Goal: Task Accomplishment & Management: Manage account settings

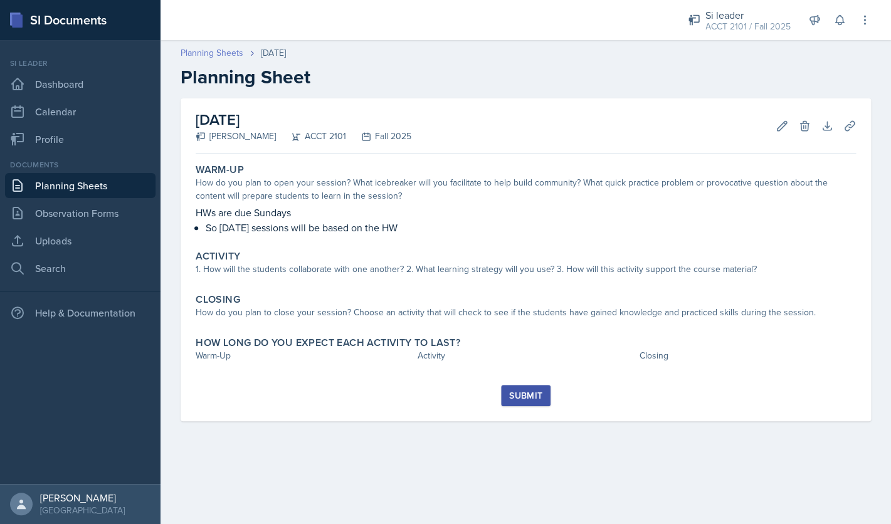
click at [231, 57] on link "Planning Sheets" at bounding box center [212, 52] width 63 height 13
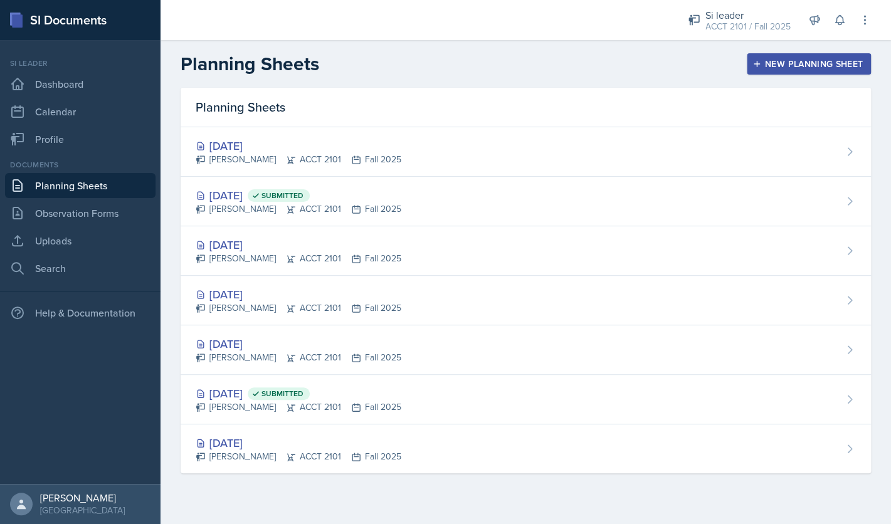
click at [784, 66] on div "New Planning Sheet" at bounding box center [809, 64] width 108 height 10
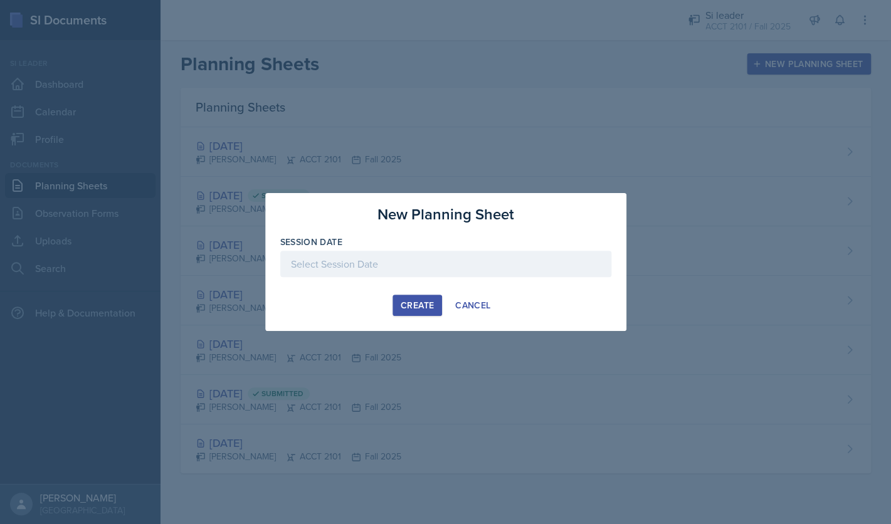
click at [439, 264] on div at bounding box center [445, 264] width 331 height 26
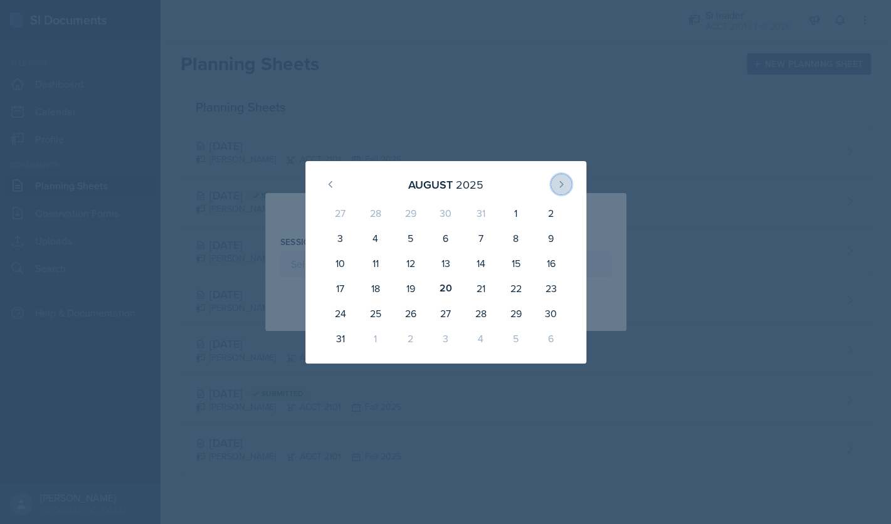
click at [566, 184] on icon at bounding box center [561, 184] width 10 height 10
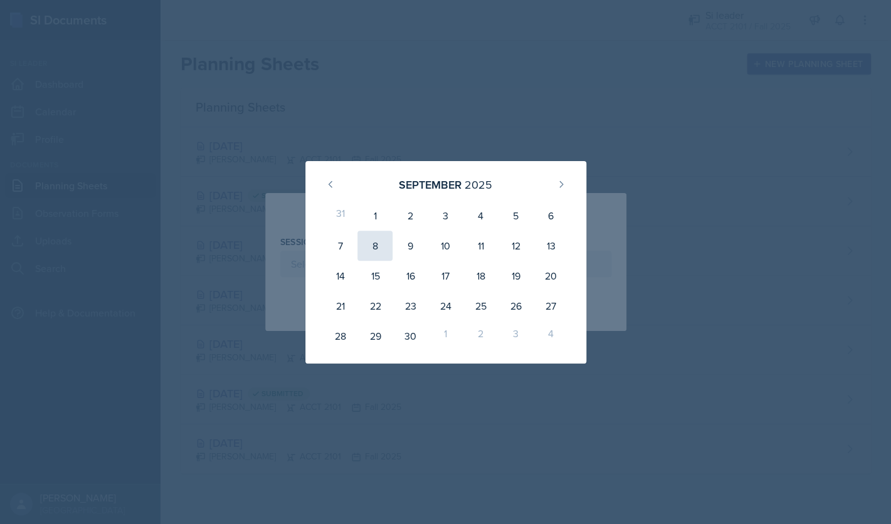
click at [380, 248] on div "8" at bounding box center [374, 246] width 35 height 30
type input "September 8th, 2025"
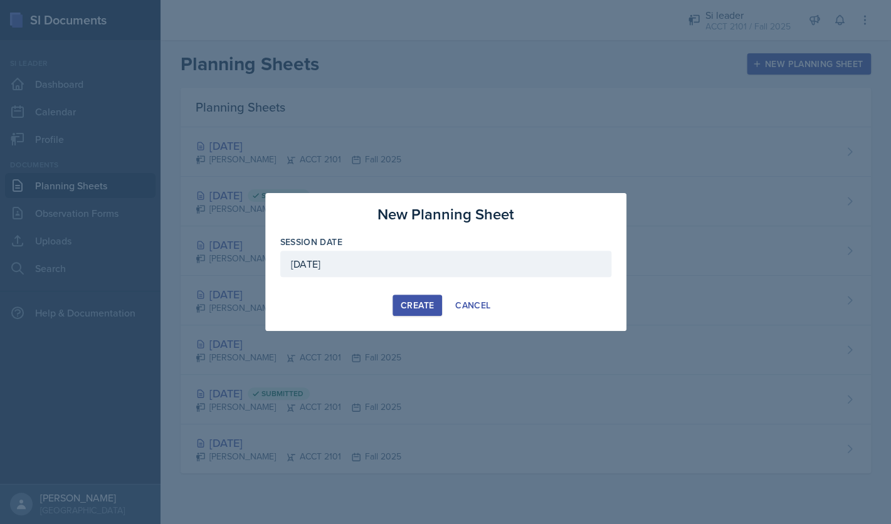
click at [419, 308] on div "Create" at bounding box center [417, 305] width 33 height 10
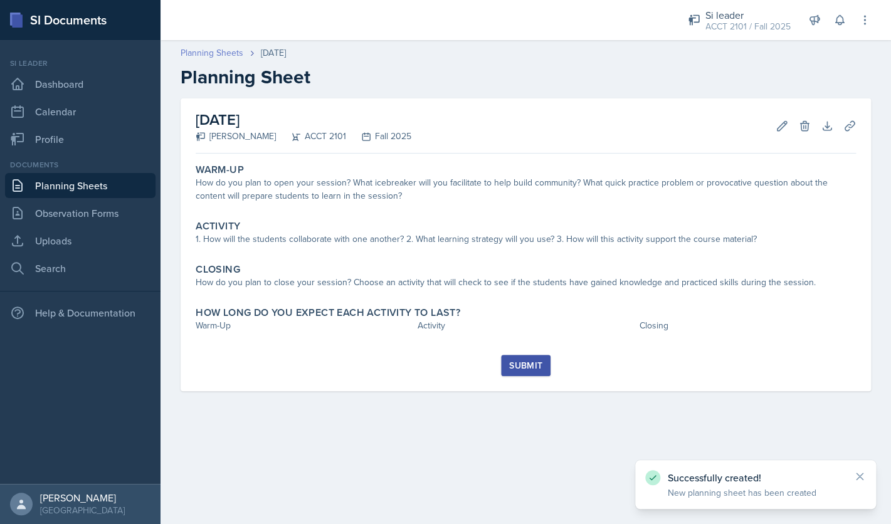
click at [213, 55] on link "Planning Sheets" at bounding box center [212, 52] width 63 height 13
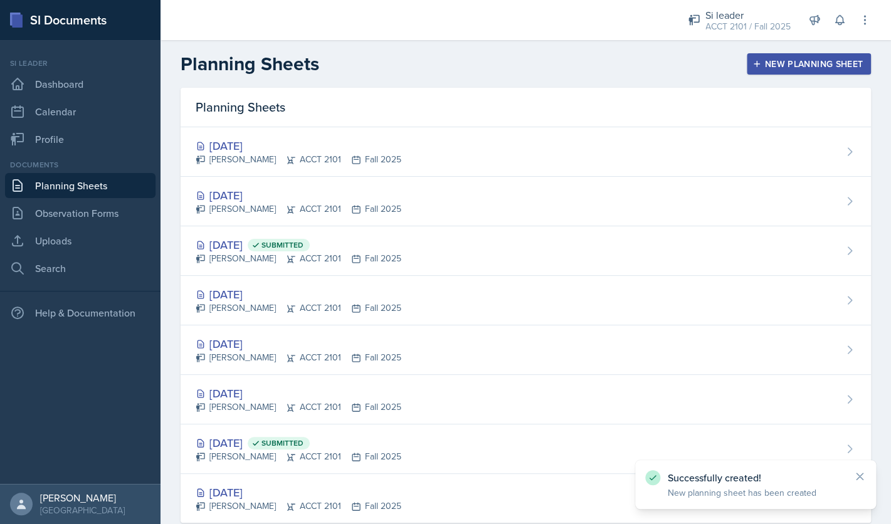
click at [778, 64] on div "New Planning Sheet" at bounding box center [809, 64] width 108 height 10
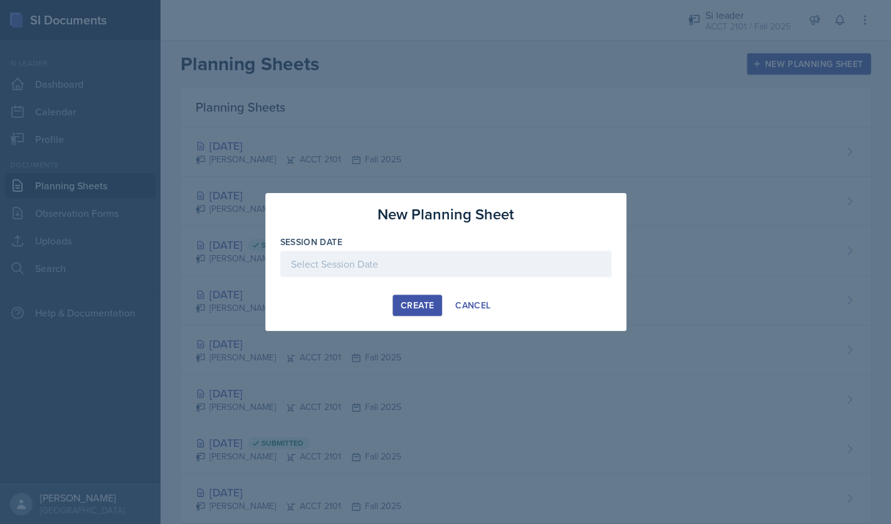
click at [430, 257] on div at bounding box center [445, 264] width 331 height 26
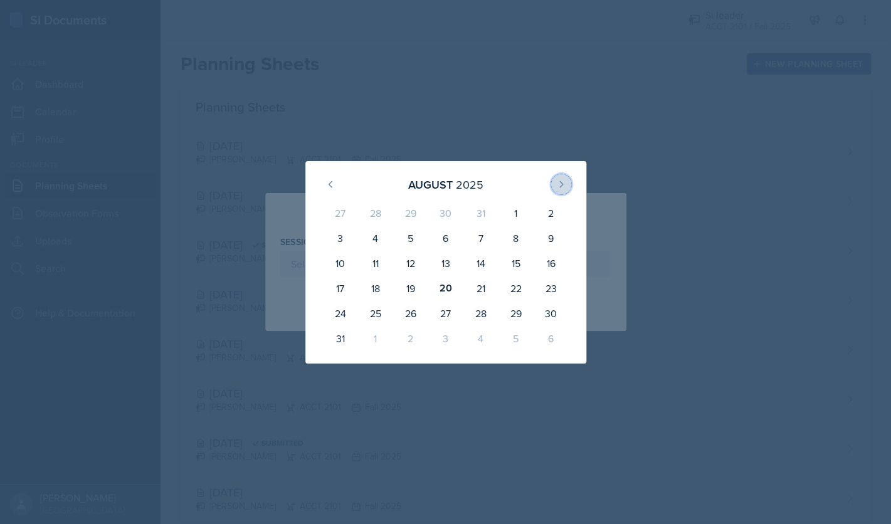
click at [561, 185] on icon at bounding box center [561, 184] width 10 height 10
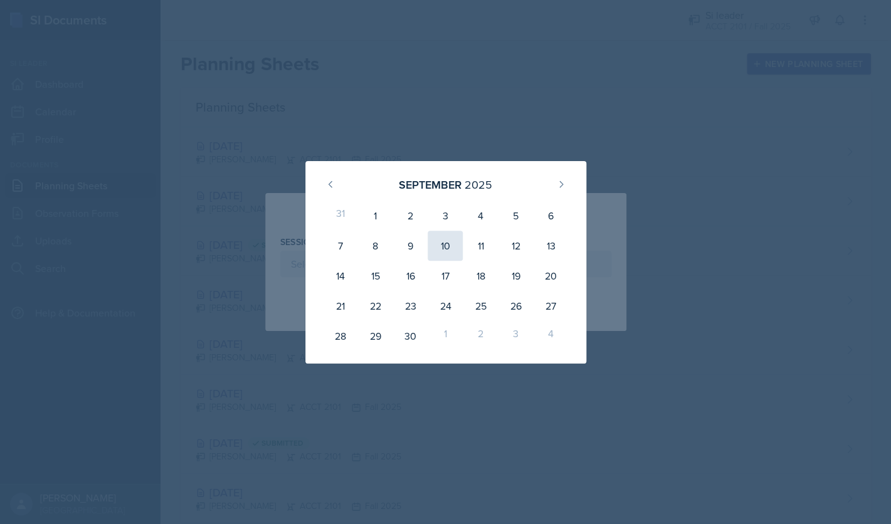
click at [444, 245] on div "10" at bounding box center [445, 246] width 35 height 30
type input "September 10th, 2025"
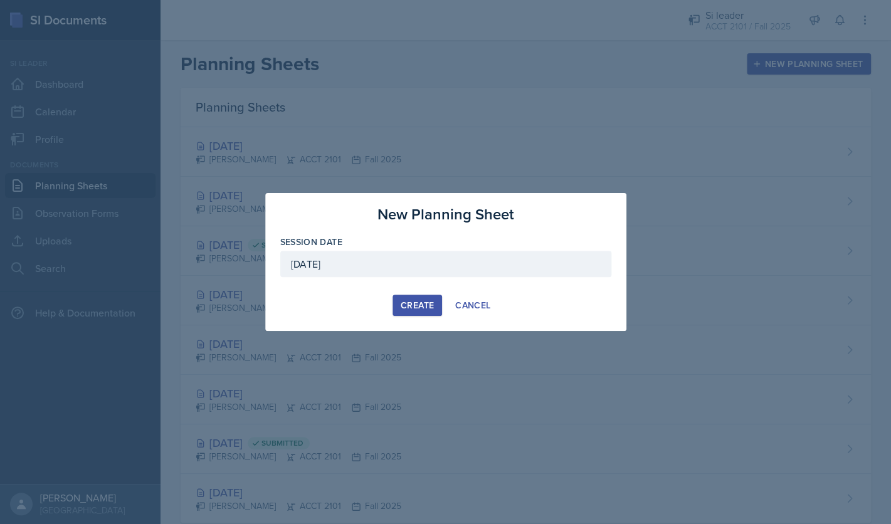
click at [411, 312] on button "Create" at bounding box center [418, 305] width 50 height 21
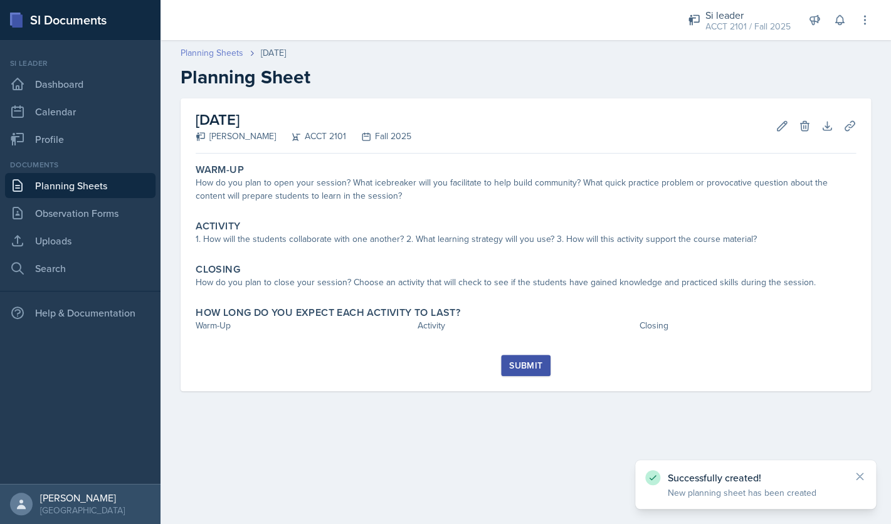
click at [219, 54] on link "Planning Sheets" at bounding box center [212, 52] width 63 height 13
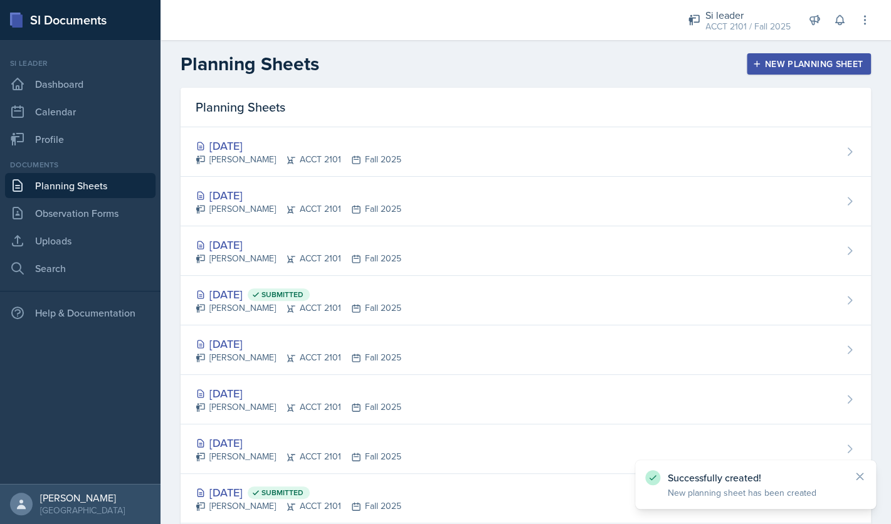
click at [808, 66] on div "New Planning Sheet" at bounding box center [809, 64] width 108 height 10
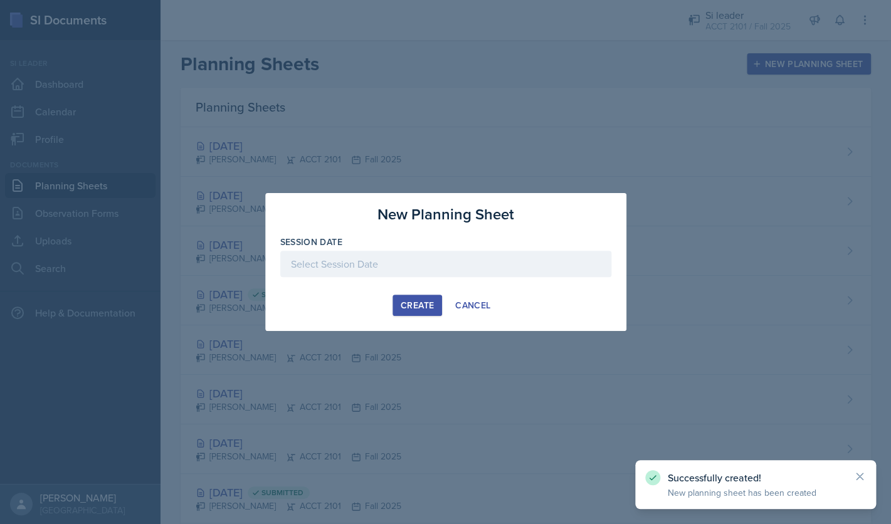
click at [470, 256] on div at bounding box center [445, 264] width 331 height 26
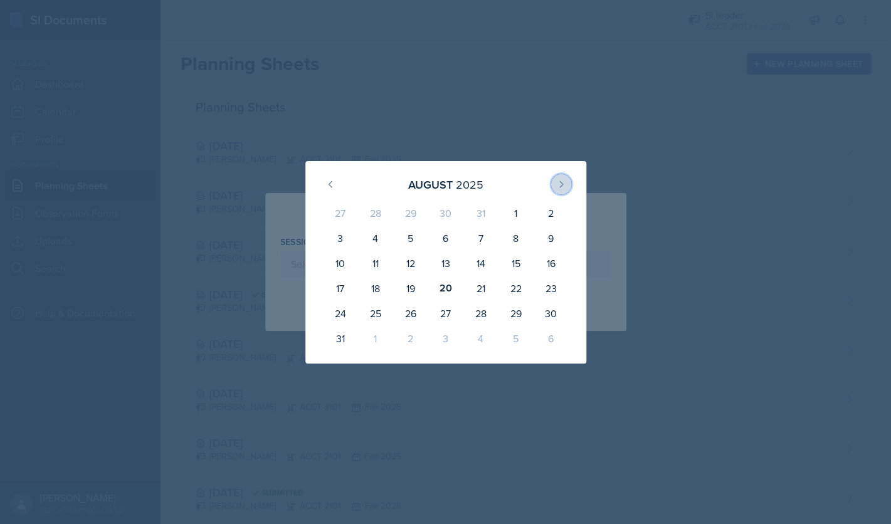
click at [563, 184] on icon at bounding box center [561, 184] width 10 height 10
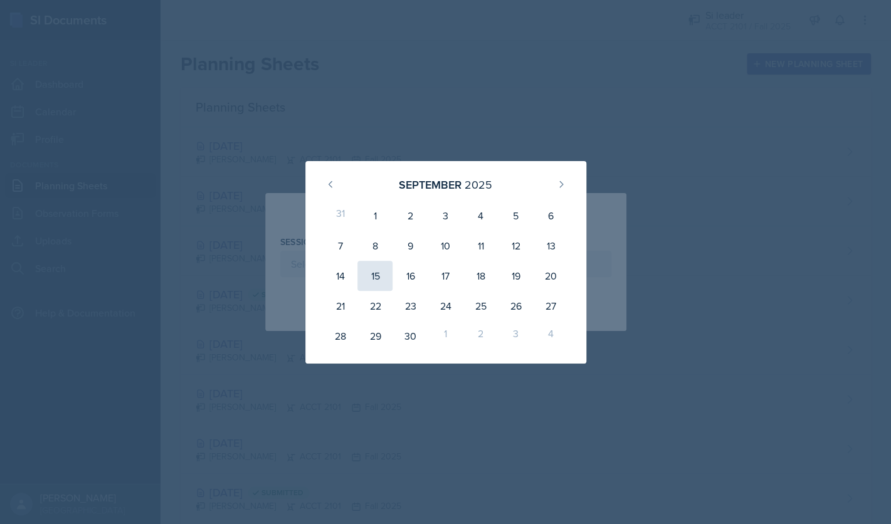
click at [372, 282] on div "15" at bounding box center [374, 276] width 35 height 30
type input "[DATE]"
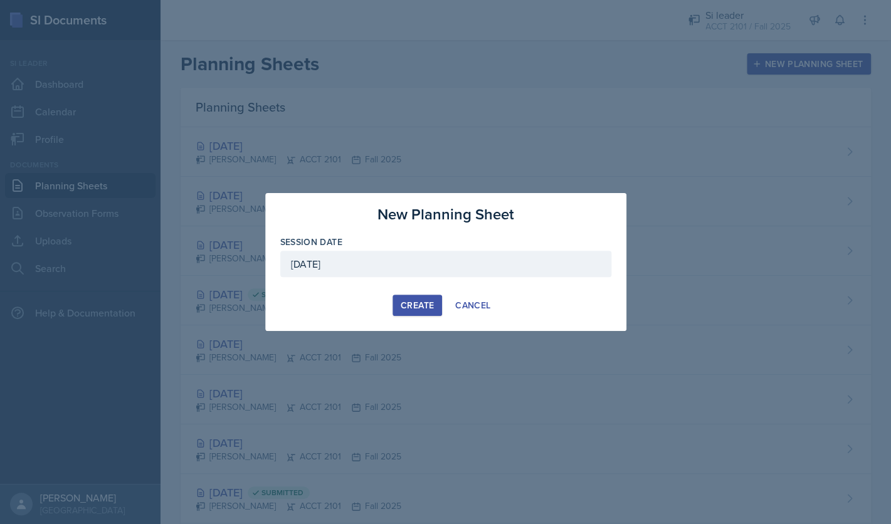
click at [415, 305] on div "Create" at bounding box center [417, 305] width 33 height 10
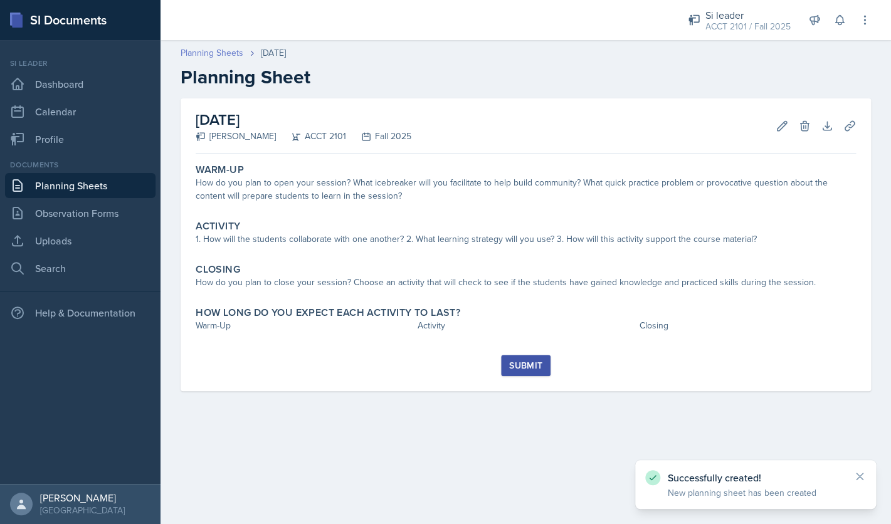
click at [231, 51] on link "Planning Sheets" at bounding box center [212, 52] width 63 height 13
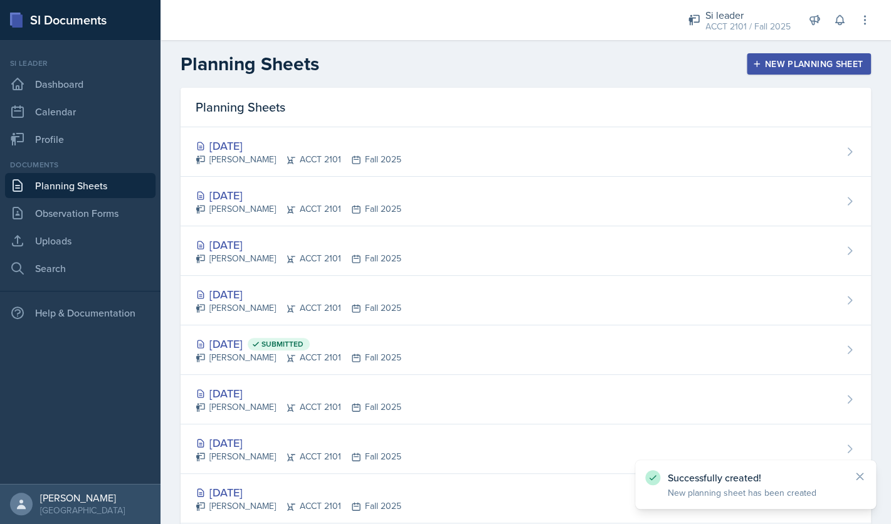
click at [786, 61] on div "New Planning Sheet" at bounding box center [809, 64] width 108 height 10
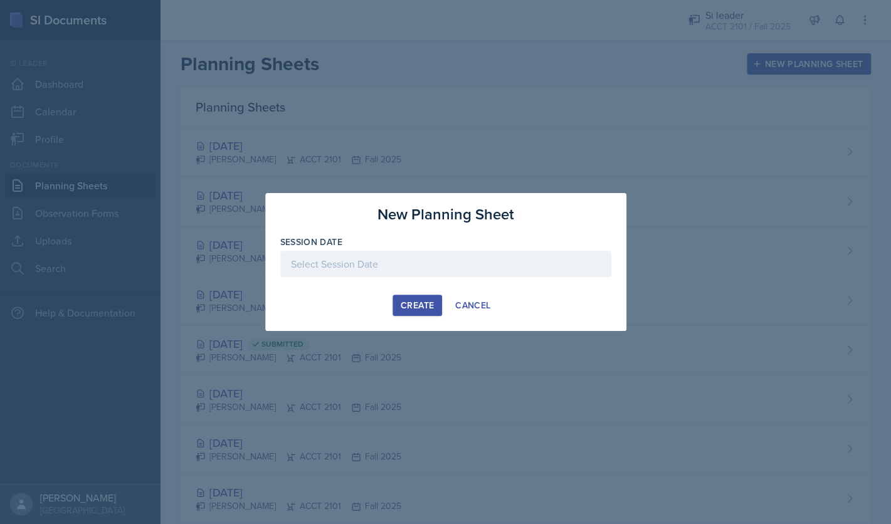
click at [510, 267] on div at bounding box center [445, 264] width 331 height 26
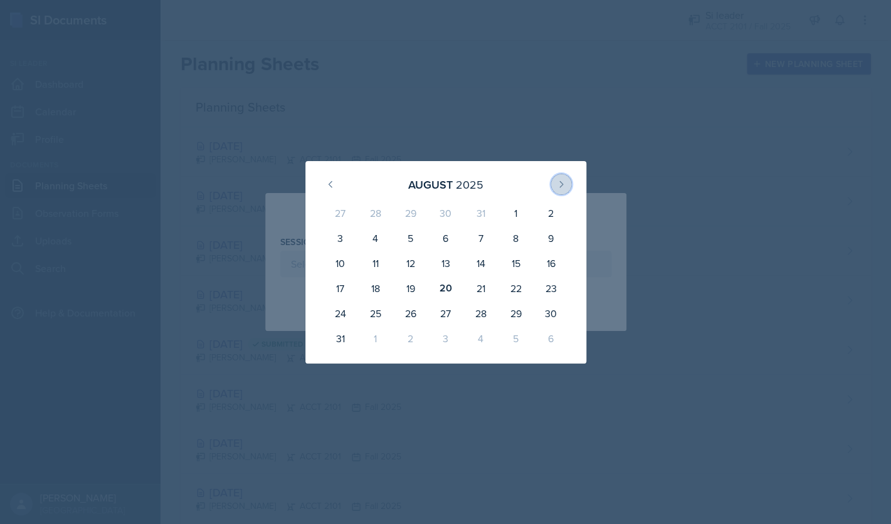
click at [557, 186] on icon at bounding box center [561, 184] width 10 height 10
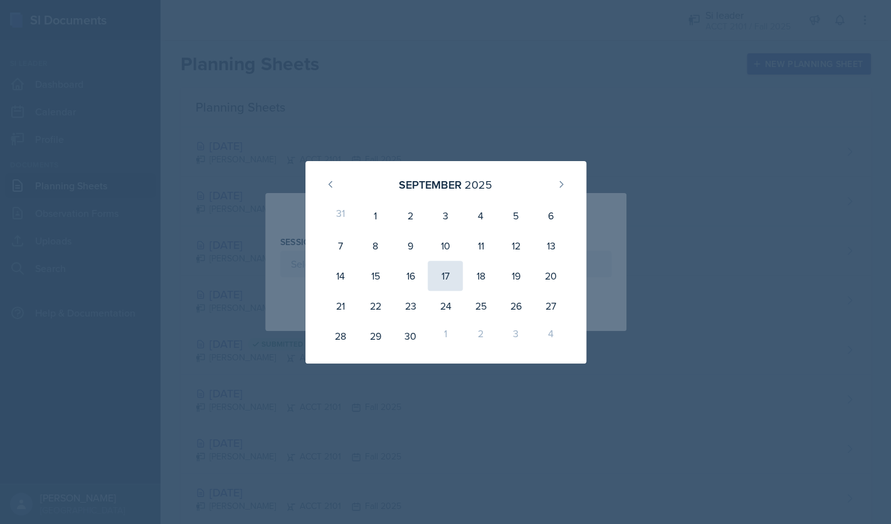
click at [445, 275] on div "17" at bounding box center [445, 276] width 35 height 30
type input "September 17th, 2025"
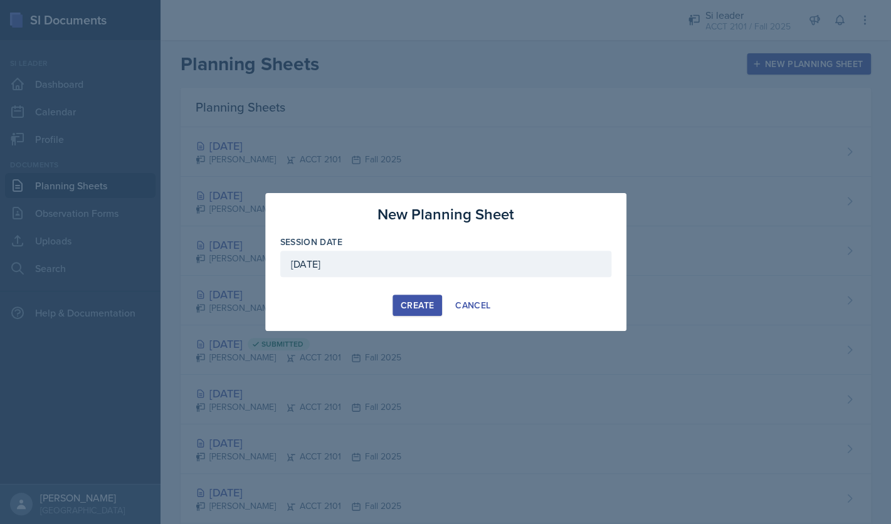
click at [411, 308] on div "Create" at bounding box center [417, 305] width 33 height 10
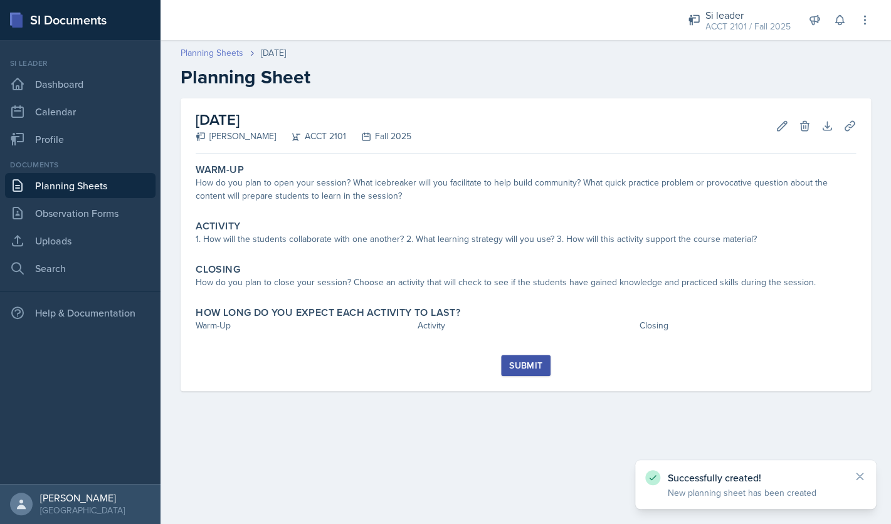
click at [222, 56] on link "Planning Sheets" at bounding box center [212, 52] width 63 height 13
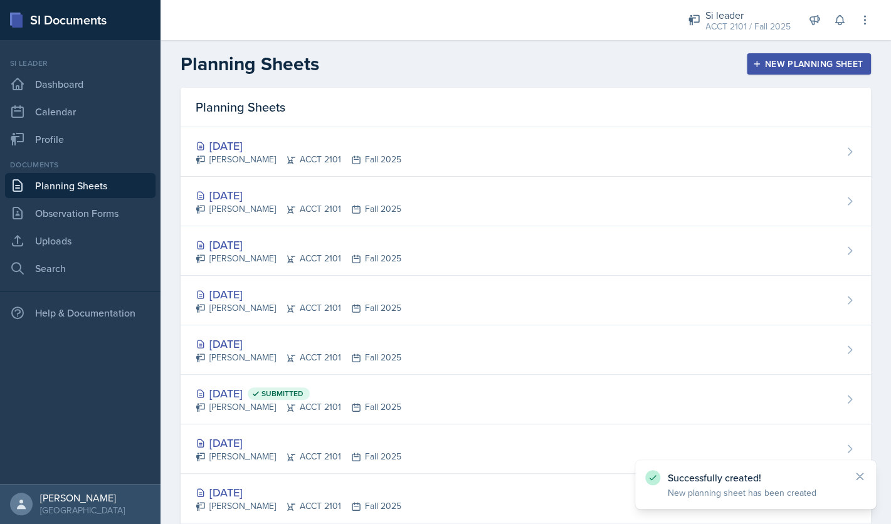
click at [787, 71] on button "New Planning Sheet" at bounding box center [809, 63] width 124 height 21
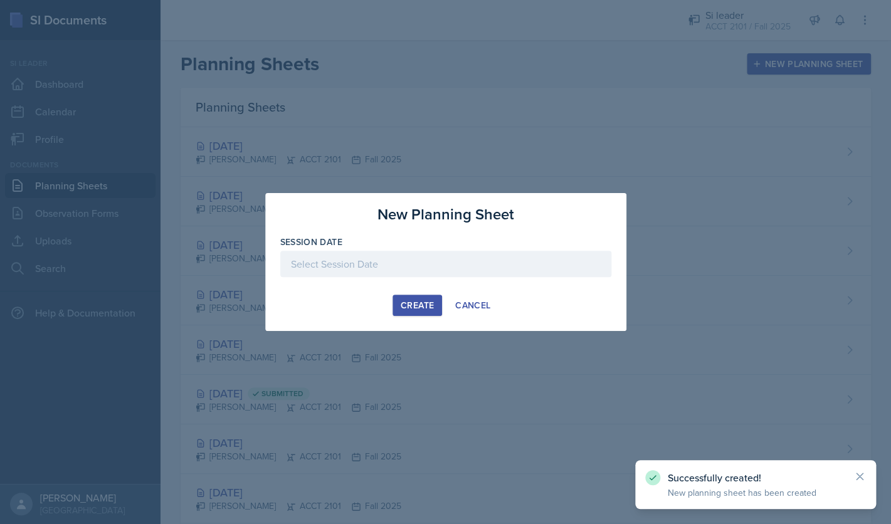
click at [477, 258] on div at bounding box center [445, 264] width 331 height 26
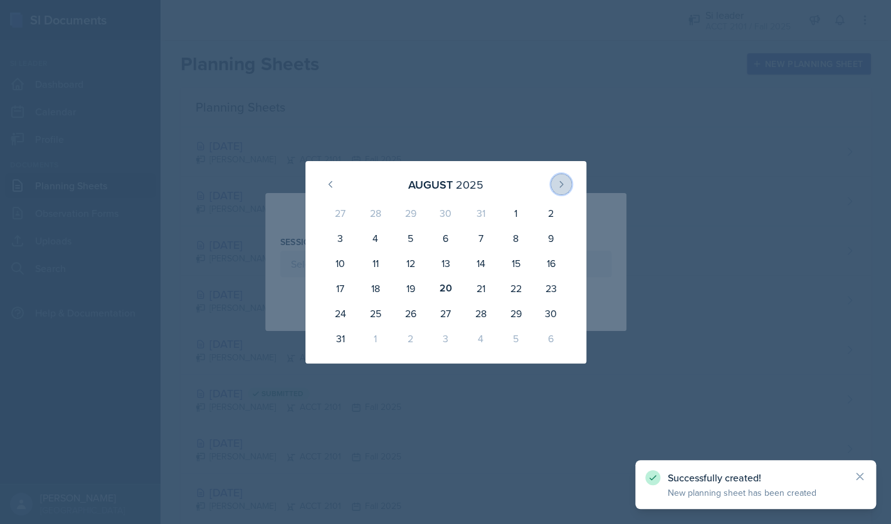
click at [557, 186] on icon at bounding box center [561, 184] width 10 height 10
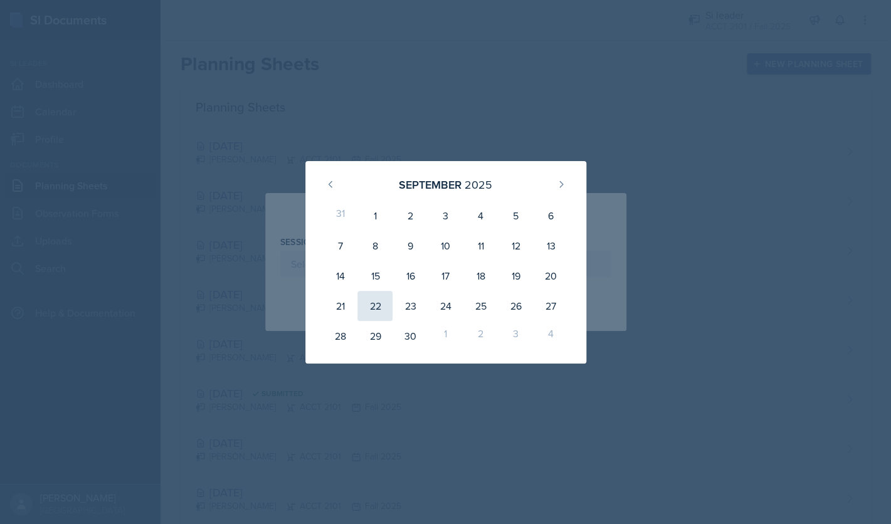
click at [371, 308] on div "22" at bounding box center [374, 306] width 35 height 30
type input "September 22nd, 2025"
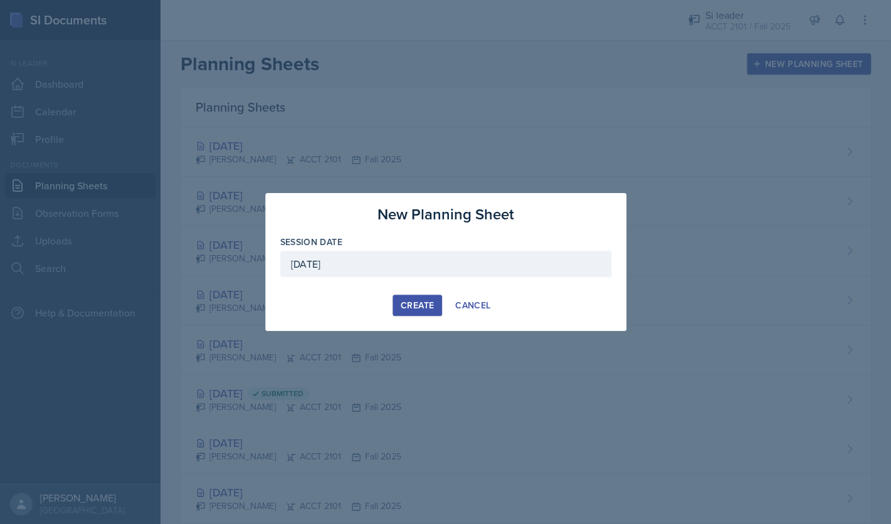
click at [425, 304] on div "Create" at bounding box center [417, 305] width 33 height 10
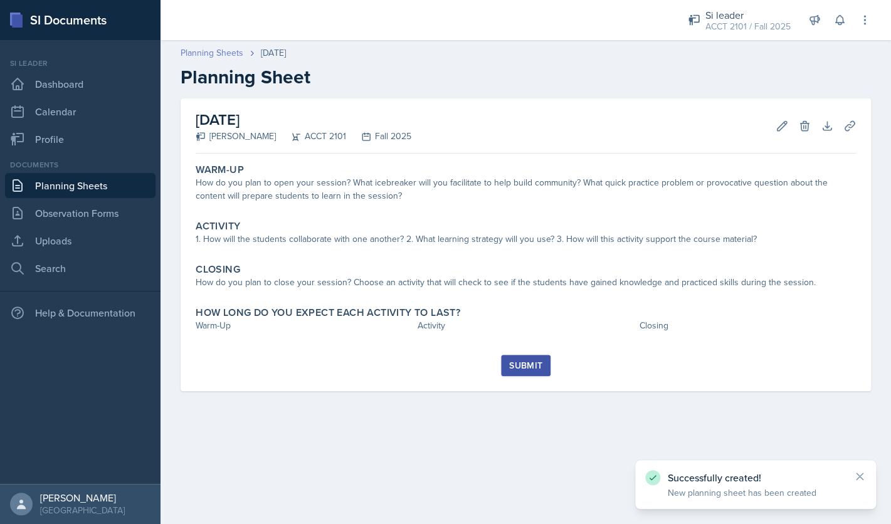
click at [217, 52] on link "Planning Sheets" at bounding box center [212, 52] width 63 height 13
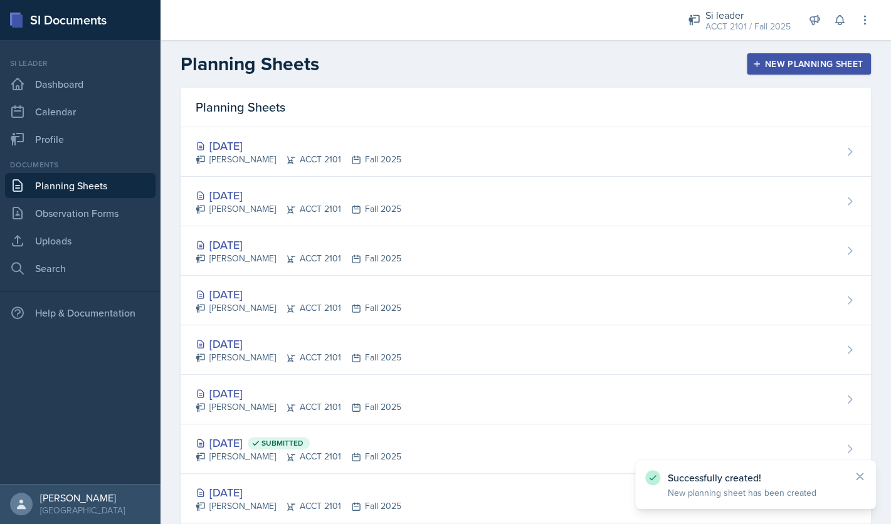
click at [815, 62] on div "New Planning Sheet" at bounding box center [809, 64] width 108 height 10
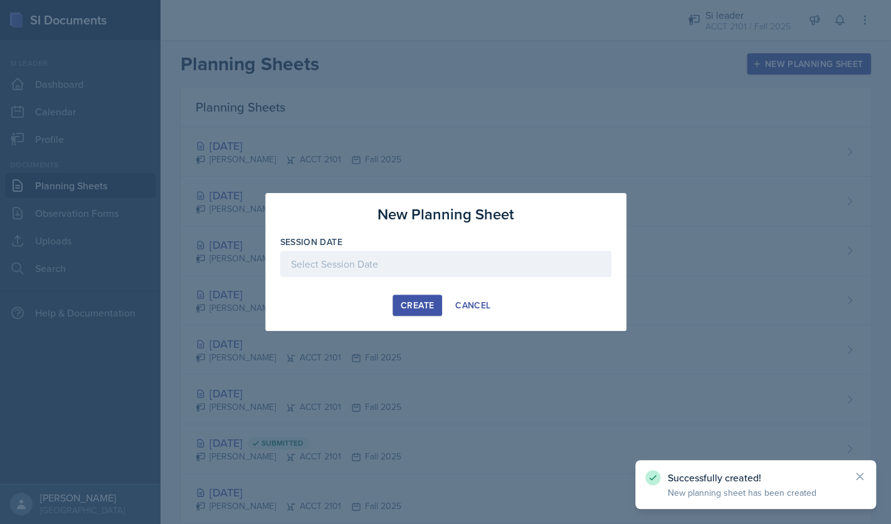
click at [462, 281] on div at bounding box center [445, 283] width 331 height 13
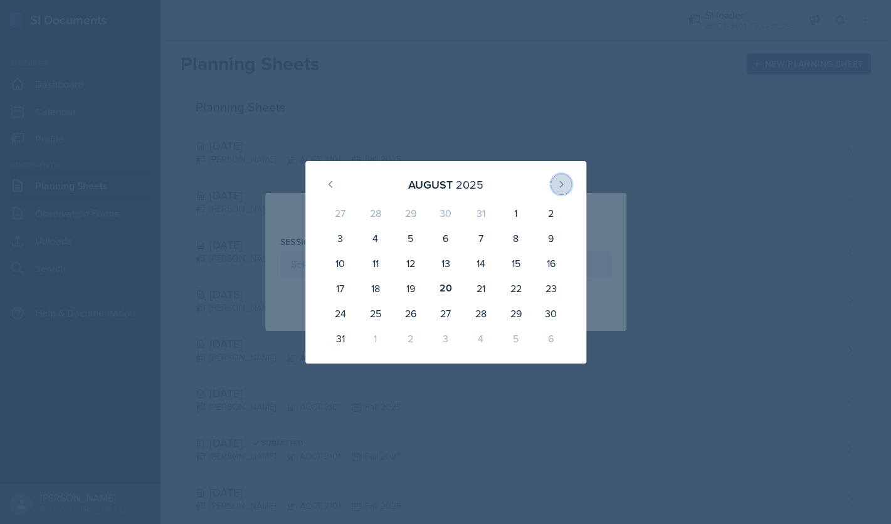
click at [560, 182] on icon at bounding box center [561, 184] width 3 height 6
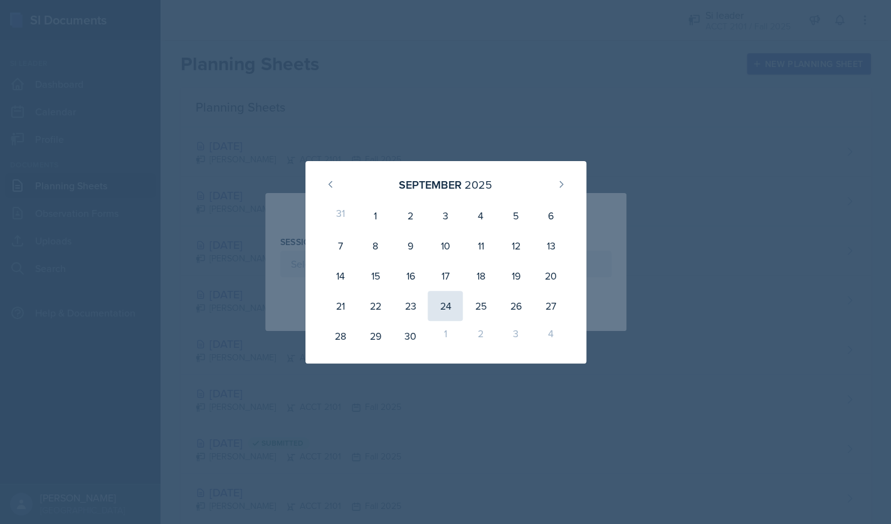
click at [448, 305] on div "24" at bounding box center [445, 306] width 35 height 30
type input "September 24th, 2025"
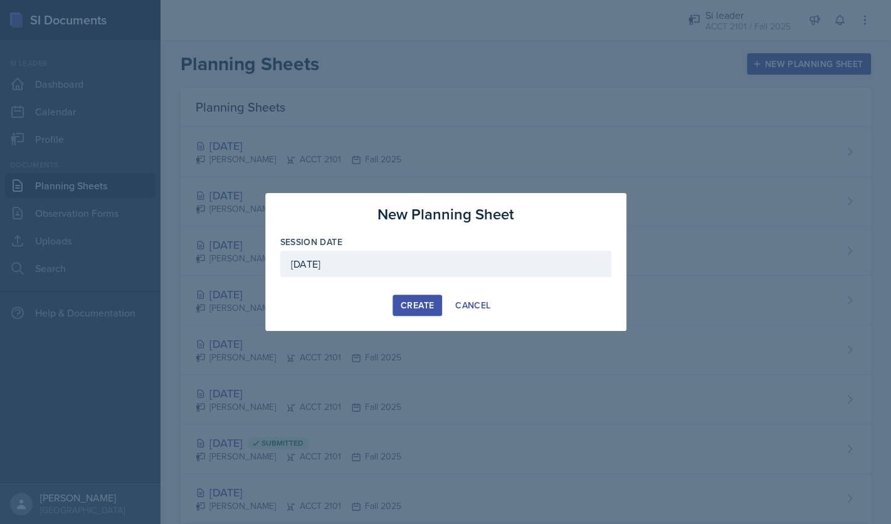
click at [412, 310] on div "Create" at bounding box center [417, 305] width 33 height 10
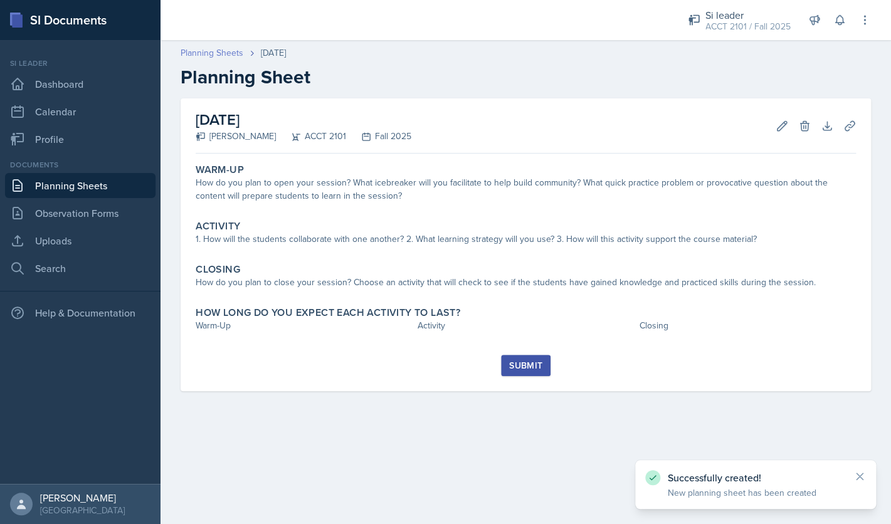
click at [230, 53] on link "Planning Sheets" at bounding box center [212, 52] width 63 height 13
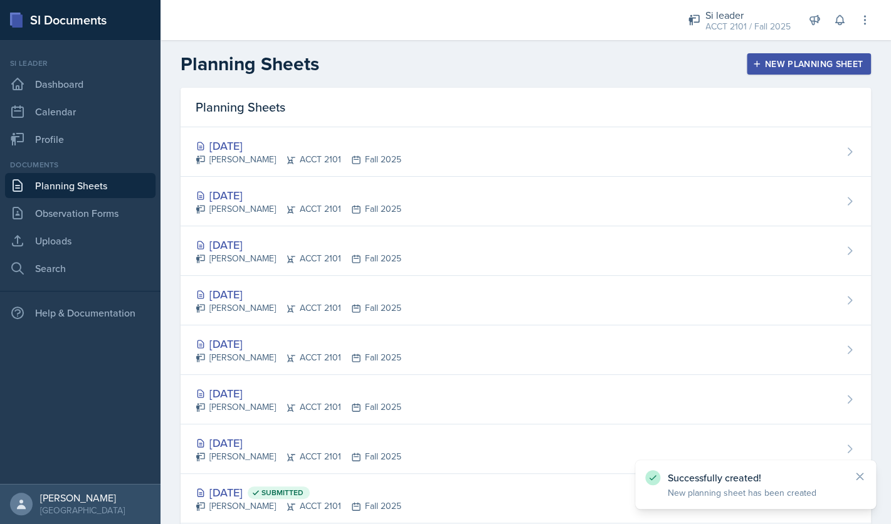
click at [781, 59] on div "New Planning Sheet" at bounding box center [809, 64] width 108 height 10
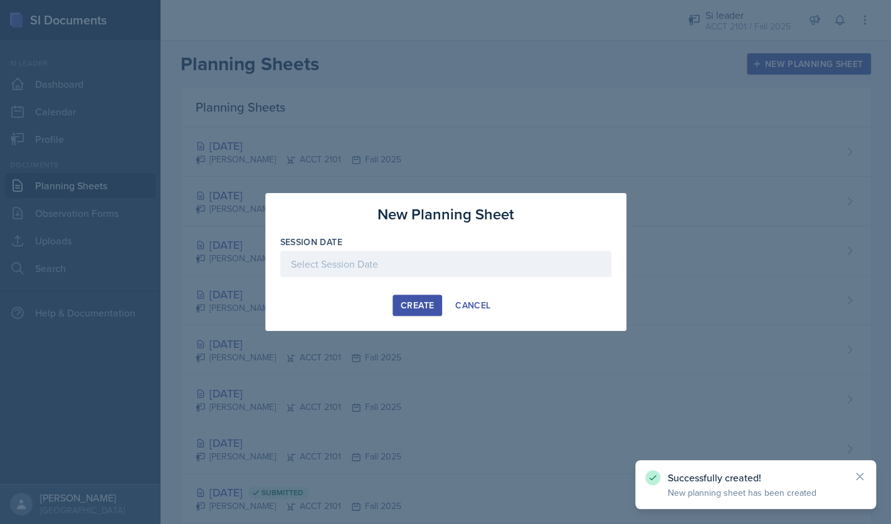
click at [456, 272] on div at bounding box center [445, 264] width 331 height 26
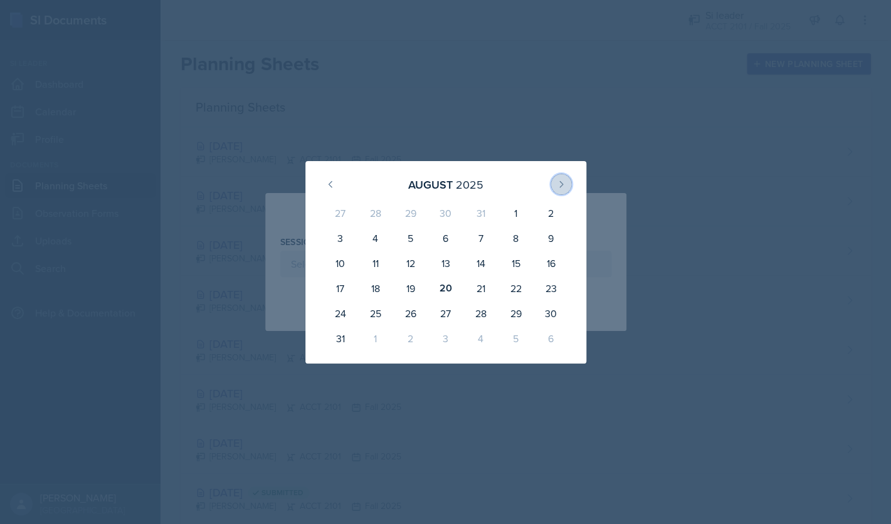
click at [564, 182] on icon at bounding box center [561, 184] width 10 height 10
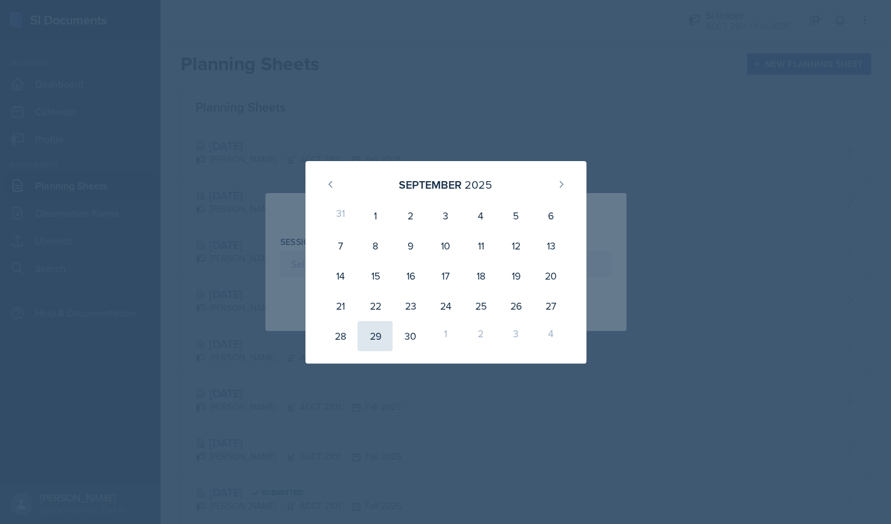
click at [379, 331] on div "29" at bounding box center [374, 336] width 35 height 30
type input "September 29th, 2025"
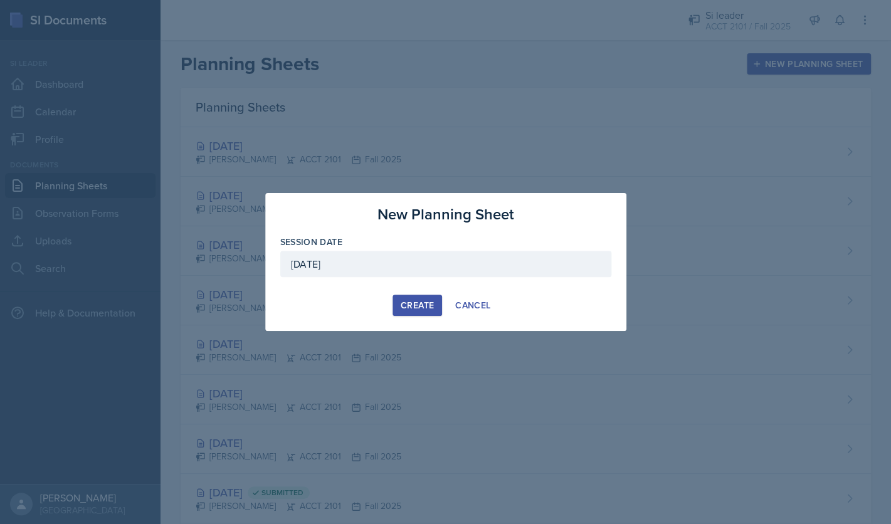
click at [404, 305] on div "Create" at bounding box center [417, 305] width 33 height 10
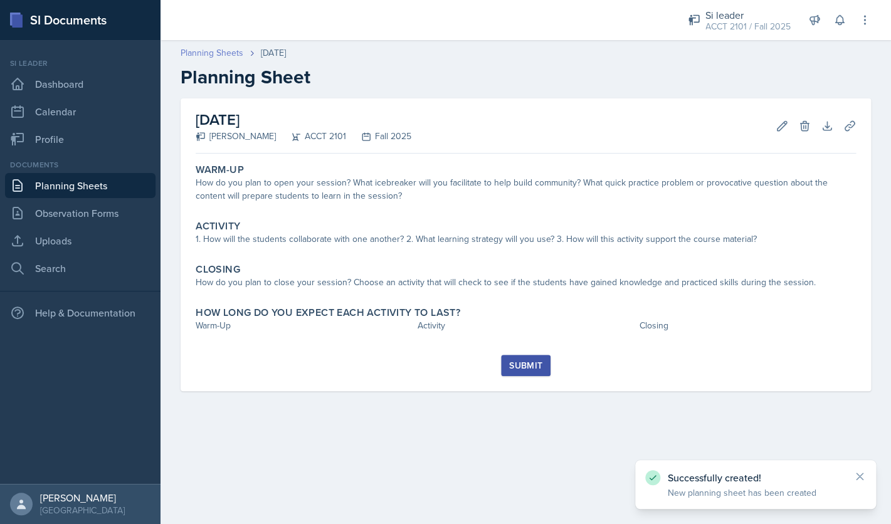
click at [218, 56] on link "Planning Sheets" at bounding box center [212, 52] width 63 height 13
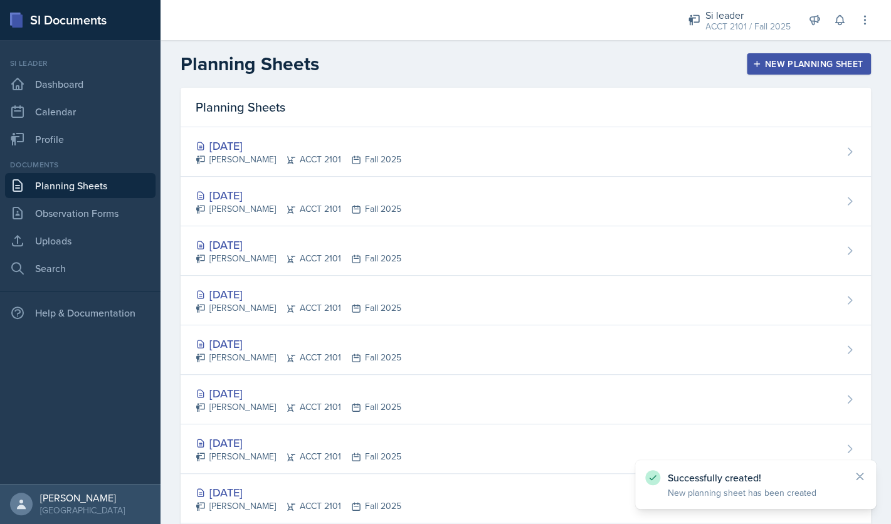
click at [826, 67] on div "New Planning Sheet" at bounding box center [809, 64] width 108 height 10
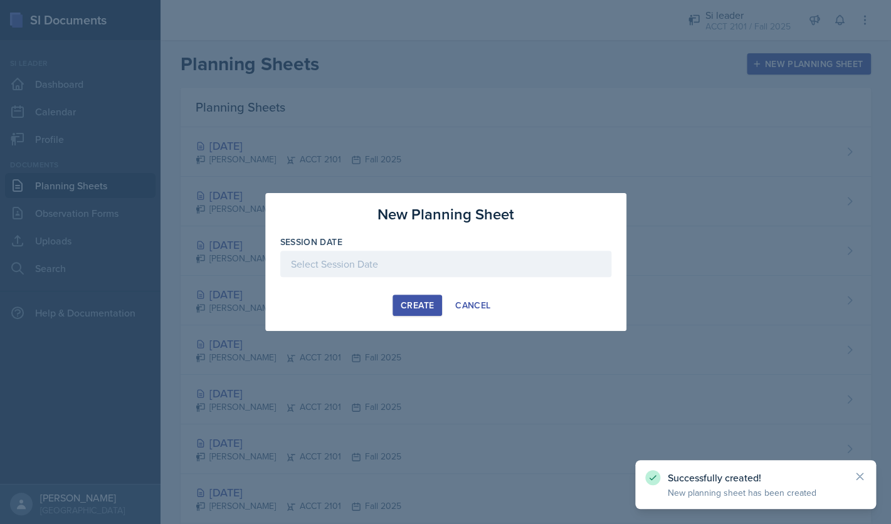
click at [545, 261] on div at bounding box center [445, 264] width 331 height 26
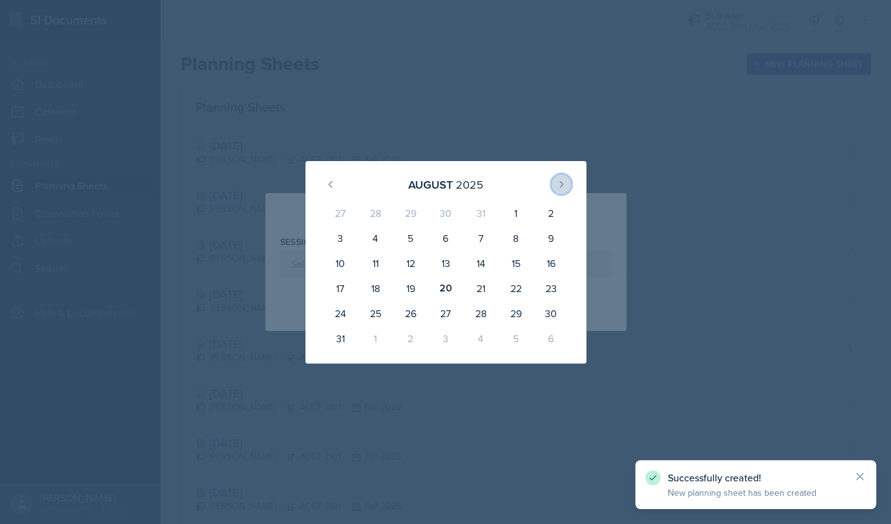
click at [571, 181] on button at bounding box center [561, 184] width 20 height 20
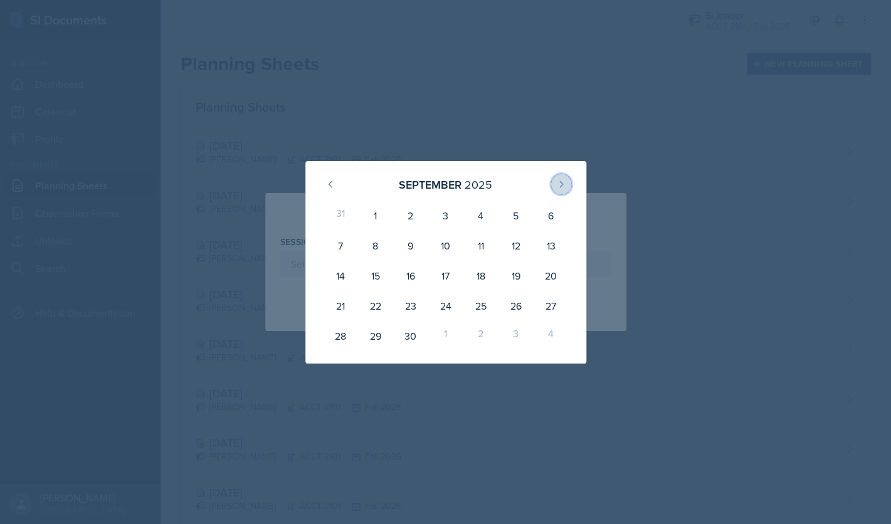
click at [565, 183] on icon at bounding box center [561, 184] width 10 height 10
click at [441, 214] on div "1" at bounding box center [445, 216] width 35 height 30
type input "October 1st, 2025"
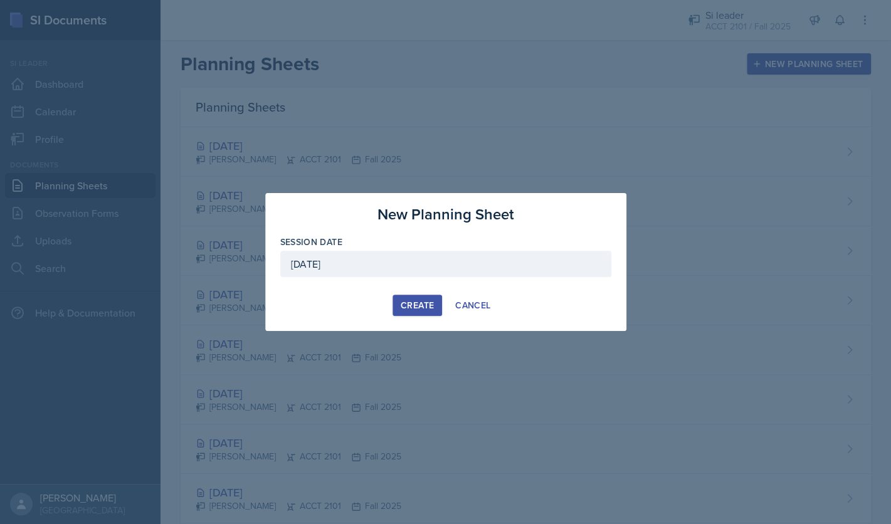
click at [399, 304] on button "Create" at bounding box center [418, 305] width 50 height 21
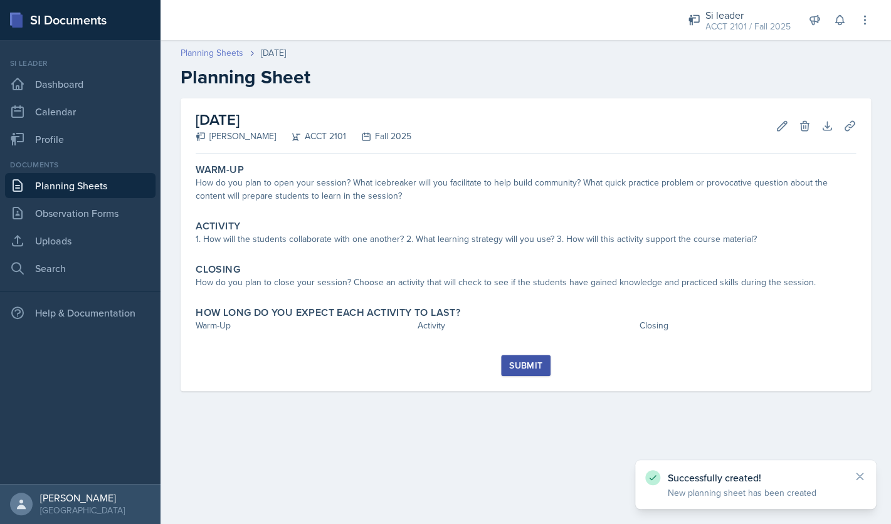
click at [228, 59] on link "Planning Sheets" at bounding box center [212, 52] width 63 height 13
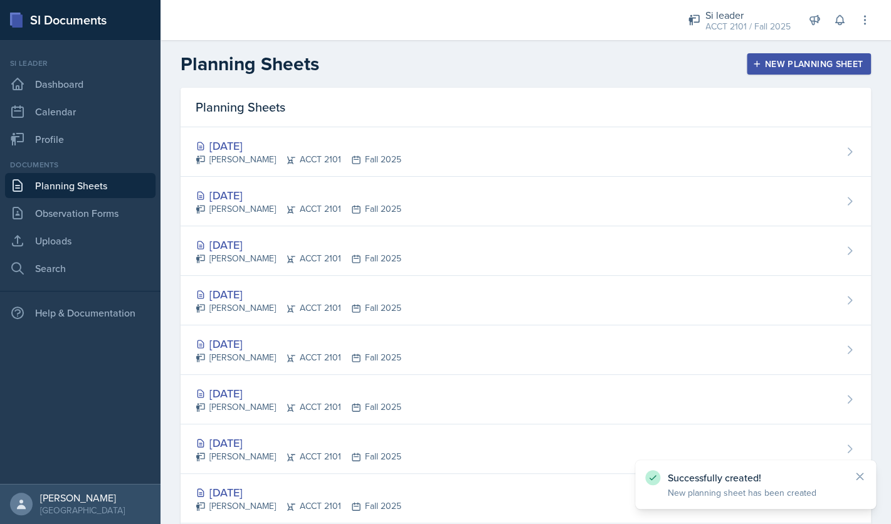
click at [769, 59] on div "New Planning Sheet" at bounding box center [809, 64] width 108 height 10
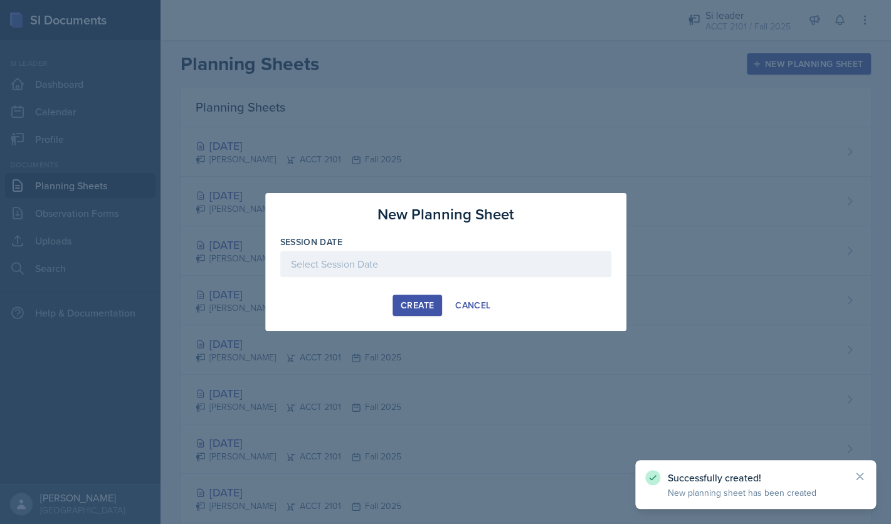
click at [475, 248] on div "Session Date" at bounding box center [445, 242] width 331 height 13
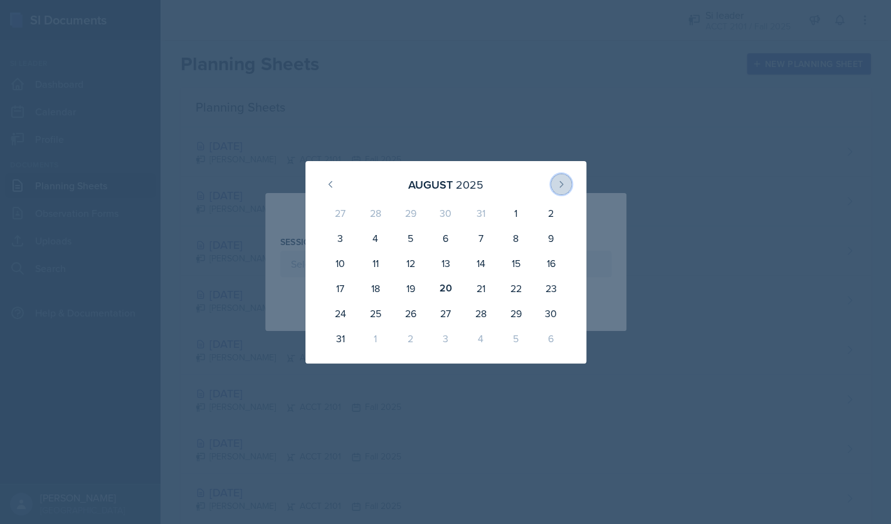
click at [557, 181] on icon at bounding box center [561, 184] width 10 height 10
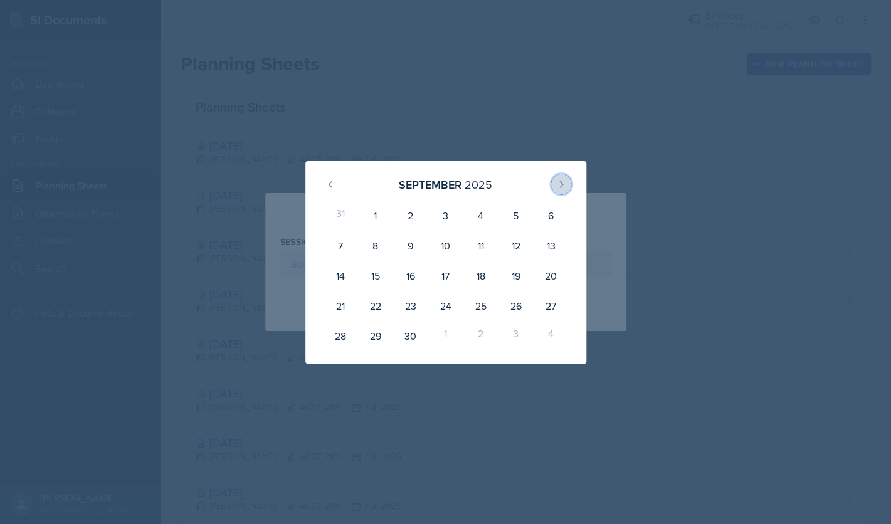
click at [557, 181] on icon at bounding box center [561, 184] width 10 height 10
click at [485, 121] on div at bounding box center [445, 262] width 891 height 524
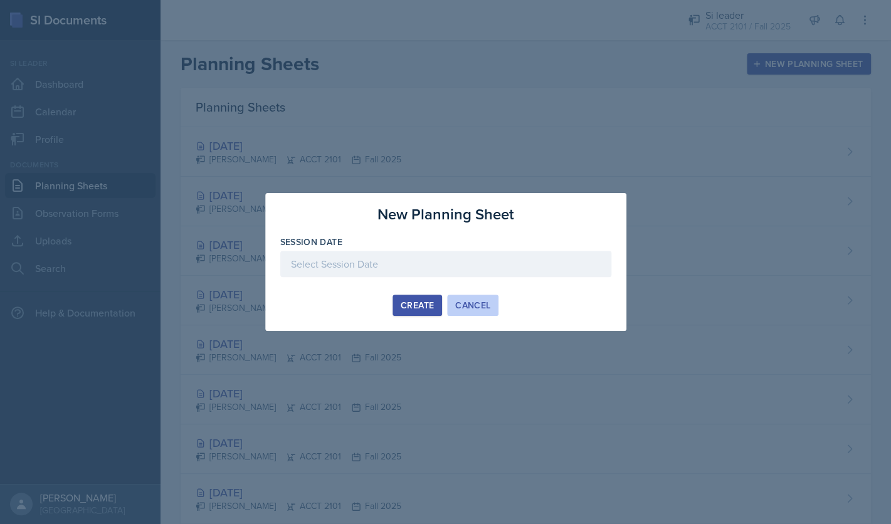
click at [487, 306] on div "Cancel" at bounding box center [472, 305] width 35 height 10
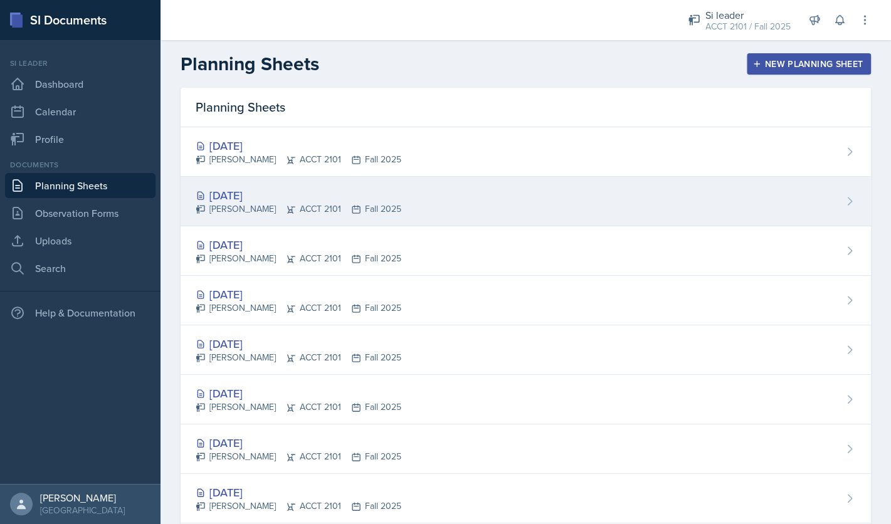
click at [644, 205] on div "Sep 29th, 2025 Franky Gao ACCT 2101 Fall 2025" at bounding box center [526, 202] width 690 height 50
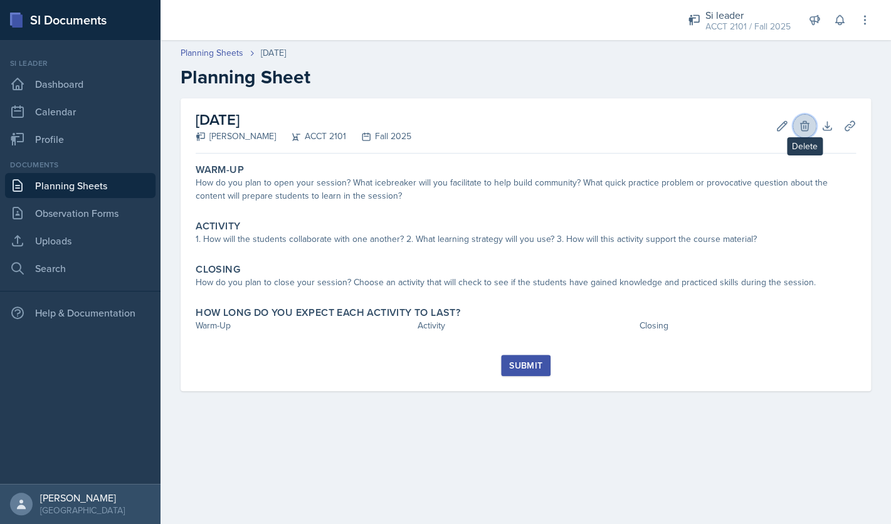
click at [801, 130] on icon at bounding box center [804, 126] width 13 height 13
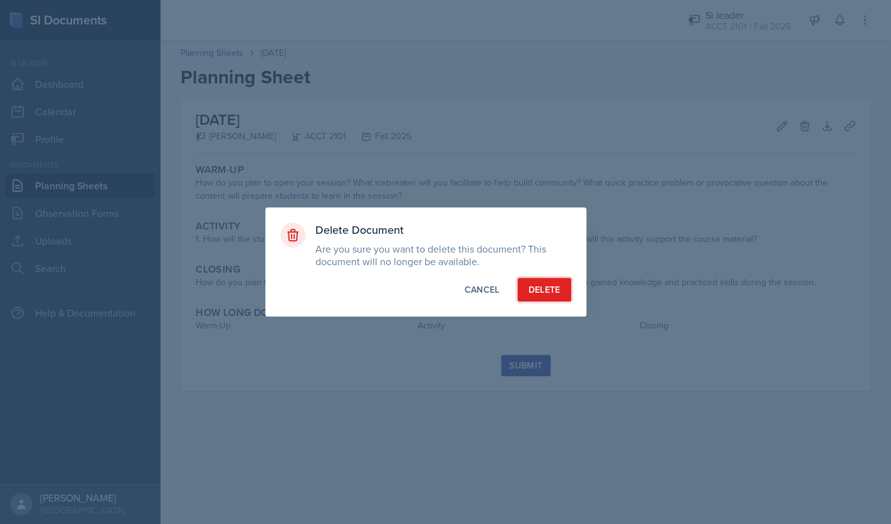
click at [544, 292] on div "Delete" at bounding box center [544, 289] width 32 height 13
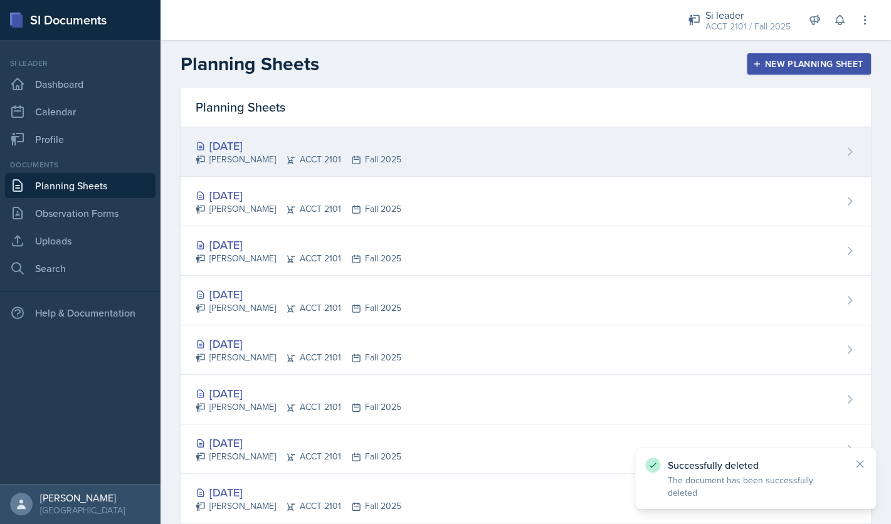
click at [821, 150] on div "Oct 1st, 2025 Franky Gao ACCT 2101 Fall 2025" at bounding box center [526, 152] width 690 height 50
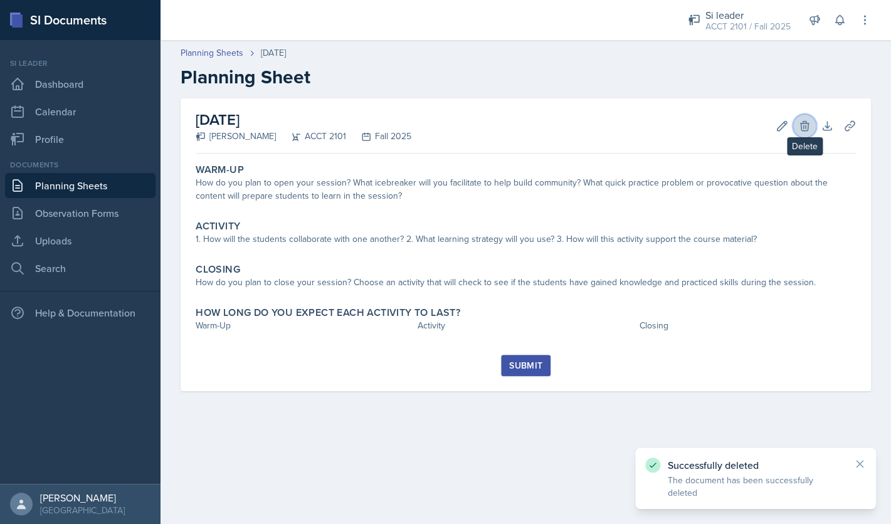
click at [813, 129] on button "Delete" at bounding box center [804, 126] width 23 height 23
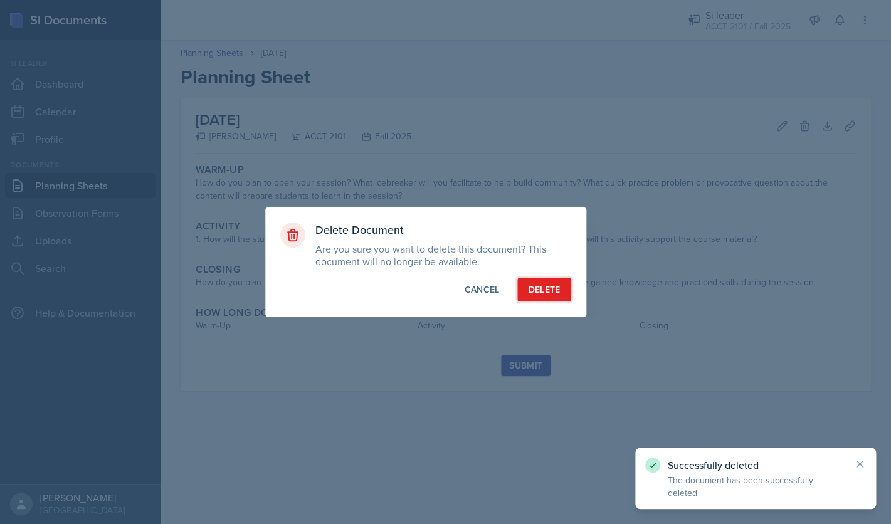
click at [556, 293] on div "Delete" at bounding box center [544, 289] width 32 height 13
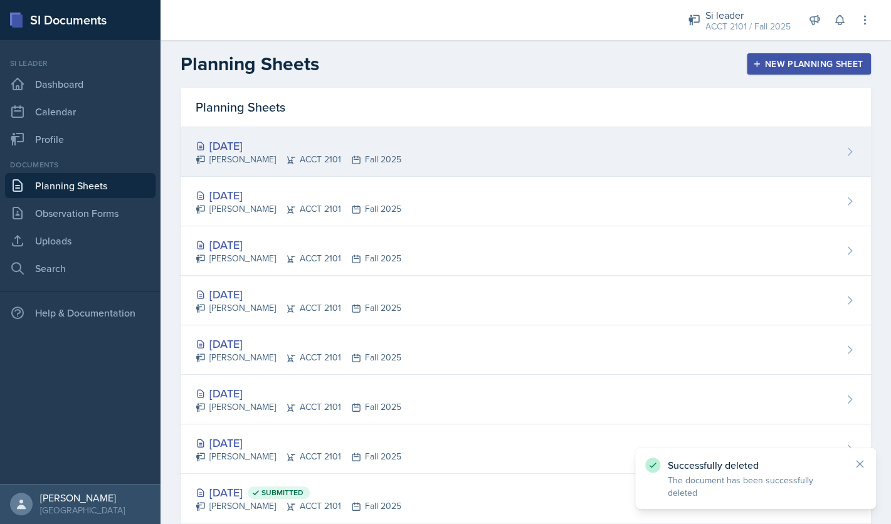
click at [443, 153] on div "Sep 24th, 2025 Franky Gao ACCT 2101 Fall 2025" at bounding box center [526, 152] width 690 height 50
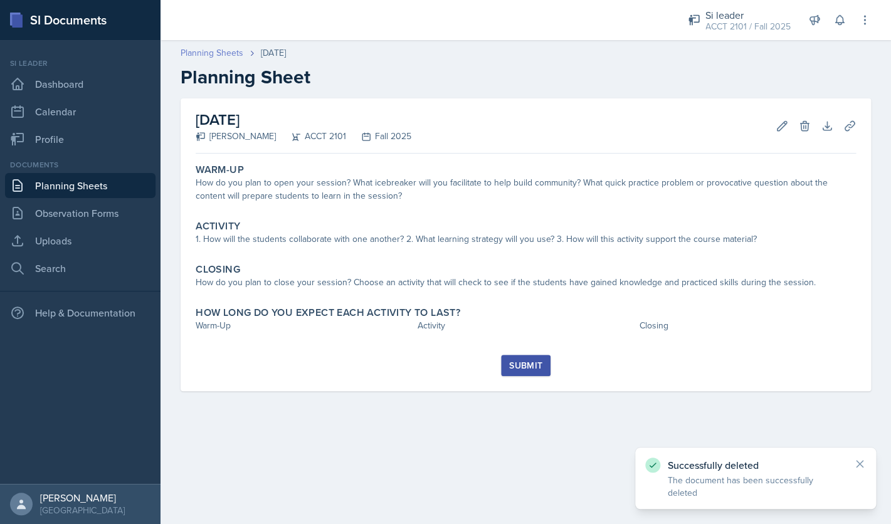
click at [233, 55] on link "Planning Sheets" at bounding box center [212, 52] width 63 height 13
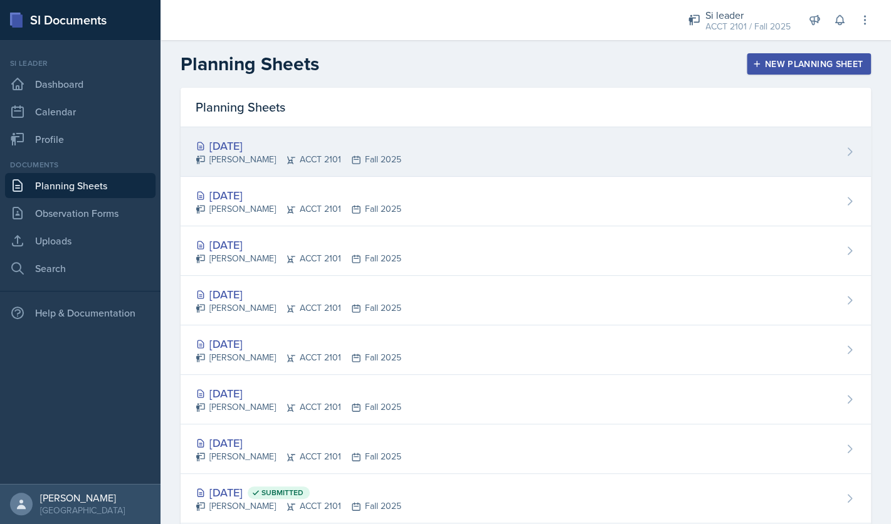
click at [763, 145] on div "Sep 24th, 2025 Franky Gao ACCT 2101 Fall 2025" at bounding box center [526, 152] width 690 height 50
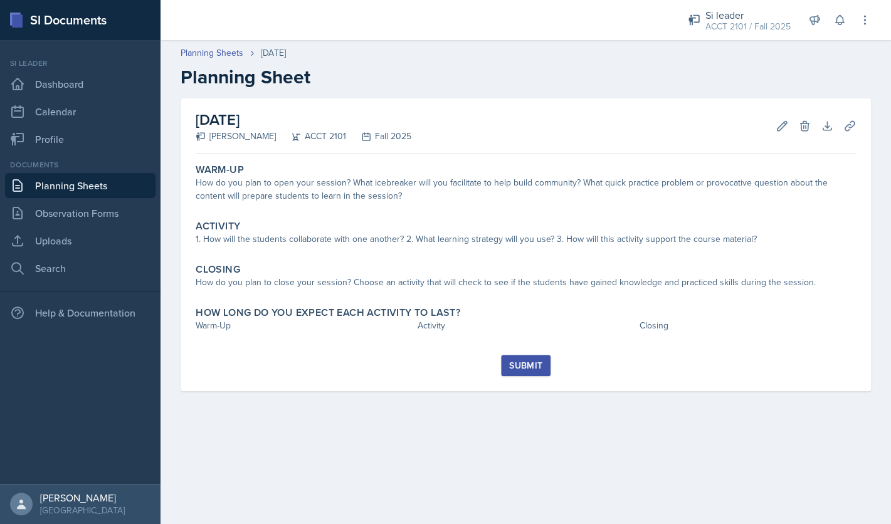
click at [776, 136] on div "September 24th, 2025 Franky Gao ACCT 2101 Fall 2025 Edit Delete Download Upload…" at bounding box center [526, 125] width 660 height 55
click at [780, 129] on icon at bounding box center [782, 125] width 9 height 9
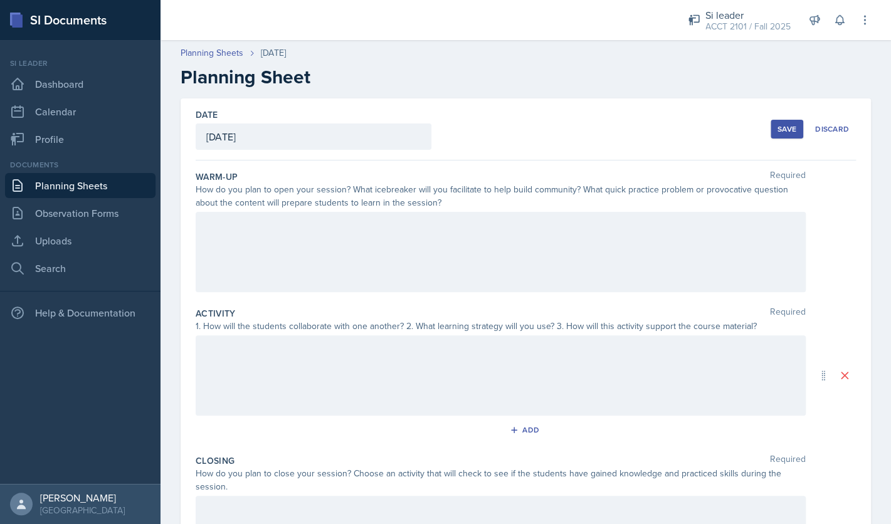
click at [553, 243] on div at bounding box center [501, 252] width 610 height 80
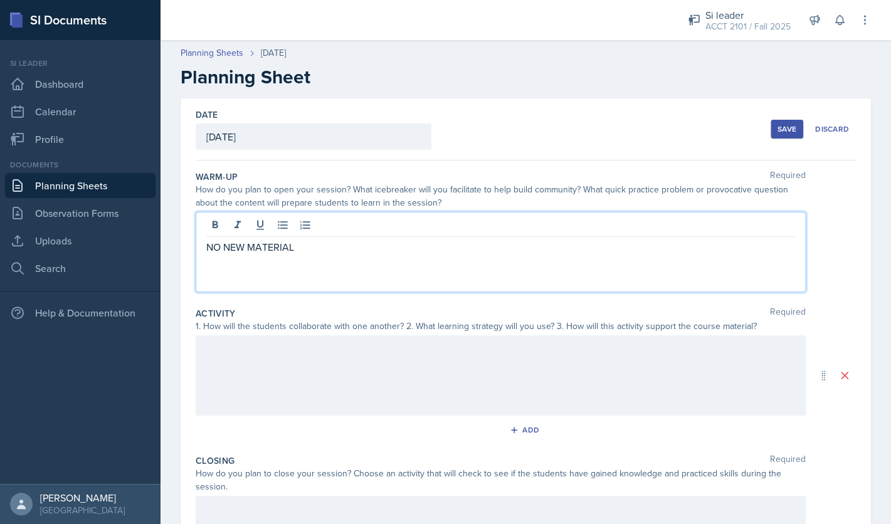
click at [440, 367] on div at bounding box center [501, 375] width 610 height 80
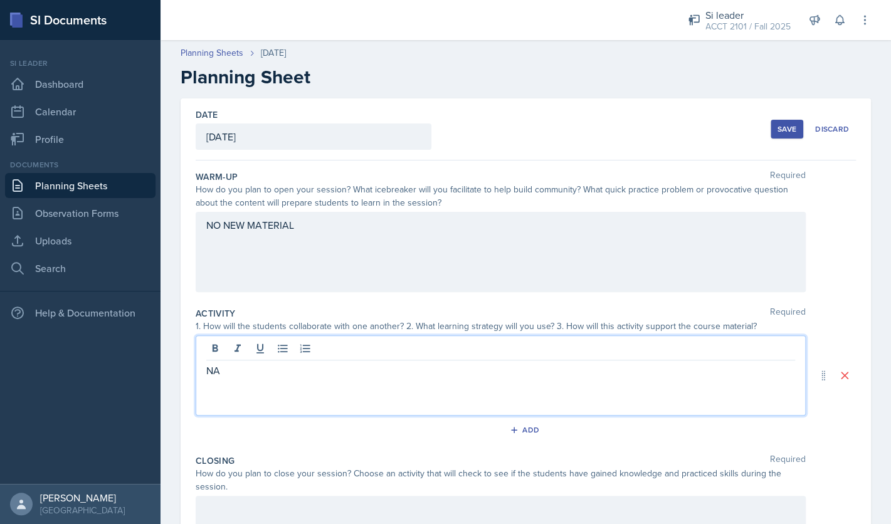
scroll to position [172, 0]
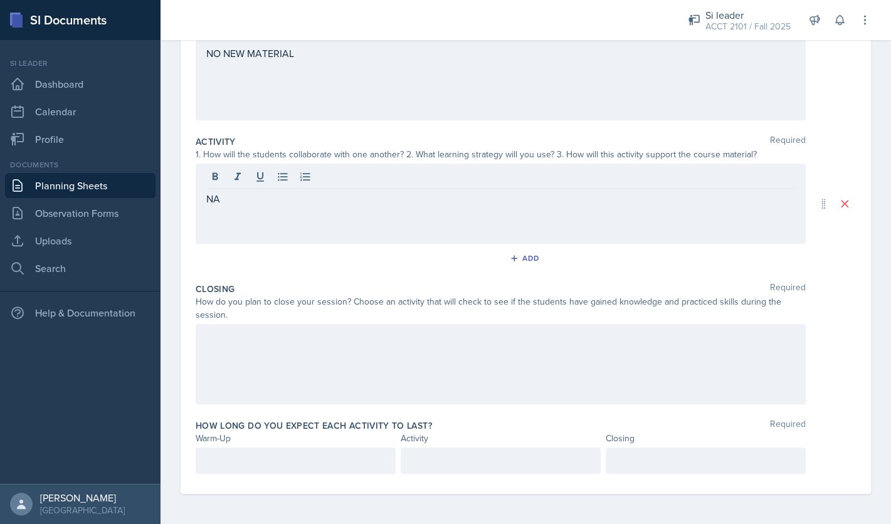
click at [383, 361] on div at bounding box center [501, 364] width 610 height 80
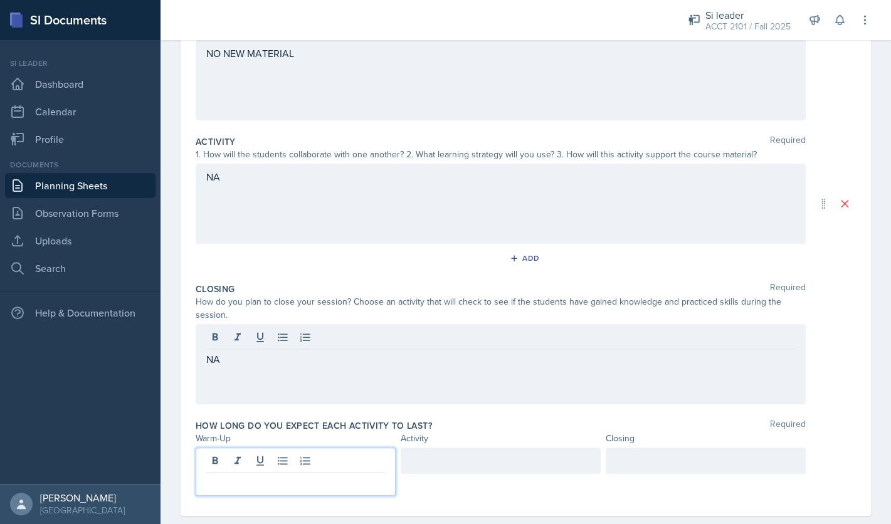
click at [343, 457] on div at bounding box center [296, 472] width 200 height 48
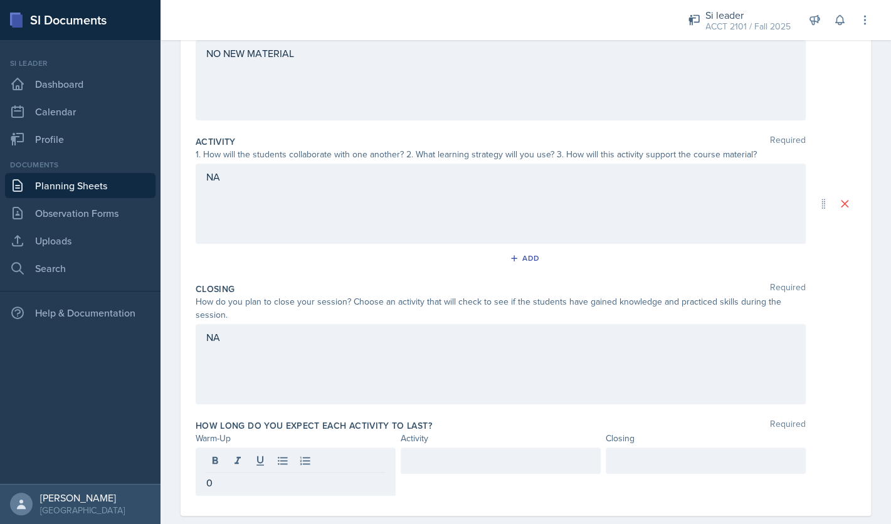
click at [460, 470] on div at bounding box center [501, 461] width 200 height 26
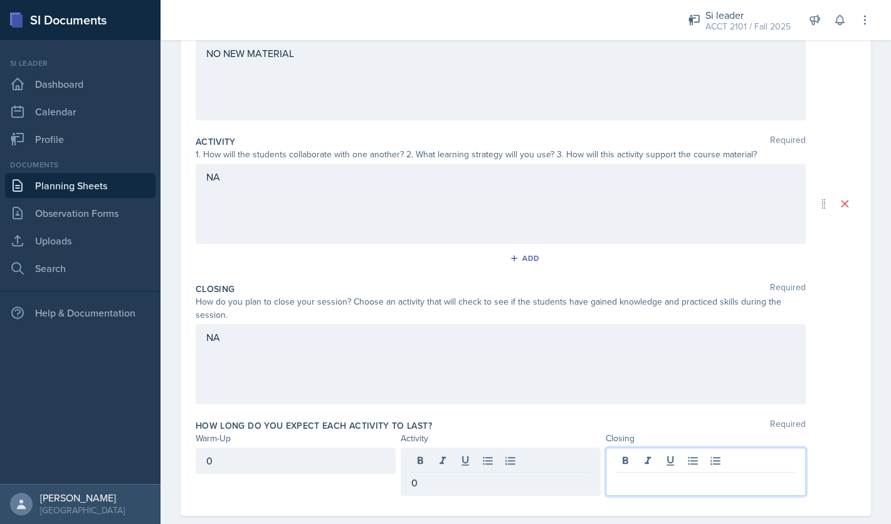
click at [635, 467] on div at bounding box center [706, 472] width 200 height 48
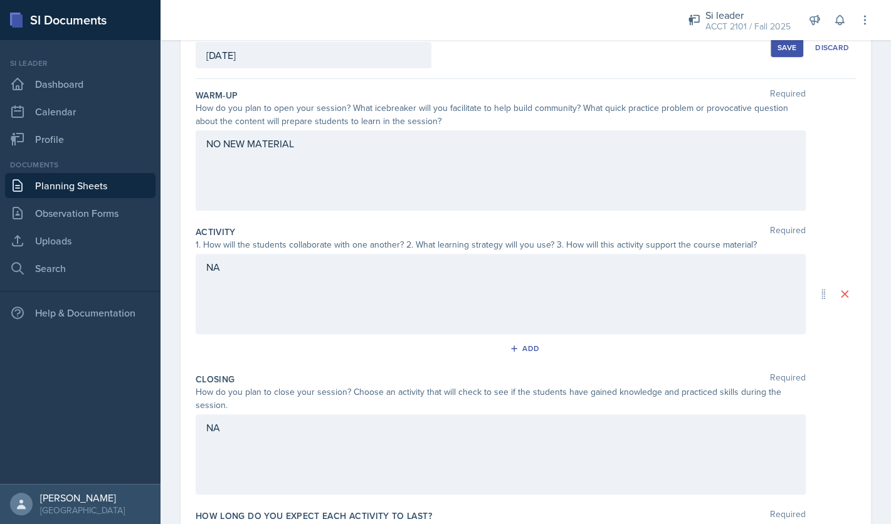
scroll to position [0, 0]
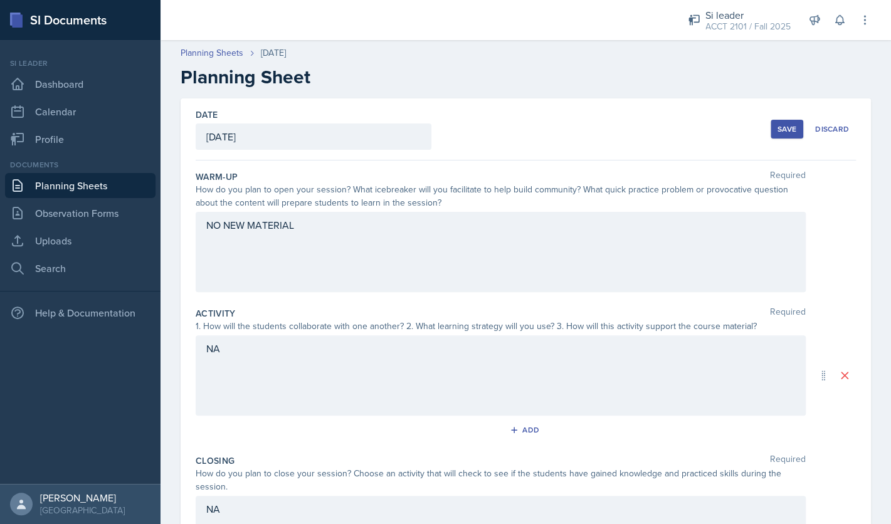
click at [783, 131] on div "Save" at bounding box center [787, 129] width 19 height 10
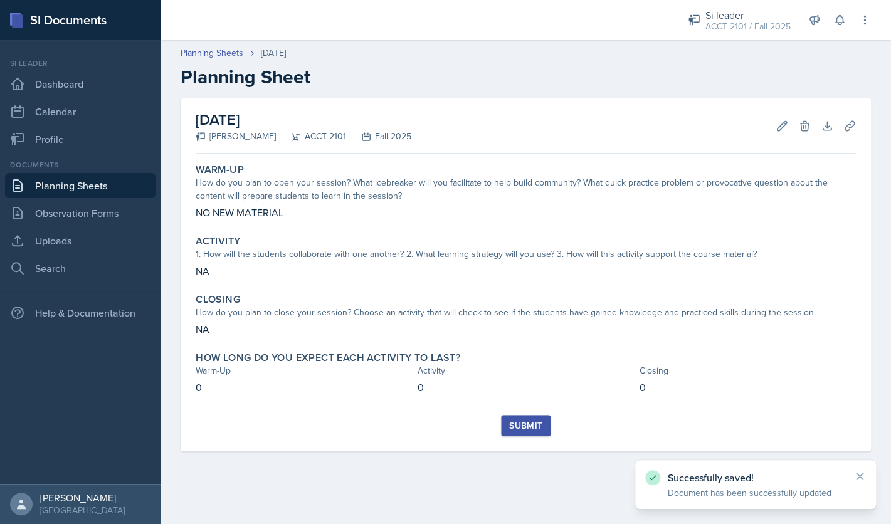
click at [518, 426] on div "Submit" at bounding box center [525, 426] width 33 height 10
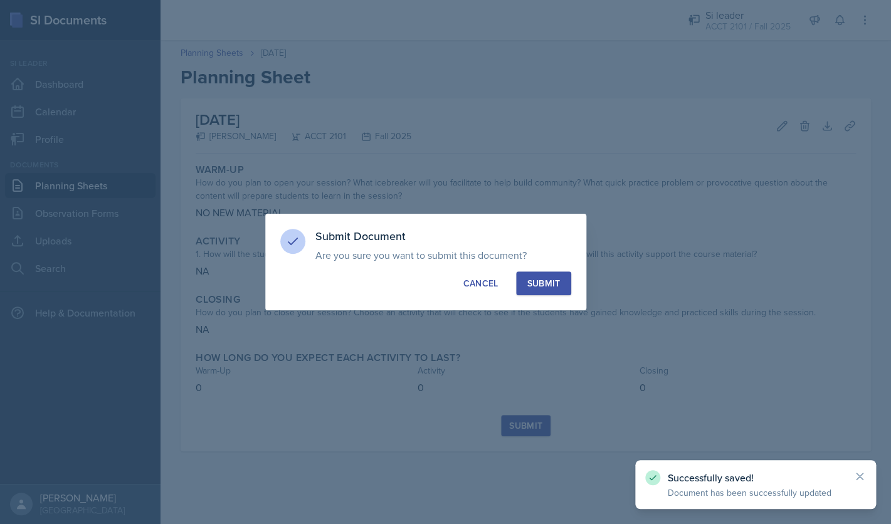
click at [559, 281] on div "Submit" at bounding box center [543, 283] width 33 height 13
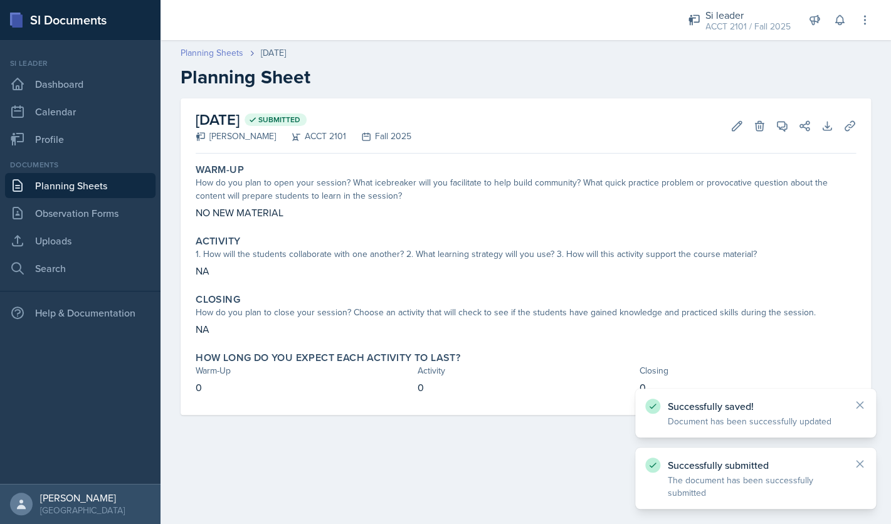
click at [211, 50] on link "Planning Sheets" at bounding box center [212, 52] width 63 height 13
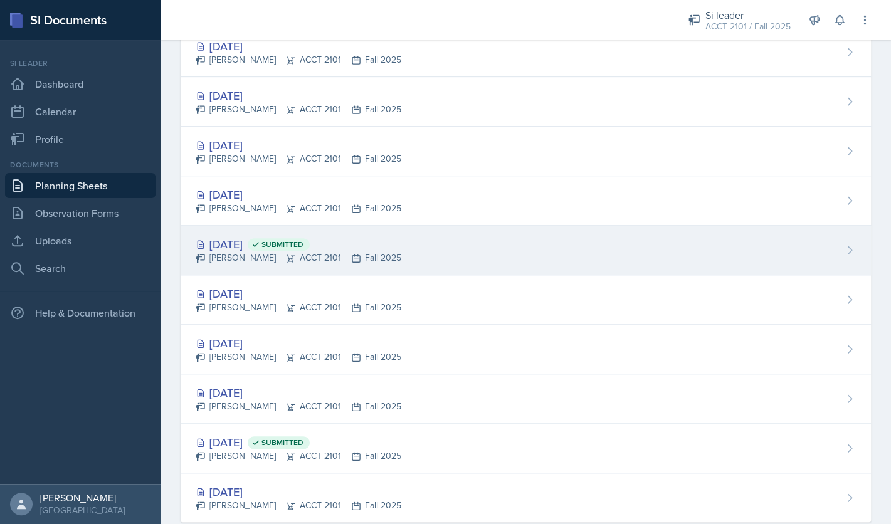
scroll to position [277, 0]
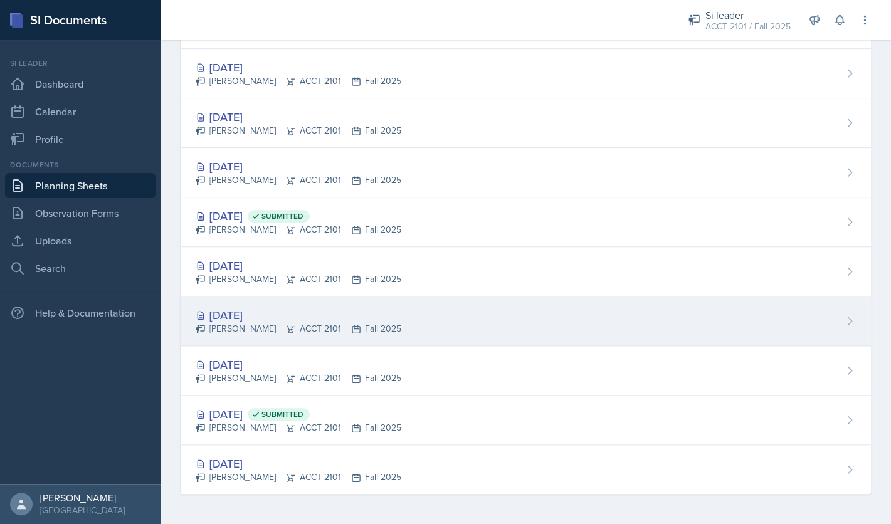
click at [263, 310] on div "Aug 25th, 2025" at bounding box center [299, 315] width 206 height 17
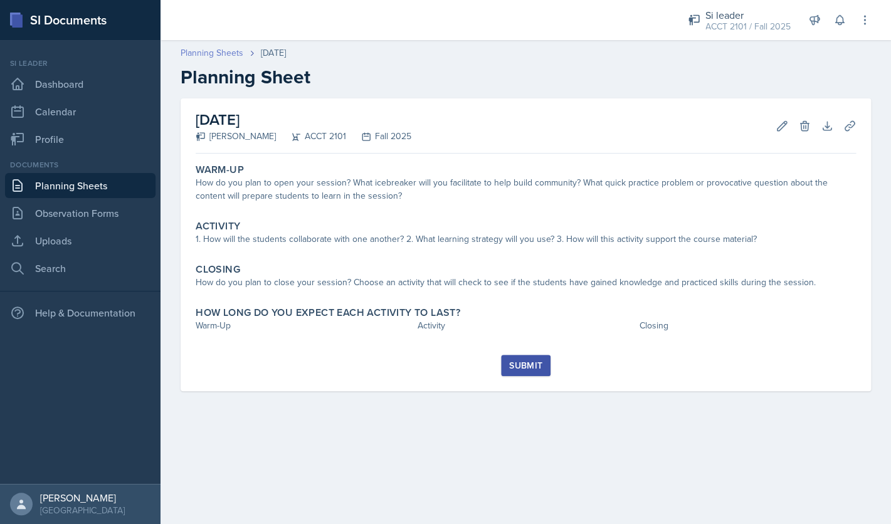
click at [227, 50] on link "Planning Sheets" at bounding box center [212, 52] width 63 height 13
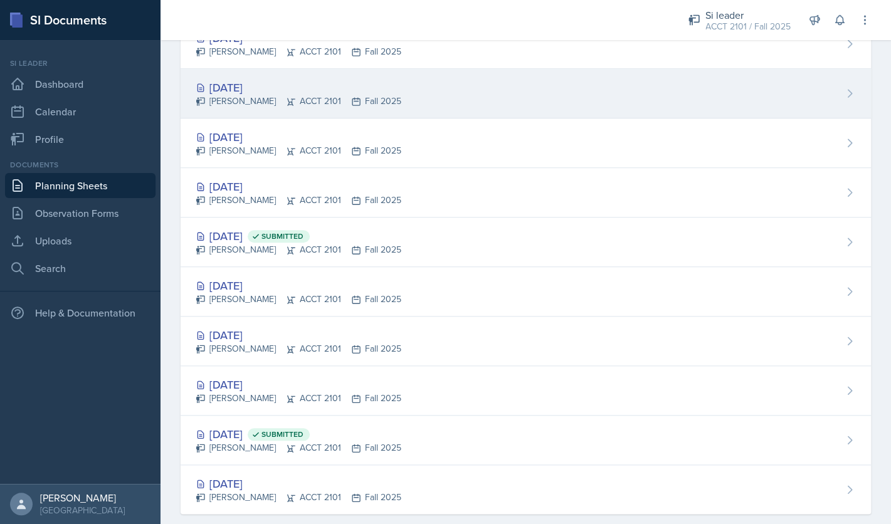
scroll to position [255, 0]
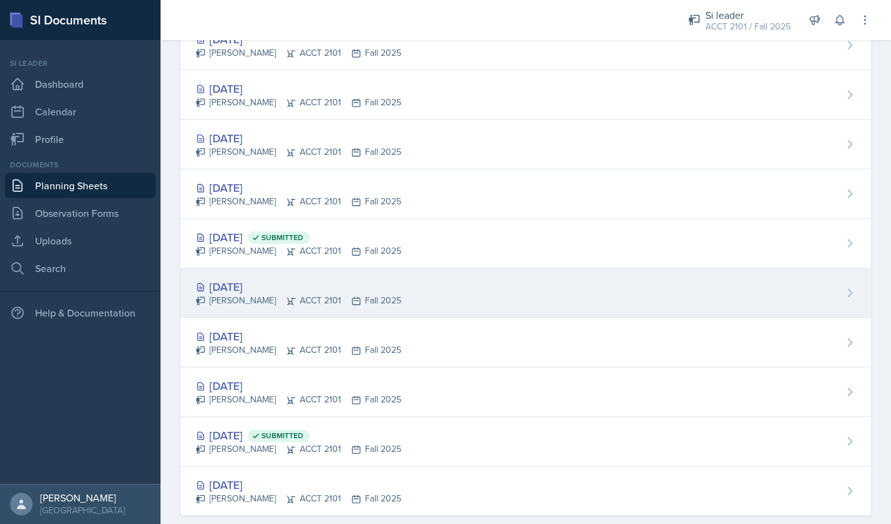
click at [260, 292] on div "Aug 27th, 2025" at bounding box center [299, 286] width 206 height 17
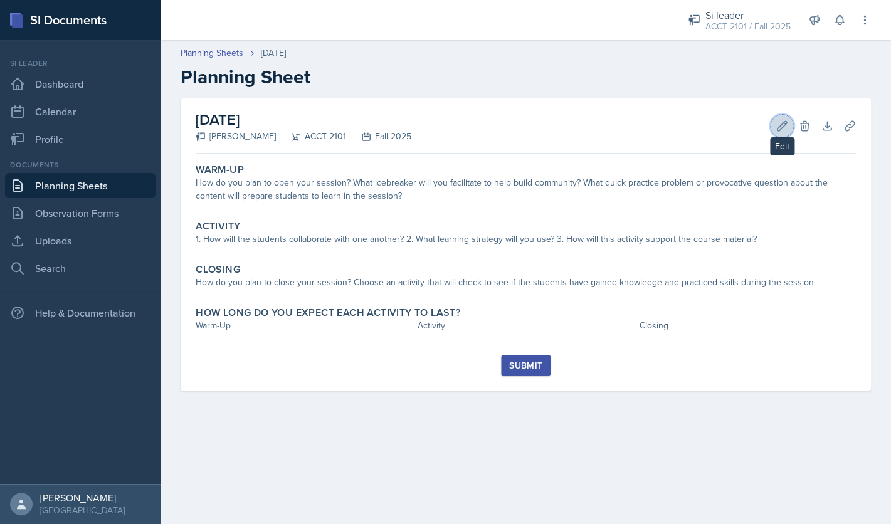
click at [776, 124] on icon at bounding box center [782, 126] width 13 height 13
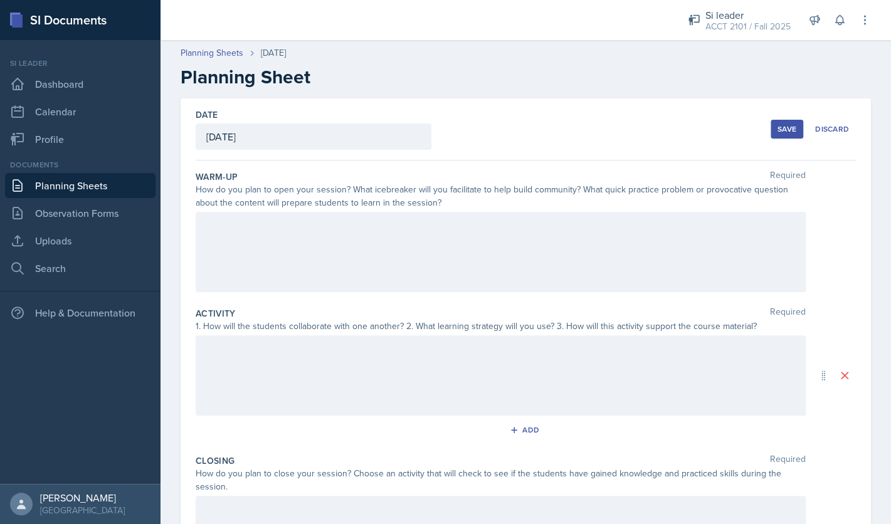
click at [484, 240] on div at bounding box center [501, 252] width 610 height 80
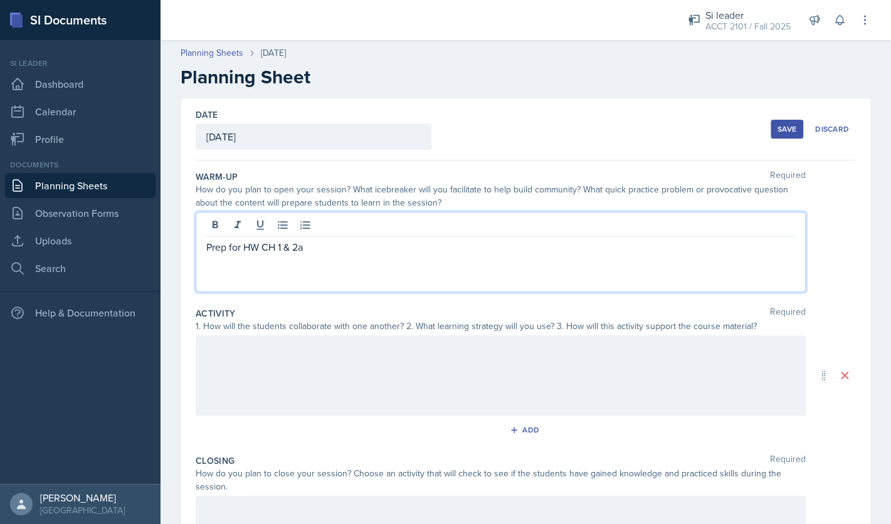
click at [791, 124] on button "Save" at bounding box center [787, 129] width 33 height 19
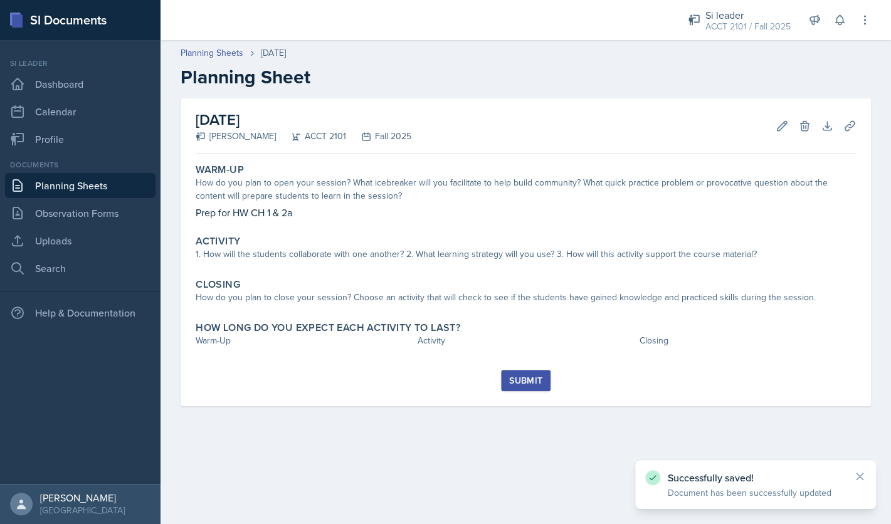
click at [230, 61] on div "Planning Sheets Aug 27th, 2025 Planning Sheet" at bounding box center [526, 67] width 731 height 42
click at [230, 55] on link "Planning Sheets" at bounding box center [212, 52] width 63 height 13
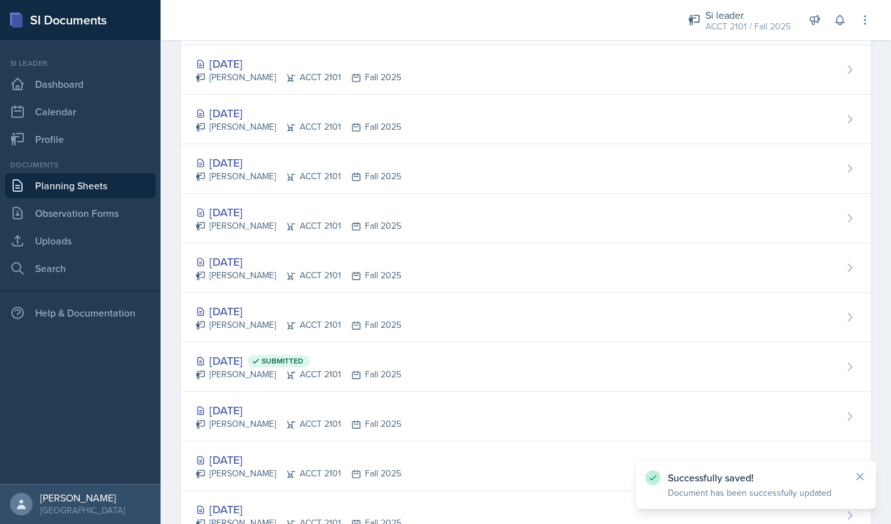
scroll to position [137, 0]
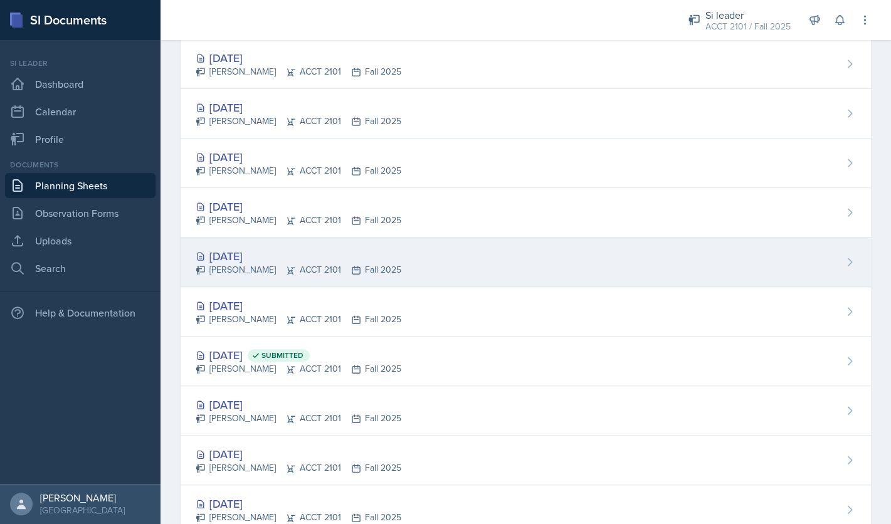
click at [262, 257] on div "Sep 8th, 2025" at bounding box center [299, 256] width 206 height 17
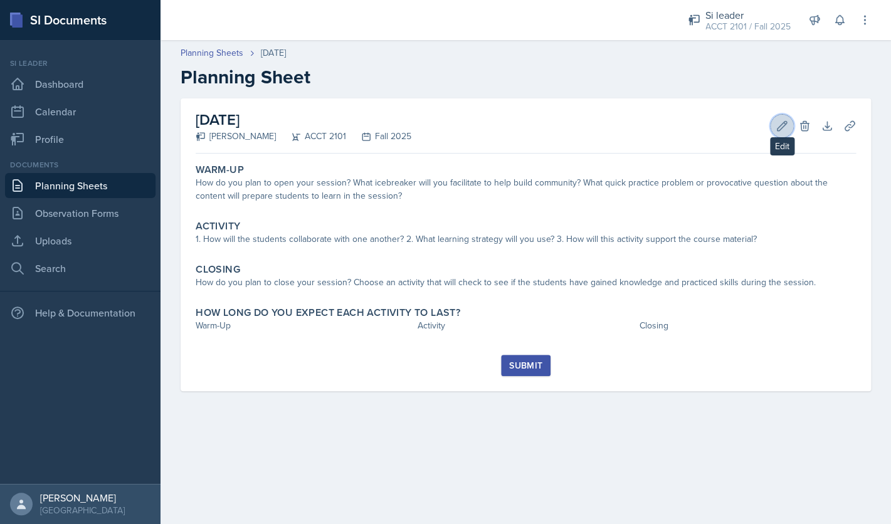
click at [773, 125] on button "Edit" at bounding box center [782, 126] width 23 height 23
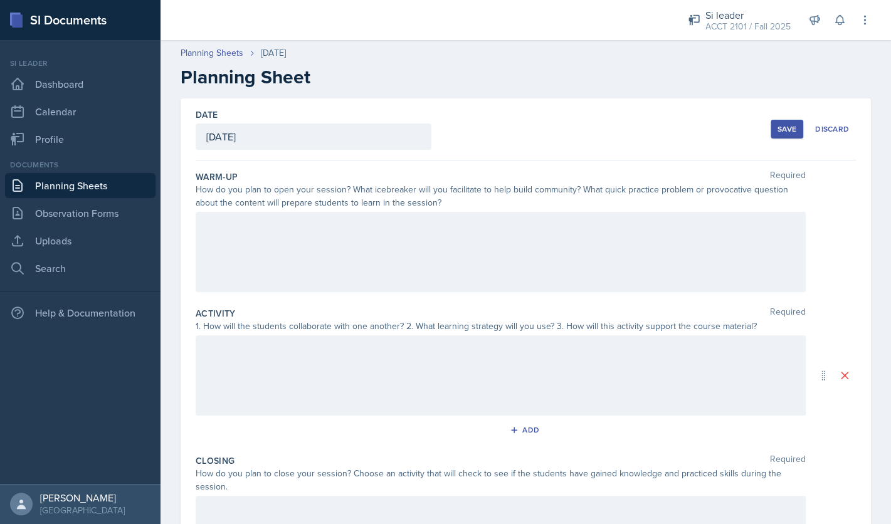
click at [549, 240] on div at bounding box center [501, 252] width 610 height 80
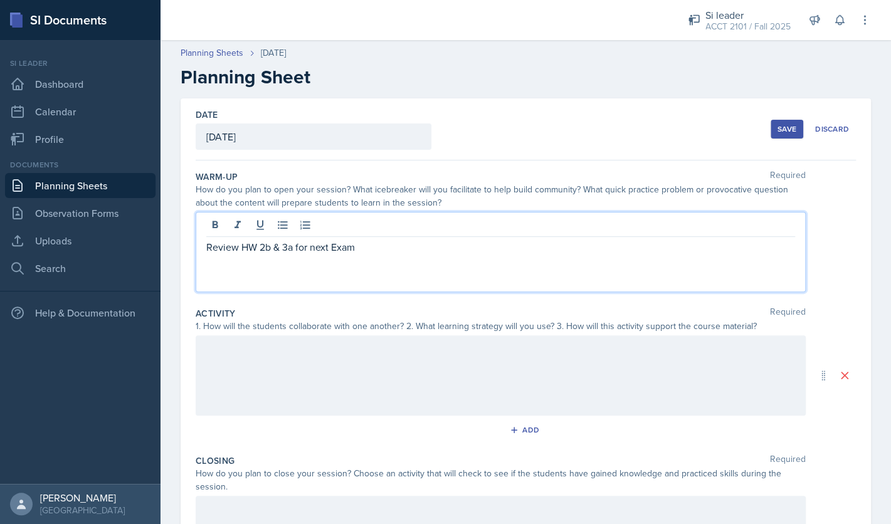
click at [789, 135] on button "Save" at bounding box center [787, 129] width 33 height 19
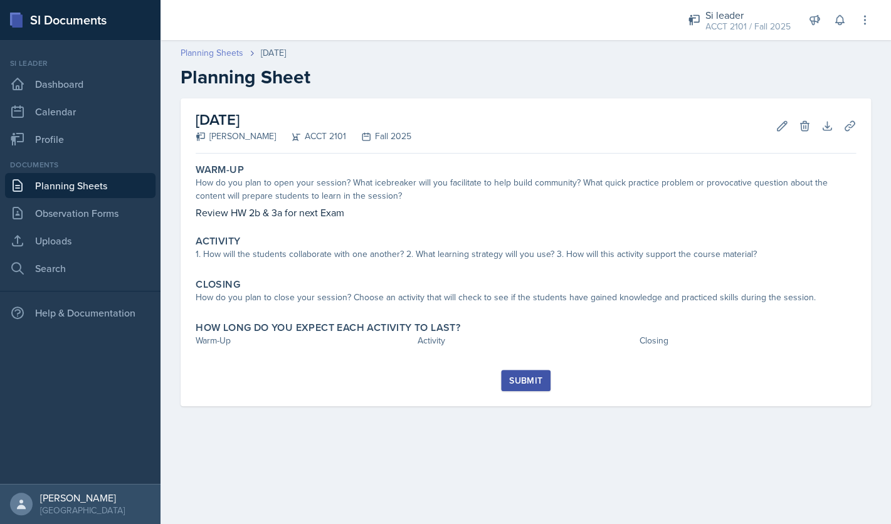
click at [226, 55] on link "Planning Sheets" at bounding box center [212, 52] width 63 height 13
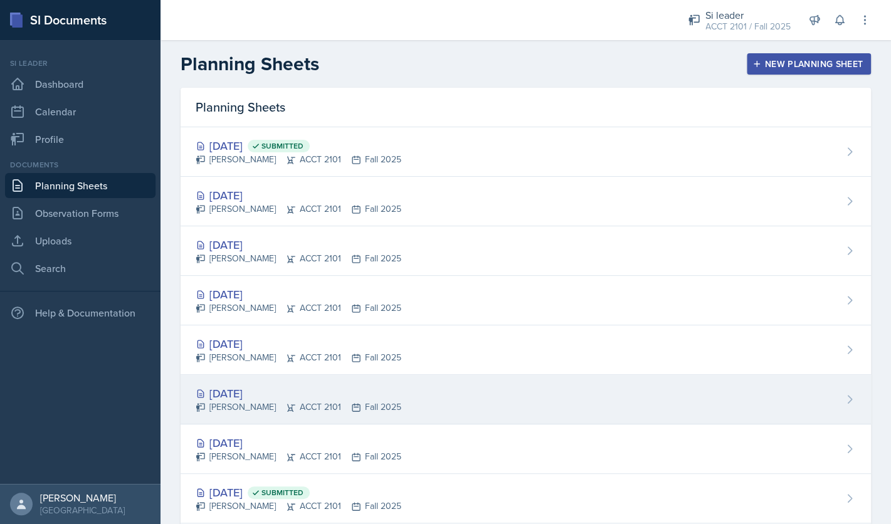
click at [265, 395] on div "Sep 8th, 2025" at bounding box center [299, 393] width 206 height 17
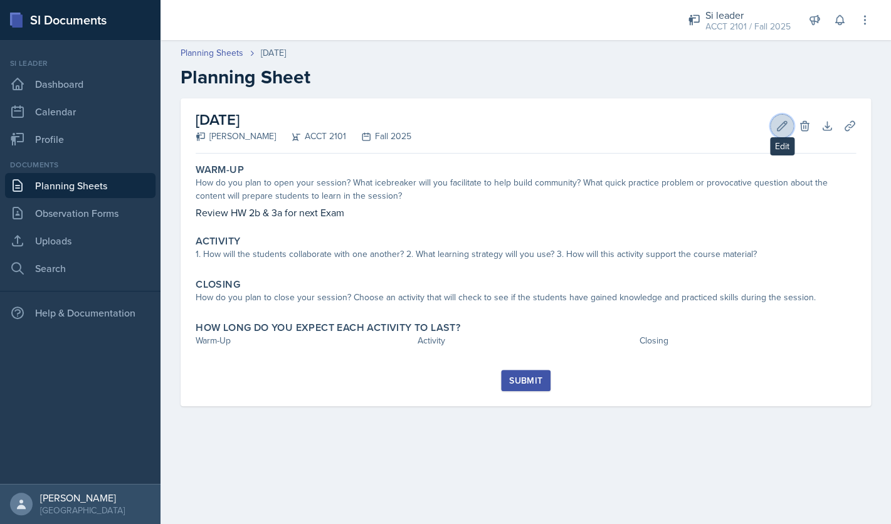
click at [773, 125] on button "Edit" at bounding box center [782, 126] width 23 height 23
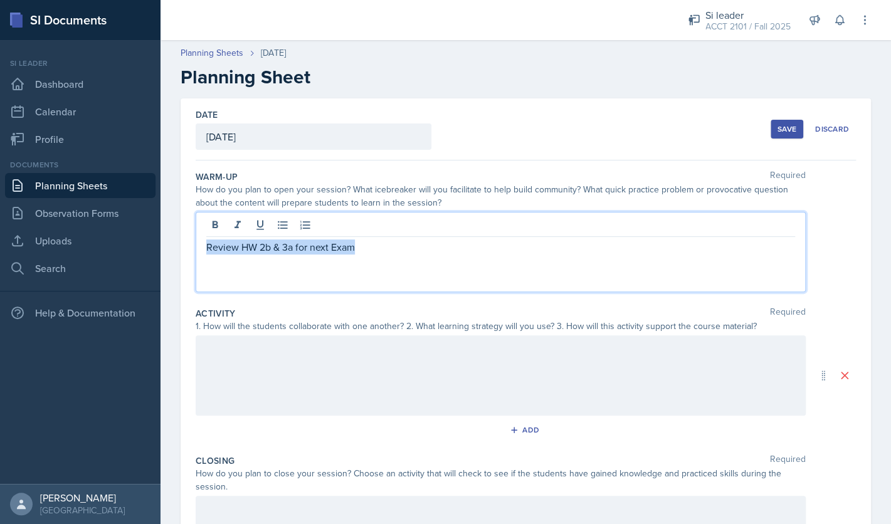
drag, startPoint x: 371, startPoint y: 227, endPoint x: 169, endPoint y: 248, distance: 202.4
click at [196, 248] on div "Review HW 2b & 3a for next Exam" at bounding box center [501, 252] width 610 height 80
copy p "Review HW 2b & 3a for next Exam"
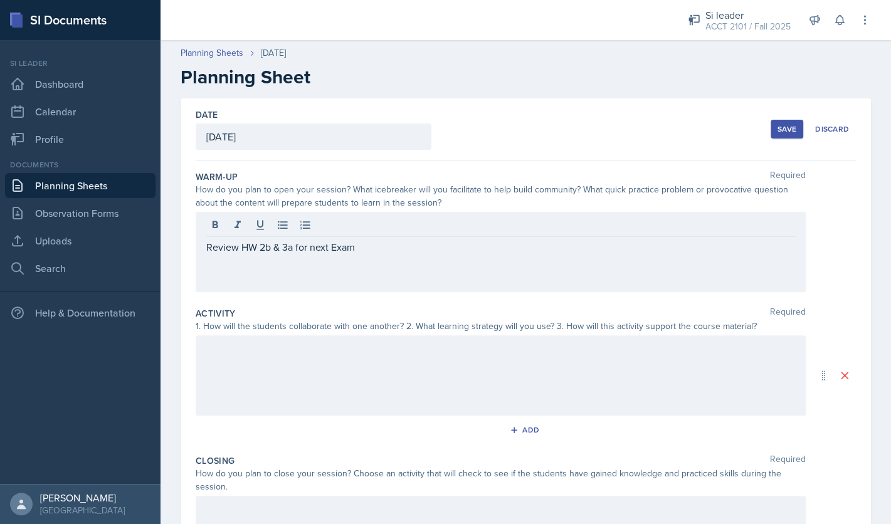
click at [230, 61] on div "Planning Sheets Sep 8th, 2025 Planning Sheet" at bounding box center [526, 67] width 731 height 42
click at [228, 50] on link "Planning Sheets" at bounding box center [212, 52] width 63 height 13
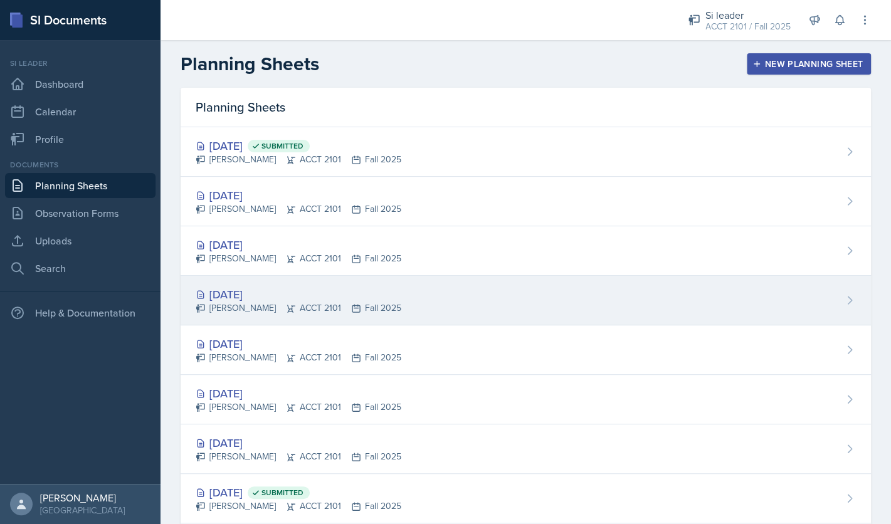
click at [246, 297] on div "[DATE]" at bounding box center [299, 294] width 206 height 17
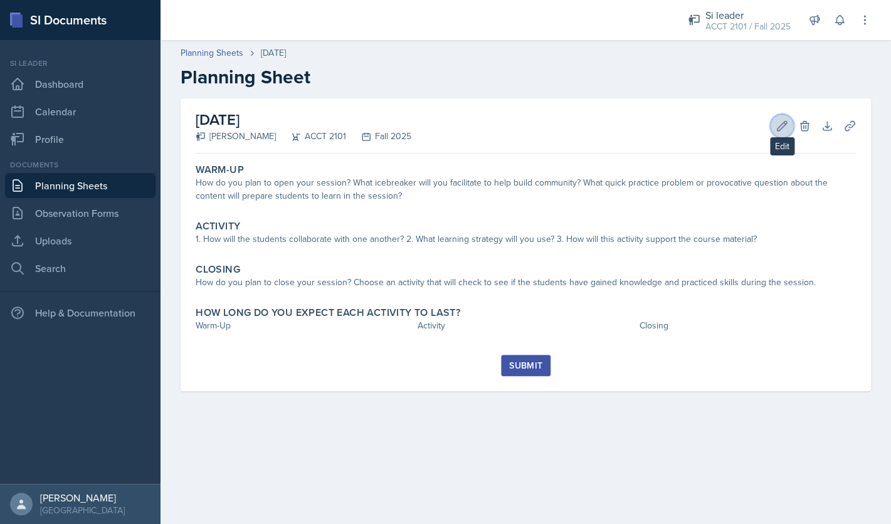
click at [787, 120] on icon at bounding box center [782, 126] width 13 height 13
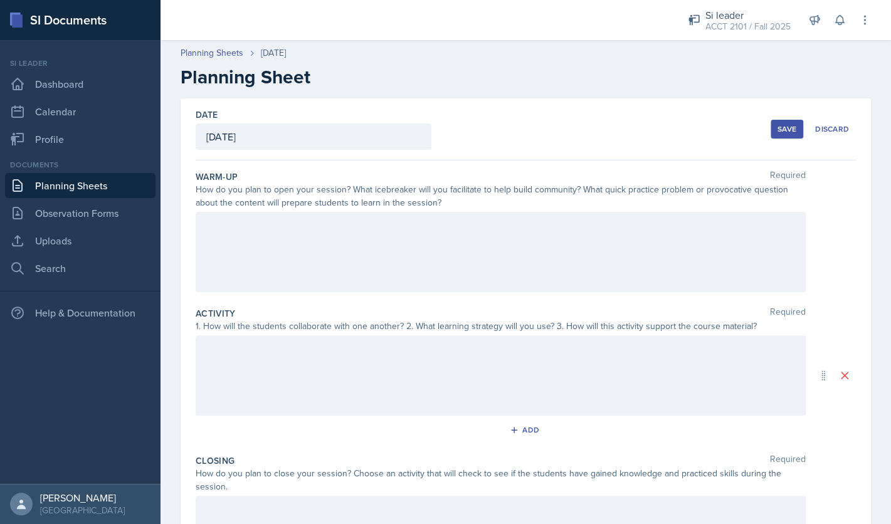
click at [510, 246] on div at bounding box center [501, 252] width 610 height 80
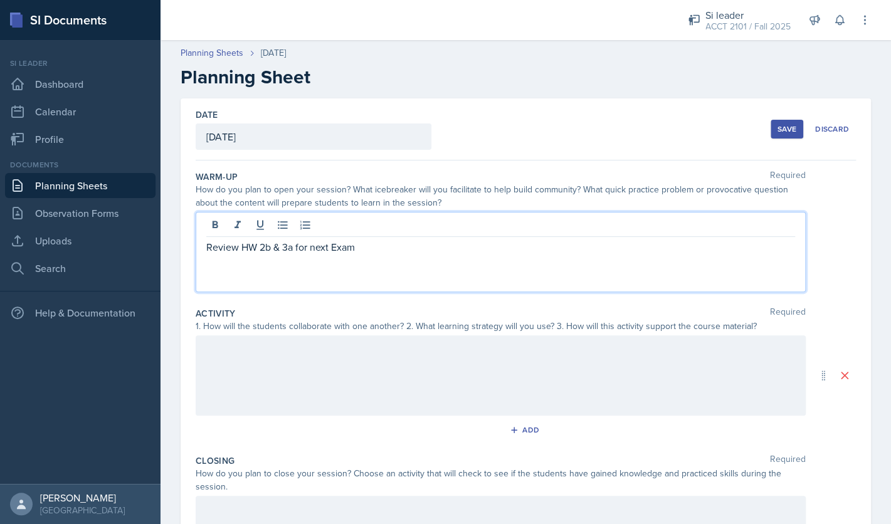
click at [267, 251] on p "Review HW 2b & 3a for next Exam" at bounding box center [500, 247] width 589 height 15
click at [293, 249] on p "Review HW 3b & 3a for next Exam" at bounding box center [500, 247] width 589 height 15
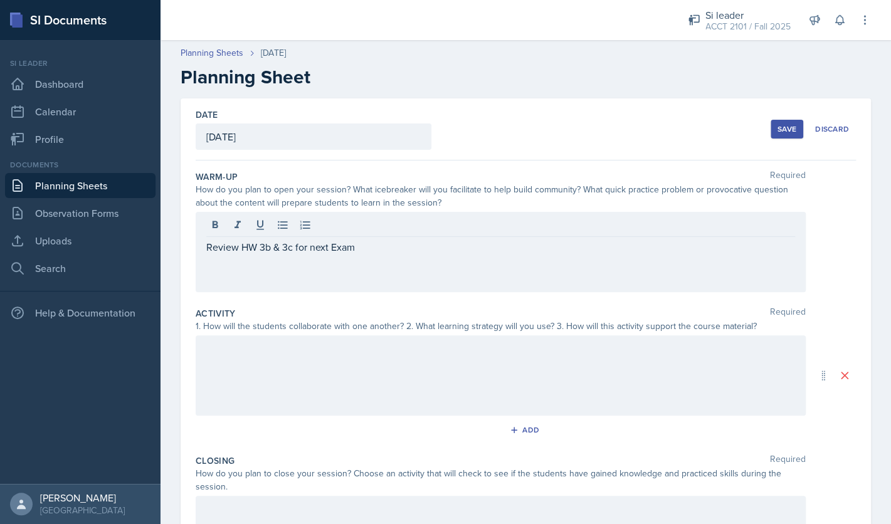
click at [790, 132] on div "Save" at bounding box center [787, 129] width 19 height 10
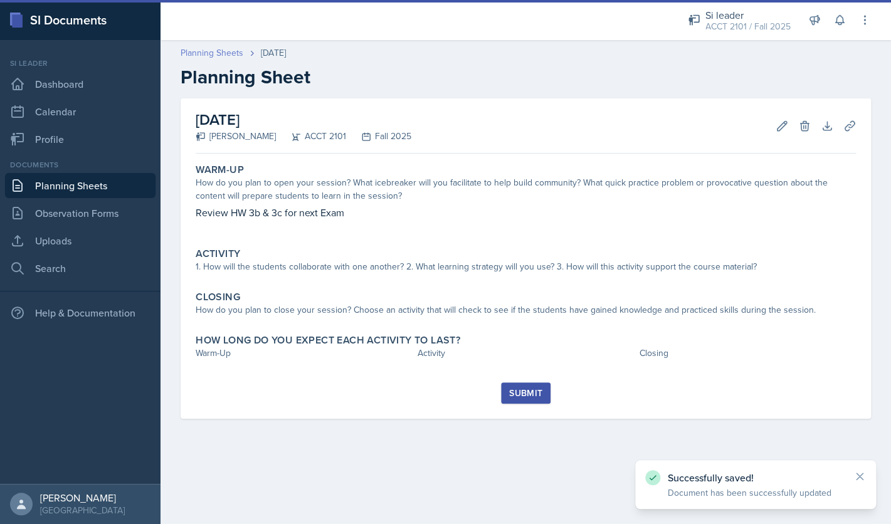
click at [224, 54] on link "Planning Sheets" at bounding box center [212, 52] width 63 height 13
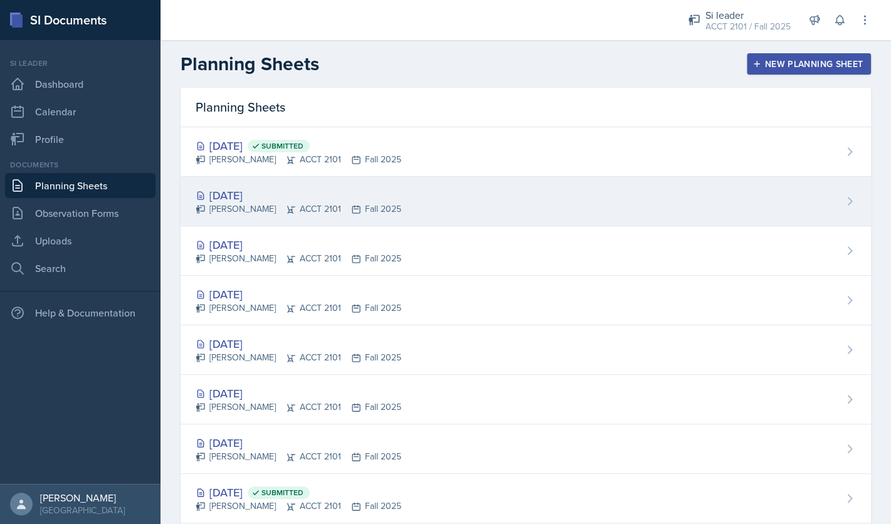
click at [268, 196] on div "Sep 22nd, 2025" at bounding box center [299, 195] width 206 height 17
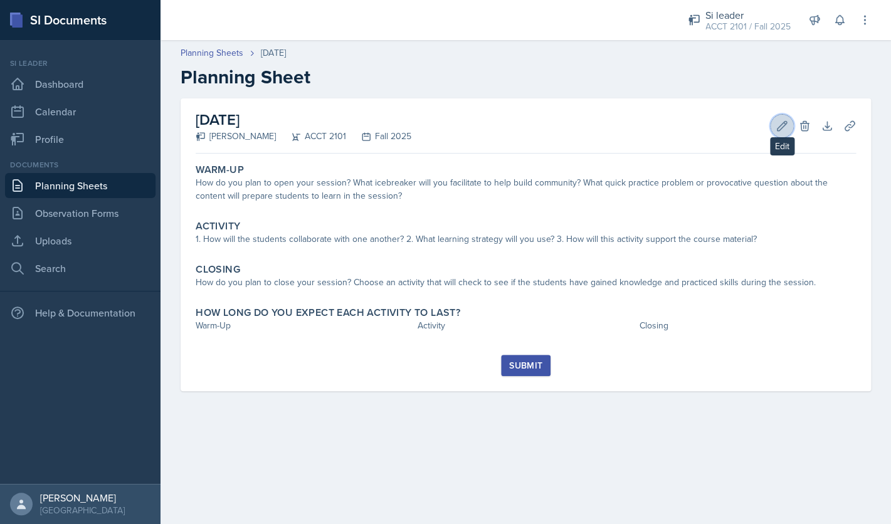
click at [781, 128] on icon at bounding box center [782, 125] width 9 height 9
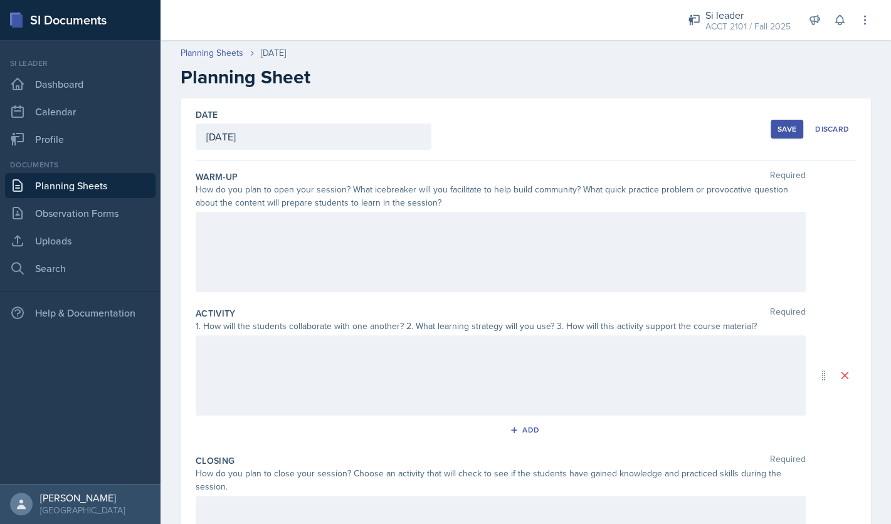
click at [585, 238] on div at bounding box center [501, 252] width 610 height 80
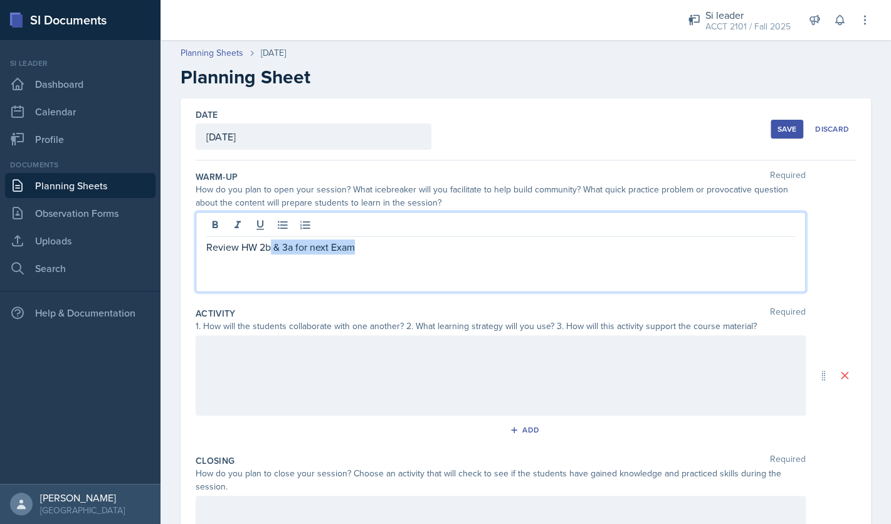
drag, startPoint x: 362, startPoint y: 248, endPoint x: 272, endPoint y: 250, distance: 90.3
click at [272, 250] on p "Review HW 2b & 3a for next Exam" at bounding box center [500, 247] width 589 height 15
drag, startPoint x: 270, startPoint y: 251, endPoint x: 191, endPoint y: 253, distance: 78.4
click at [196, 253] on div "Review HW" at bounding box center [501, 252] width 610 height 80
drag, startPoint x: 292, startPoint y: 249, endPoint x: 267, endPoint y: 250, distance: 25.1
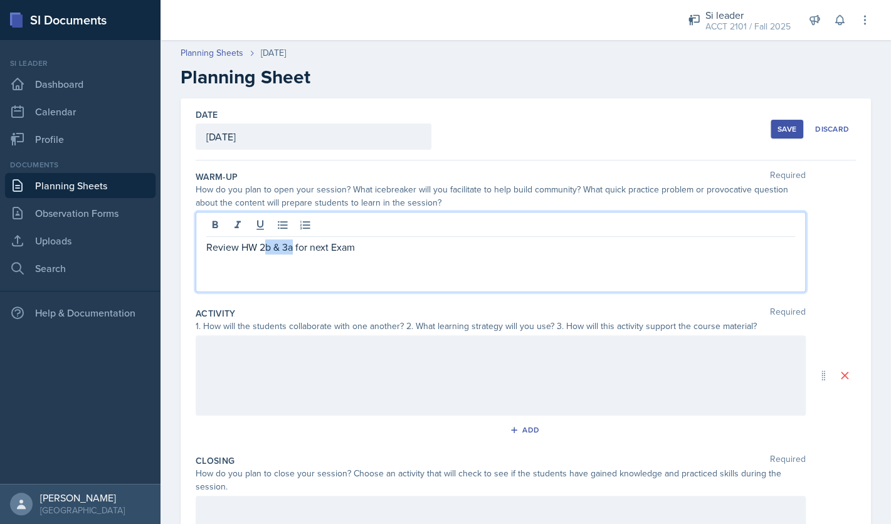
click at [267, 250] on p "Review HW 2b & 3a for next Exam" at bounding box center [500, 247] width 589 height 15
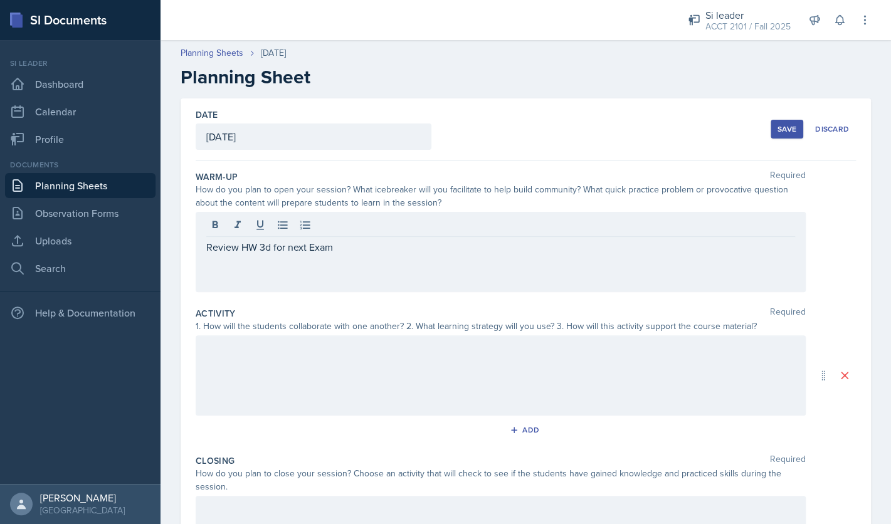
click at [783, 135] on button "Save" at bounding box center [787, 129] width 33 height 19
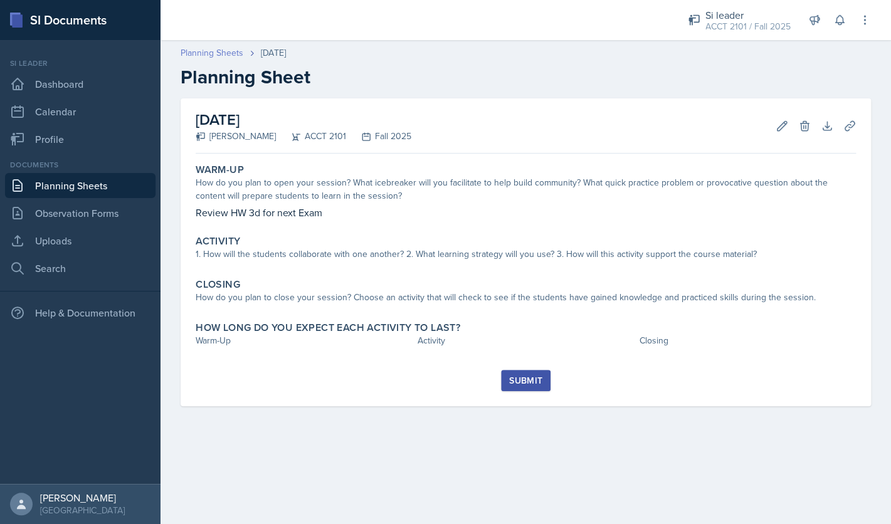
click at [226, 56] on link "Planning Sheets" at bounding box center [212, 52] width 63 height 13
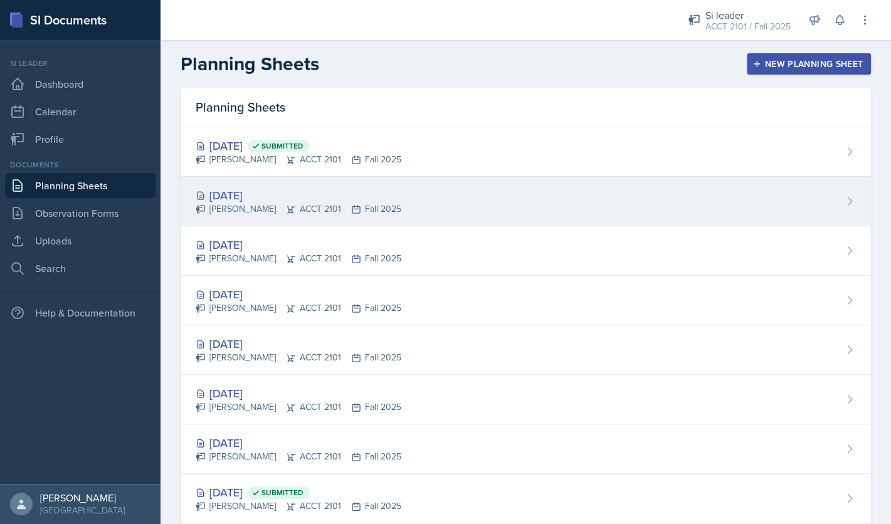
click at [463, 202] on div "Sep 22nd, 2025 Franky Gao ACCT 2101 Fall 2025" at bounding box center [526, 202] width 690 height 50
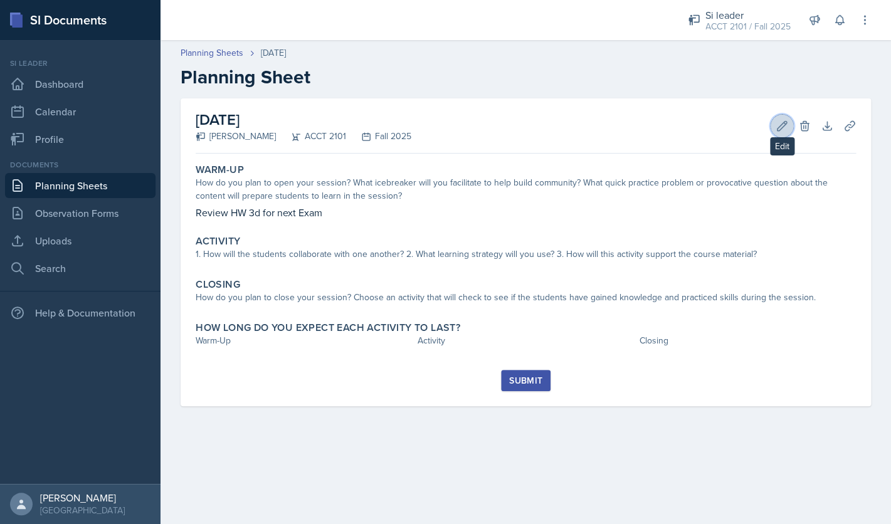
click at [778, 131] on icon at bounding box center [782, 126] width 13 height 13
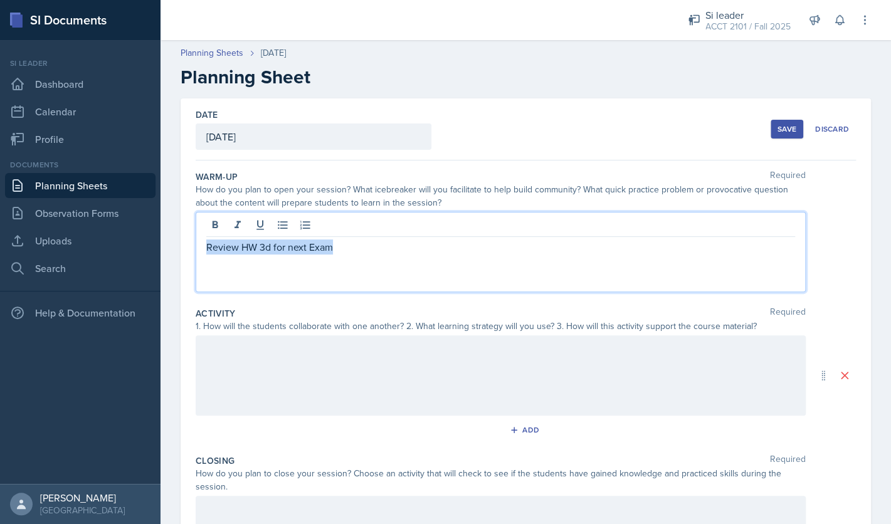
drag, startPoint x: 359, startPoint y: 222, endPoint x: 176, endPoint y: 238, distance: 184.4
click at [196, 238] on div "Review HW 3d for next Exam" at bounding box center [501, 252] width 610 height 80
click at [785, 127] on div "Save" at bounding box center [787, 129] width 19 height 10
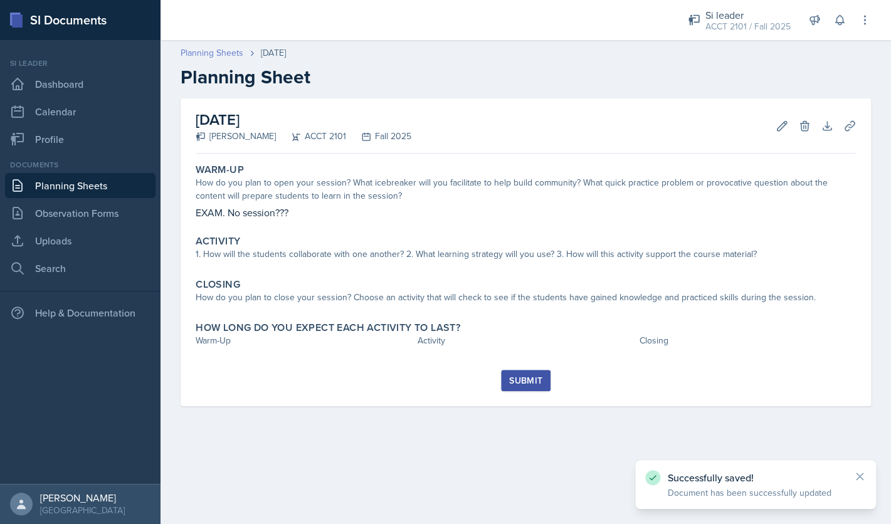
click at [226, 54] on link "Planning Sheets" at bounding box center [212, 52] width 63 height 13
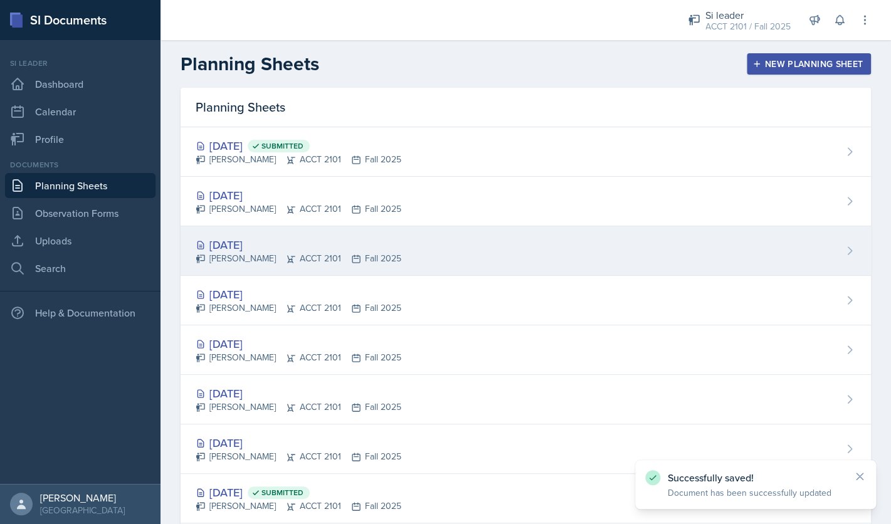
click at [284, 248] on div "Sep 17th, 2025" at bounding box center [299, 244] width 206 height 17
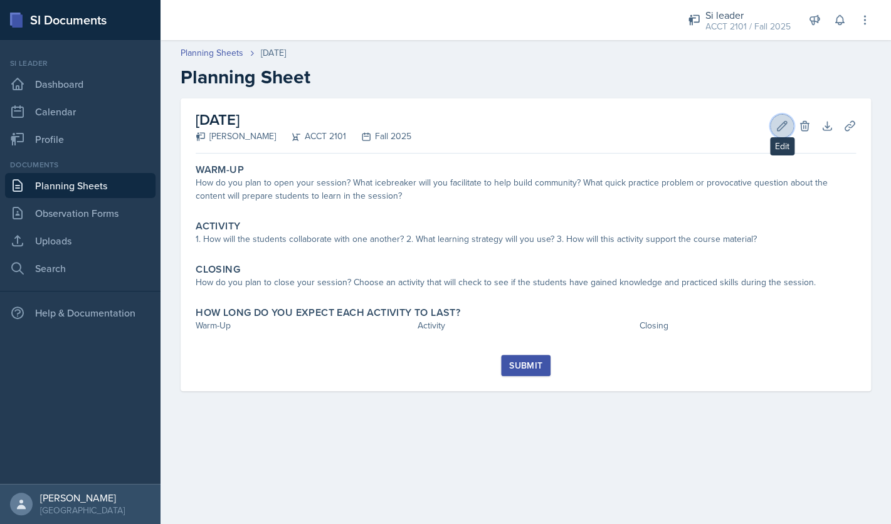
click at [786, 127] on icon at bounding box center [782, 126] width 13 height 13
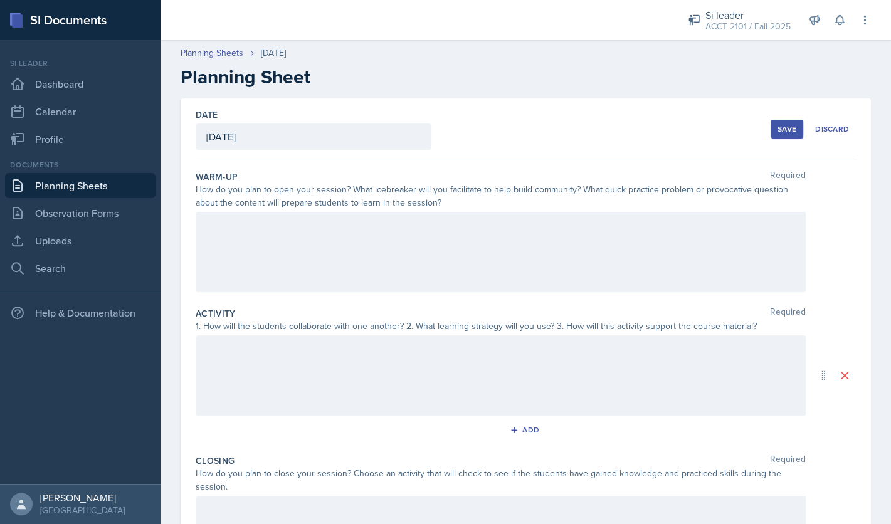
click at [465, 255] on div at bounding box center [501, 252] width 610 height 80
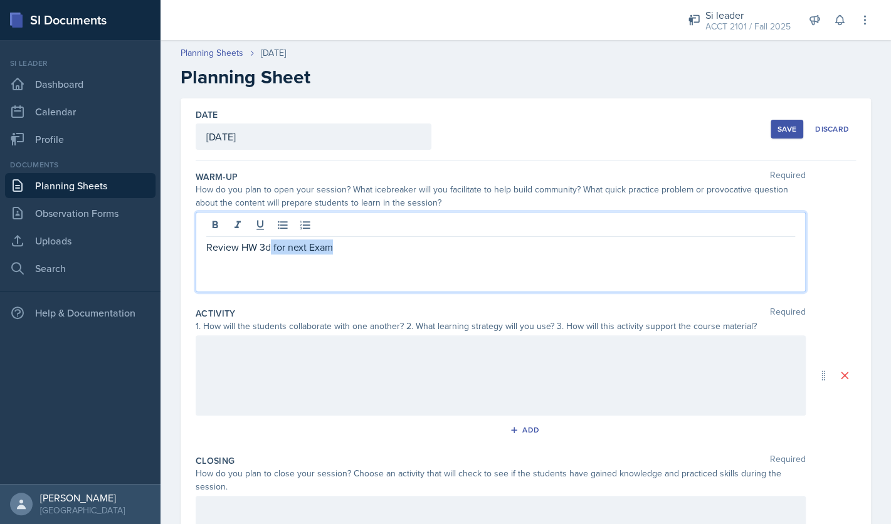
drag, startPoint x: 339, startPoint y: 246, endPoint x: 270, endPoint y: 249, distance: 69.0
click at [270, 249] on p "Review HW 3d for next Exam" at bounding box center [500, 247] width 589 height 15
click at [240, 248] on p "Review HW 3d" at bounding box center [500, 247] width 589 height 15
click at [312, 252] on p "Review for HW 3d" at bounding box center [500, 247] width 589 height 15
click at [778, 127] on div "Save" at bounding box center [787, 129] width 19 height 10
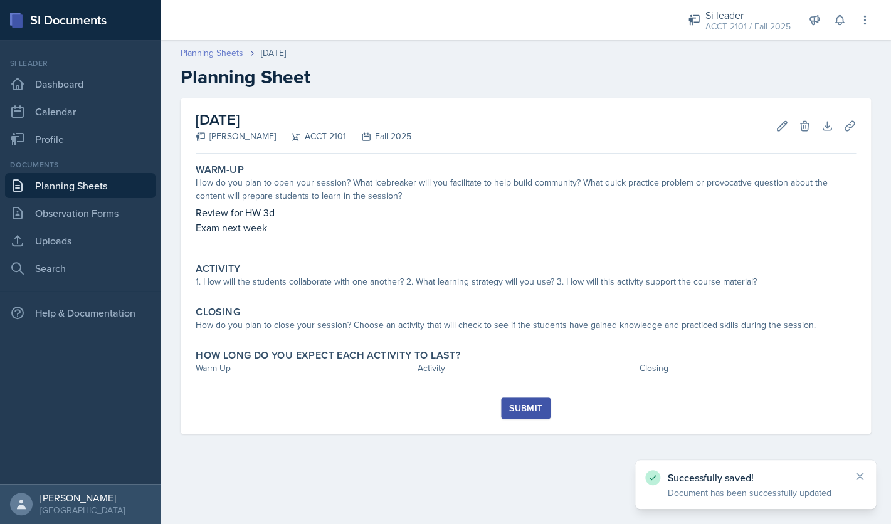
click at [219, 52] on link "Planning Sheets" at bounding box center [212, 52] width 63 height 13
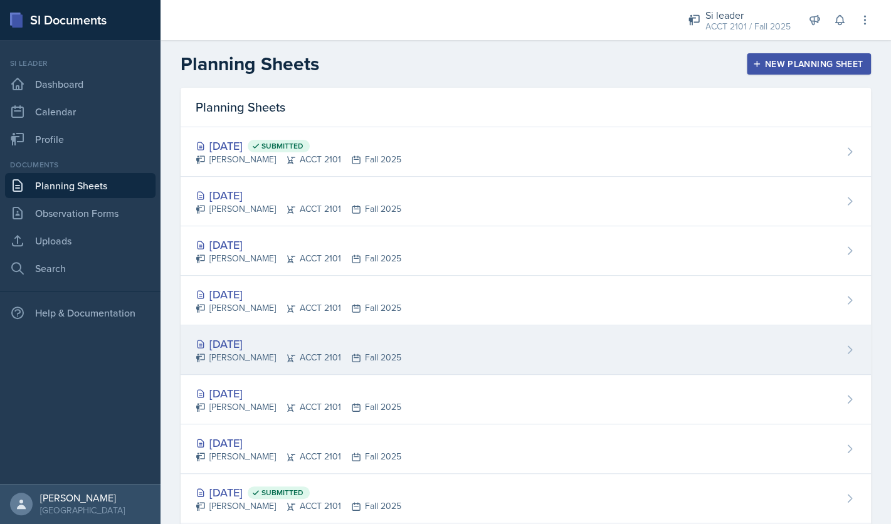
click at [270, 345] on div "Sep 10th, 2025" at bounding box center [299, 343] width 206 height 17
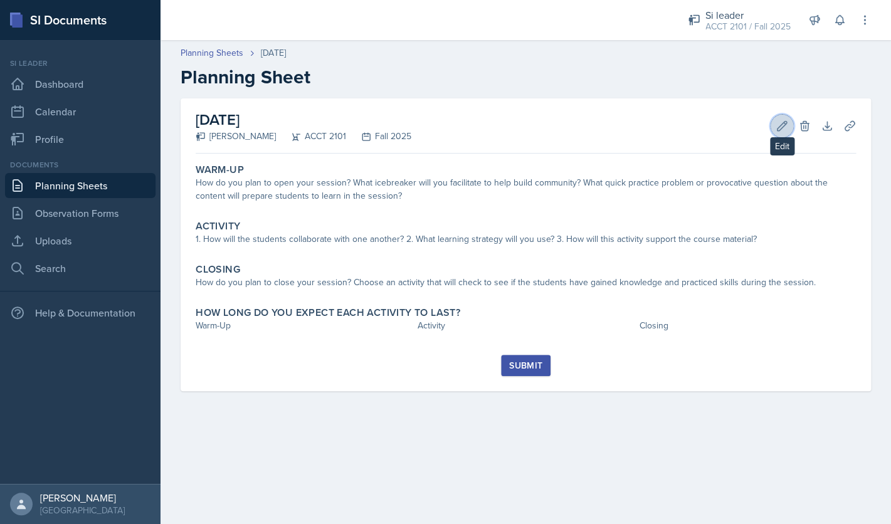
click at [779, 127] on icon at bounding box center [782, 125] width 9 height 9
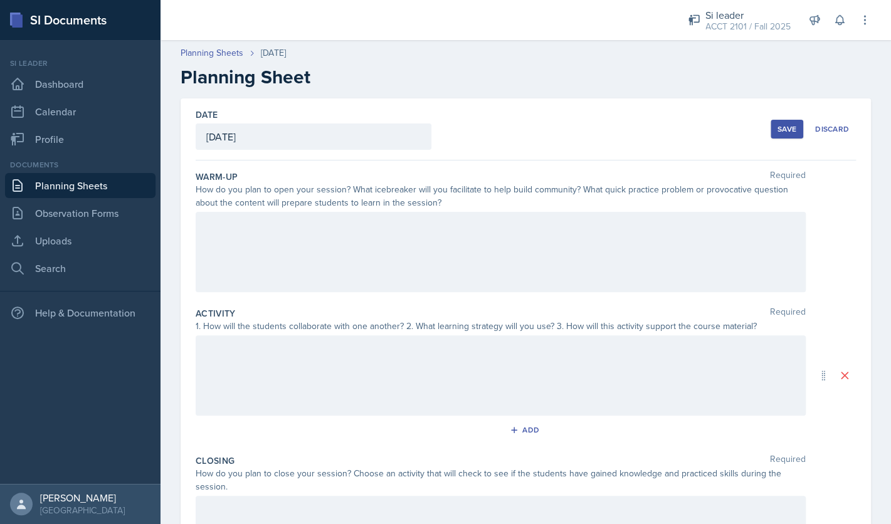
click at [478, 241] on div at bounding box center [501, 252] width 610 height 80
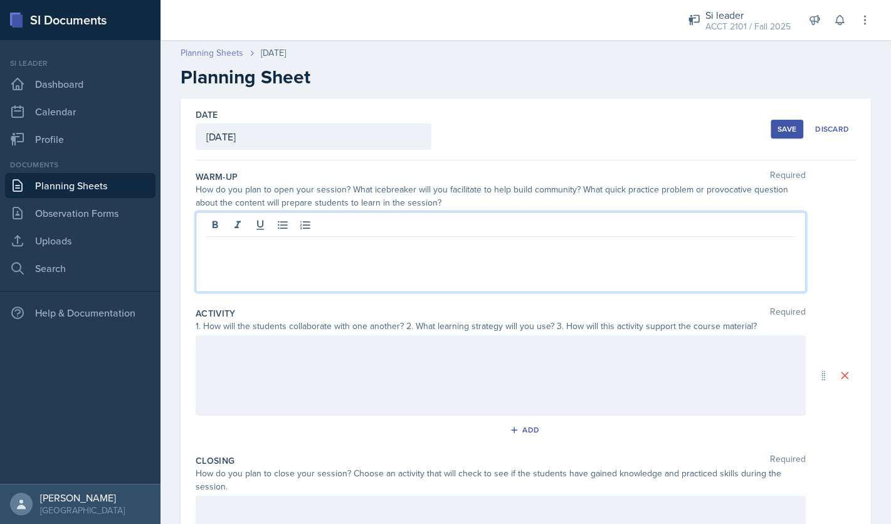
click at [232, 55] on link "Planning Sheets" at bounding box center [212, 52] width 63 height 13
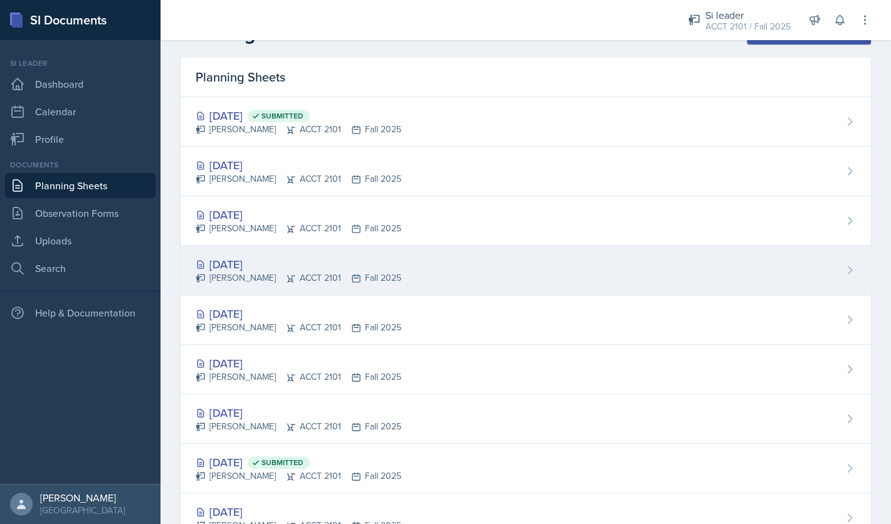
scroll to position [31, 0]
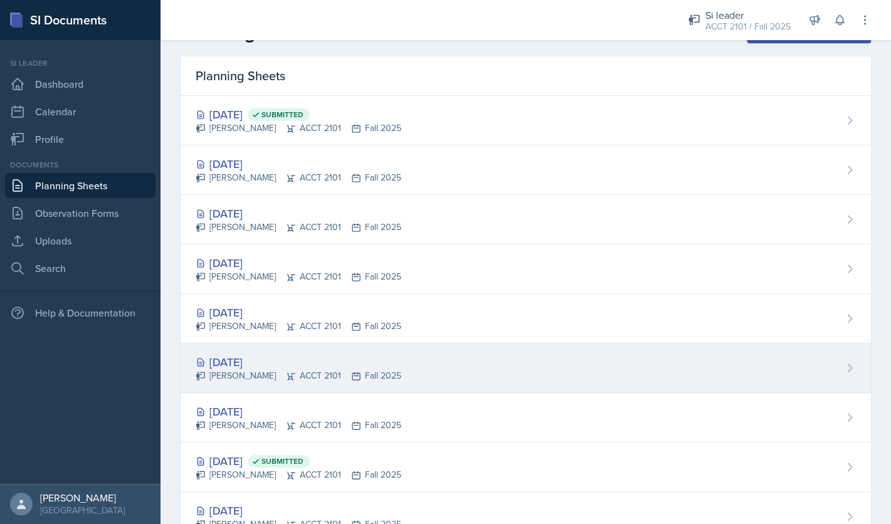
click at [264, 364] on div "Sep 8th, 2025" at bounding box center [299, 362] width 206 height 17
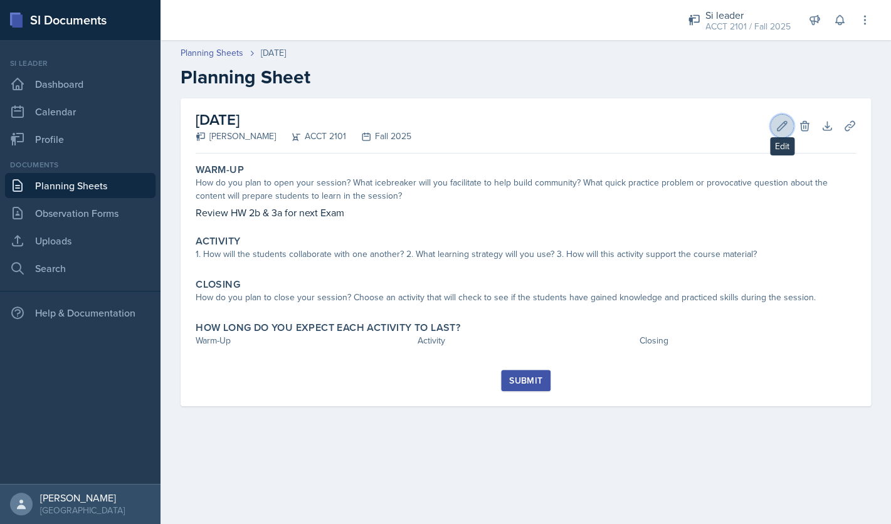
click at [777, 124] on icon at bounding box center [782, 126] width 13 height 13
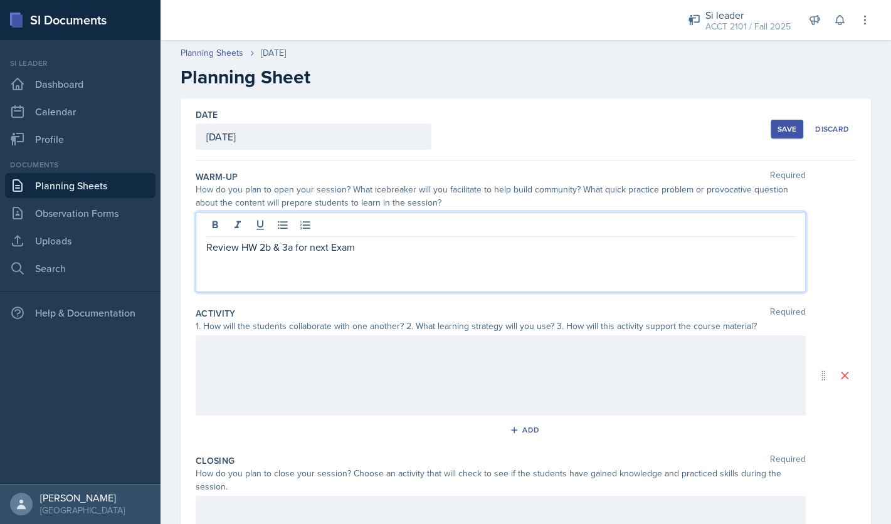
click at [403, 232] on div "Review HW 2b & 3a for next Exam" at bounding box center [501, 252] width 610 height 80
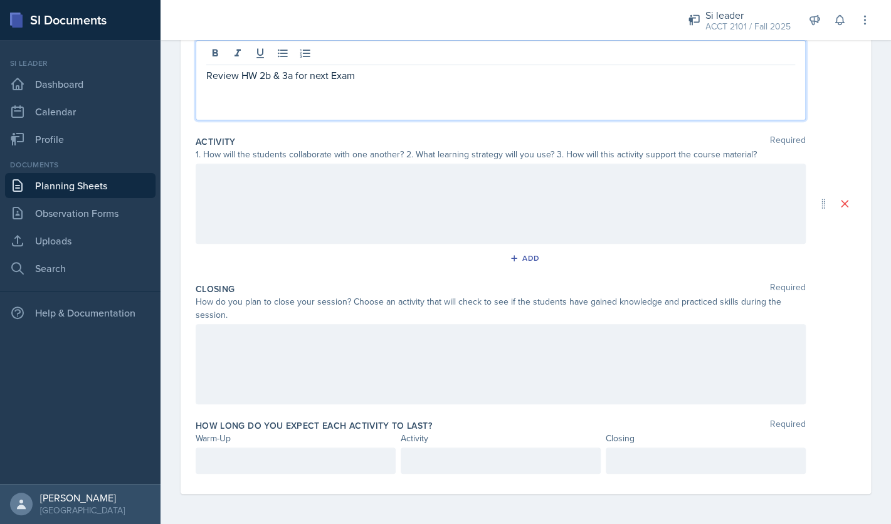
click at [285, 354] on div at bounding box center [501, 364] width 610 height 80
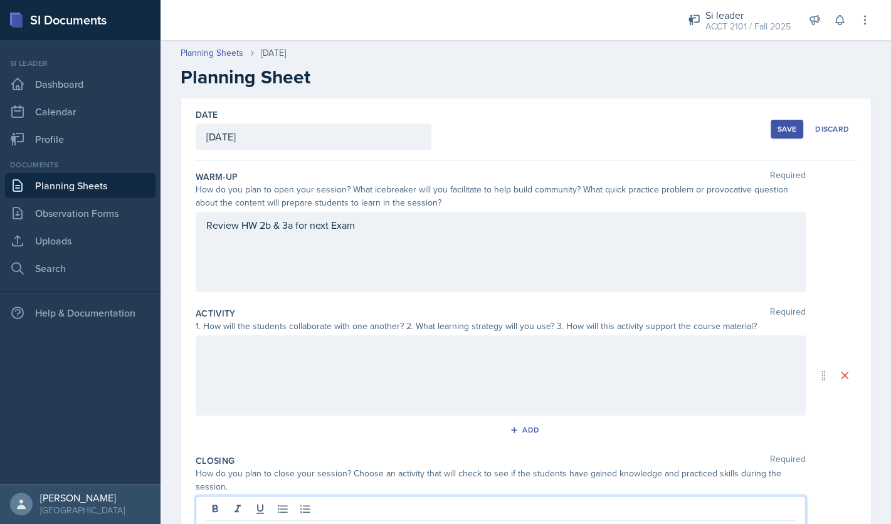
click at [793, 130] on div "Save" at bounding box center [787, 129] width 19 height 10
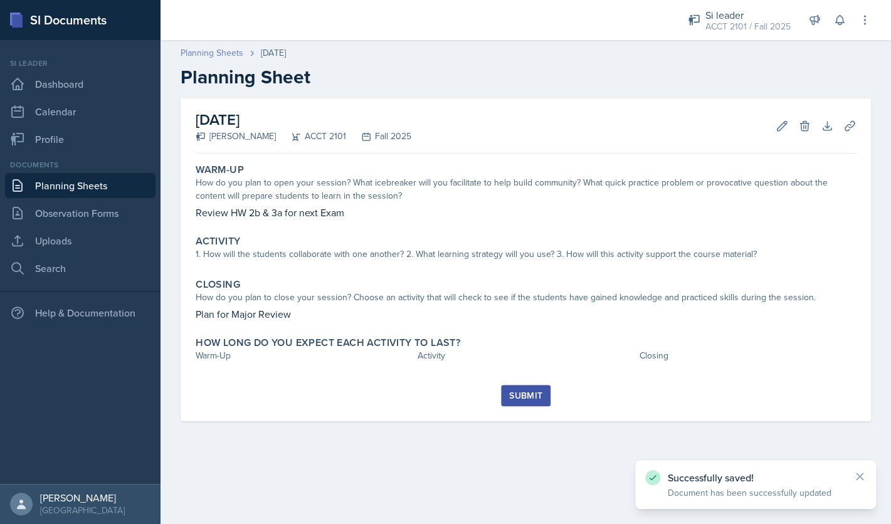
click at [232, 55] on link "Planning Sheets" at bounding box center [212, 52] width 63 height 13
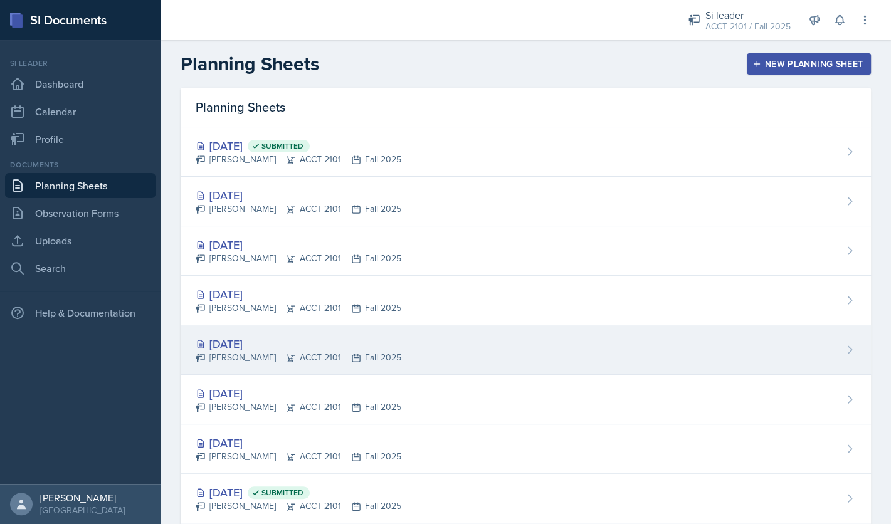
click at [267, 347] on div "Sep 10th, 2025" at bounding box center [299, 343] width 206 height 17
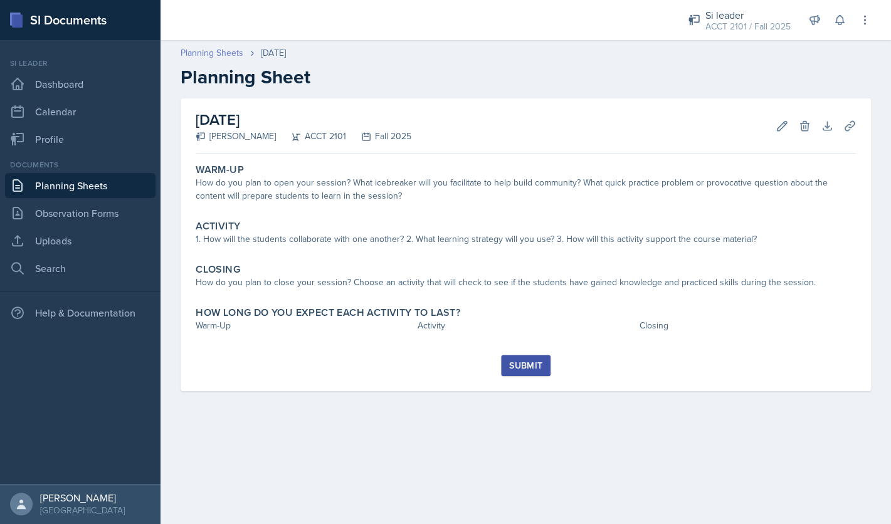
click at [218, 56] on link "Planning Sheets" at bounding box center [212, 52] width 63 height 13
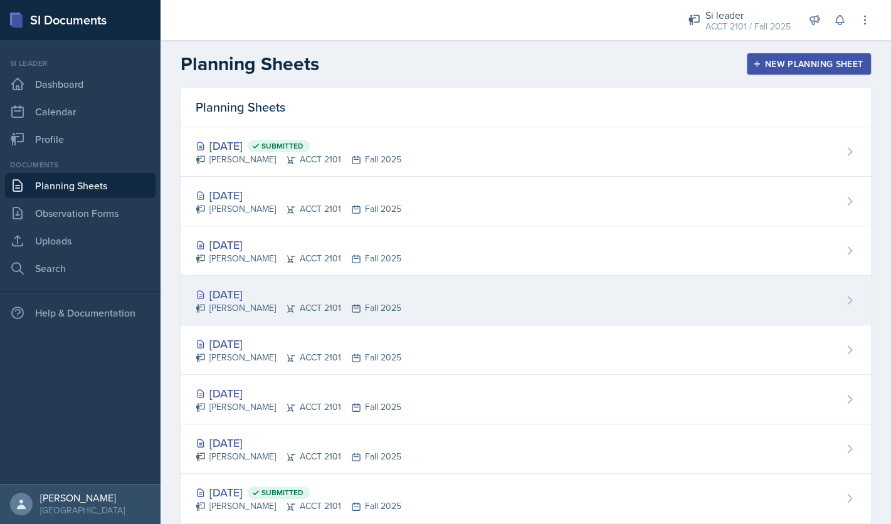
click at [238, 289] on div "[DATE]" at bounding box center [299, 294] width 206 height 17
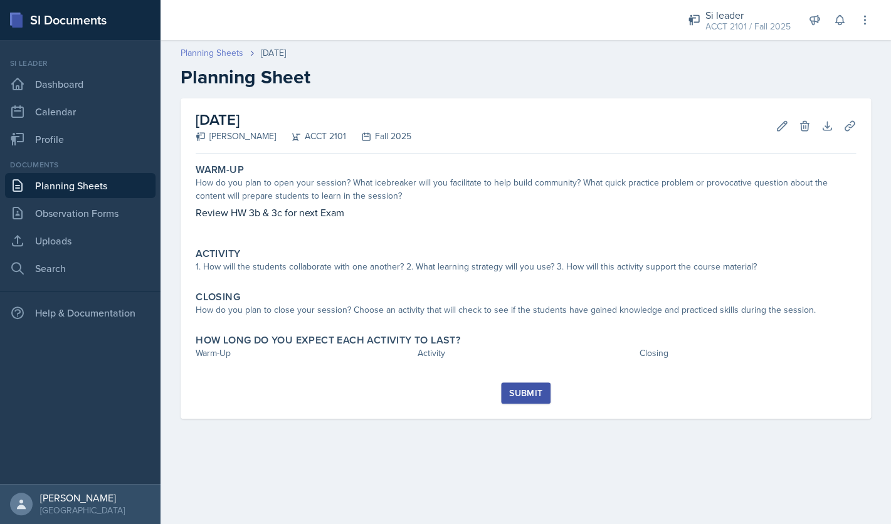
click at [226, 55] on link "Planning Sheets" at bounding box center [212, 52] width 63 height 13
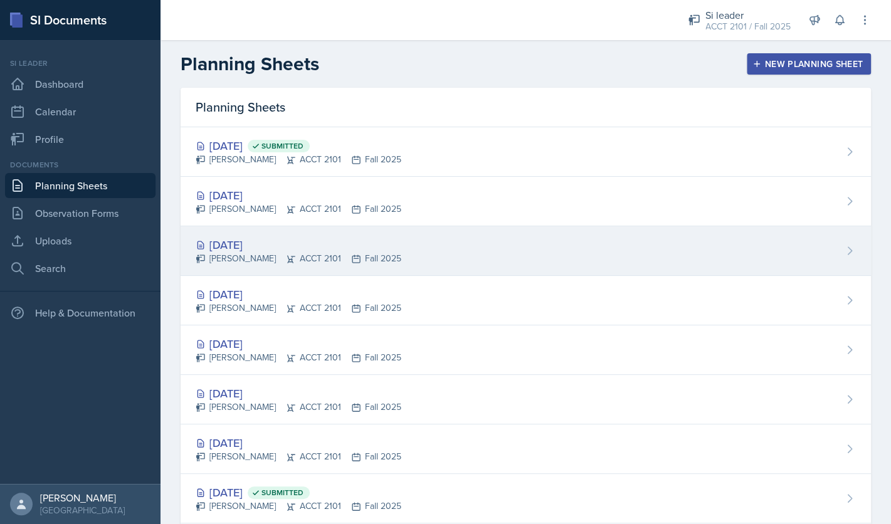
click at [244, 243] on div "Sep 17th, 2025" at bounding box center [299, 244] width 206 height 17
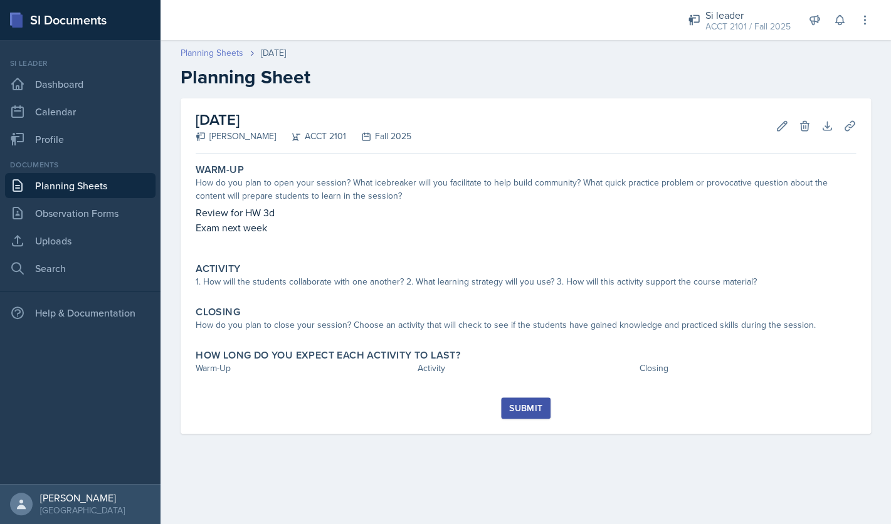
click at [217, 55] on link "Planning Sheets" at bounding box center [212, 52] width 63 height 13
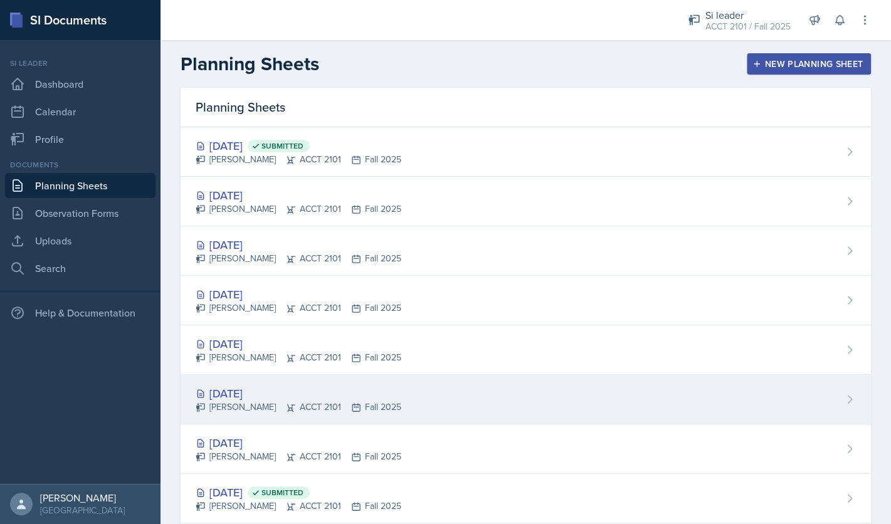
click at [237, 400] on div "Sep 8th, 2025" at bounding box center [299, 393] width 206 height 17
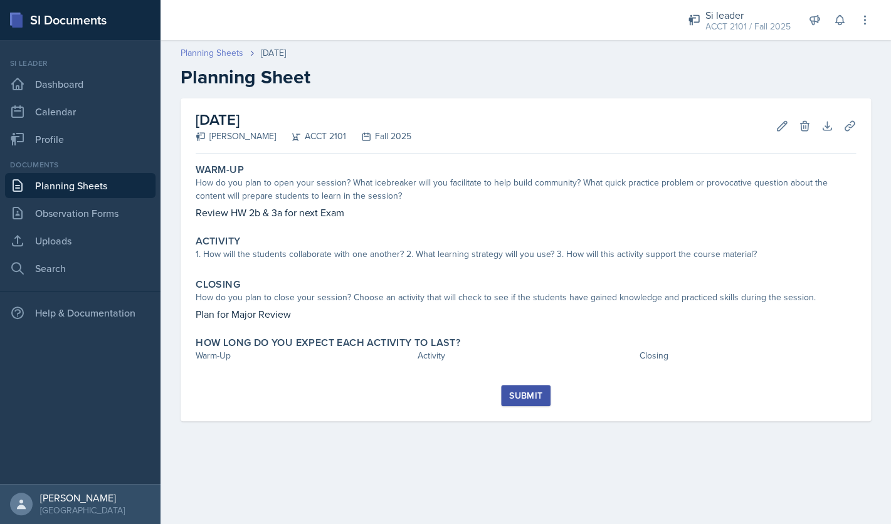
click at [228, 55] on link "Planning Sheets" at bounding box center [212, 52] width 63 height 13
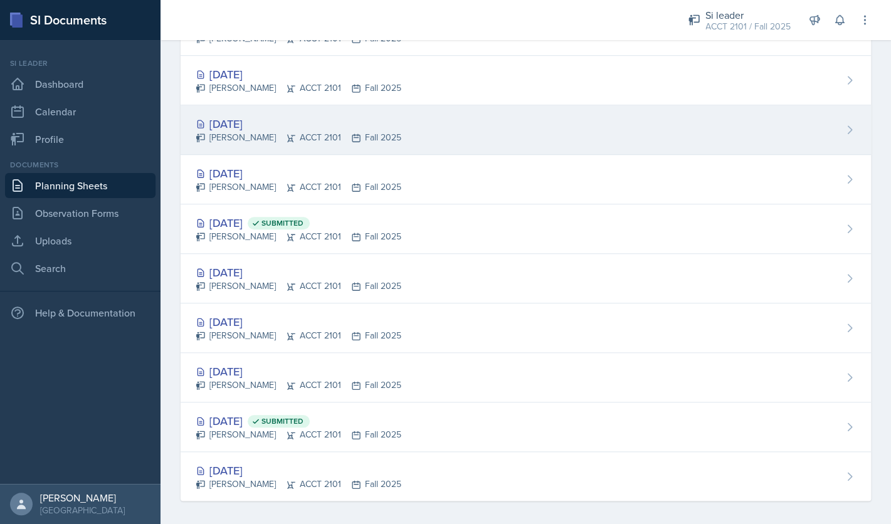
scroll to position [268, 0]
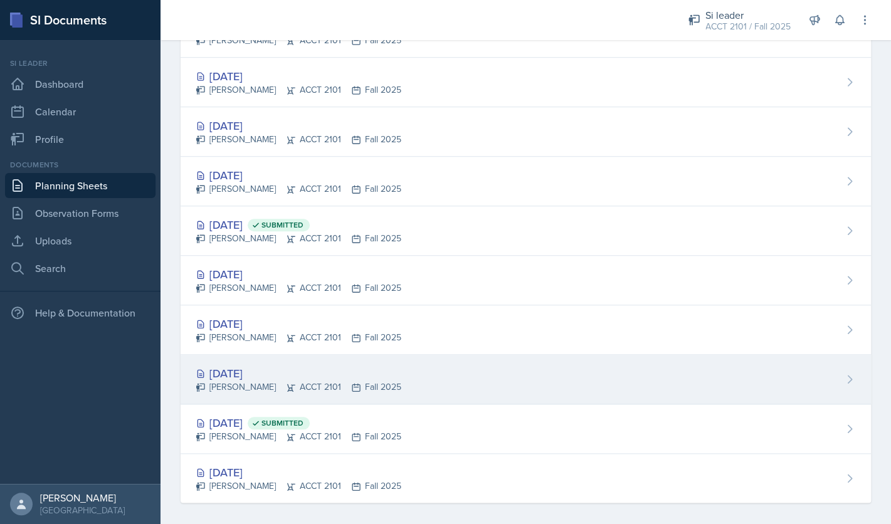
click at [284, 374] on div "Aug 20th, 2025" at bounding box center [299, 373] width 206 height 17
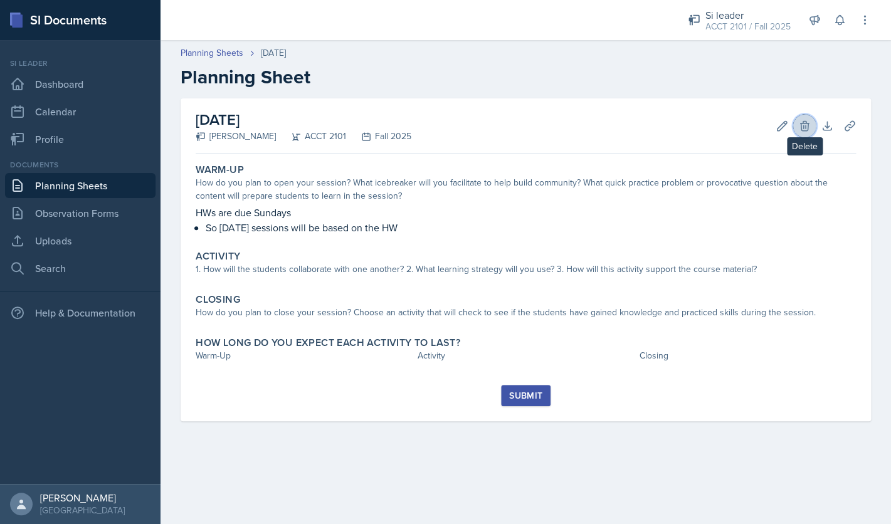
click at [811, 121] on button "Delete" at bounding box center [804, 126] width 23 height 23
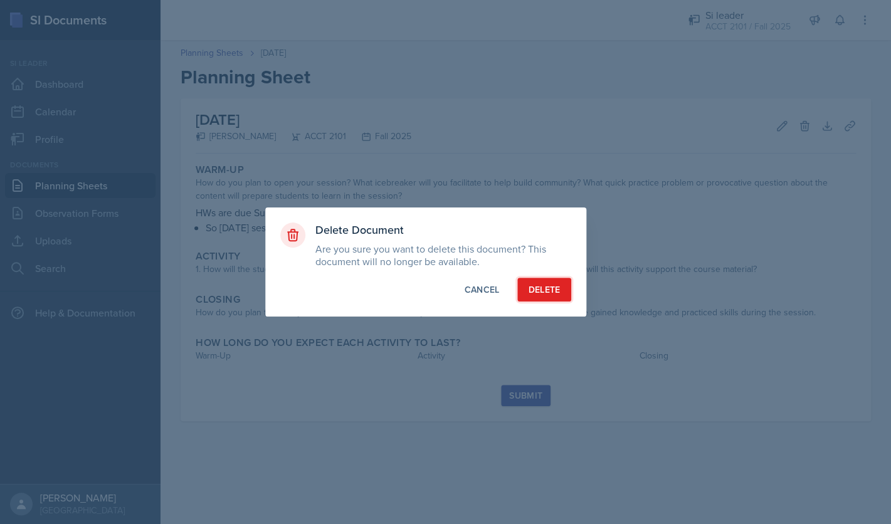
click at [539, 295] on div "Delete" at bounding box center [544, 289] width 32 height 13
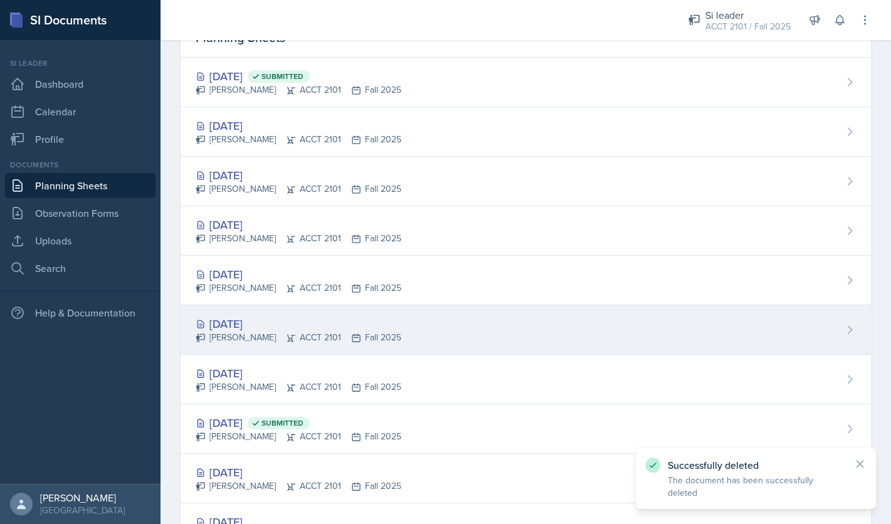
scroll to position [84, 0]
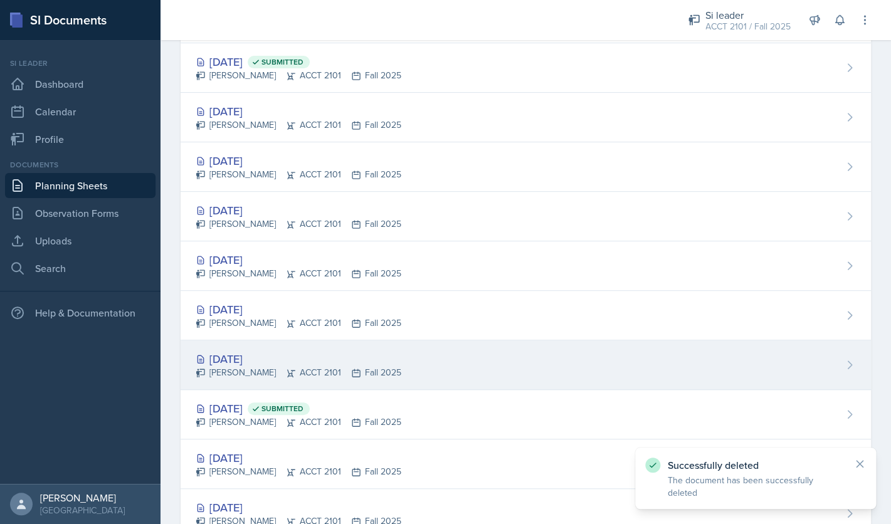
click at [258, 361] on div "Sep 3rd, 2025" at bounding box center [299, 359] width 206 height 17
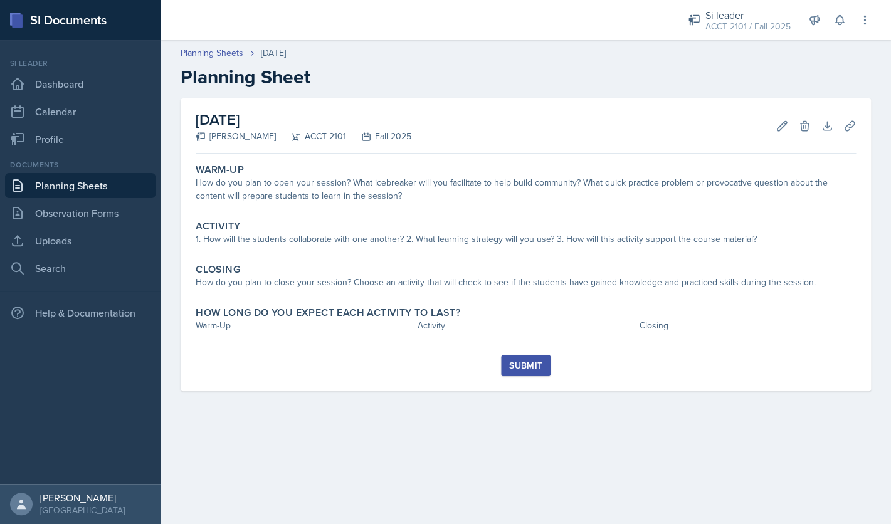
click at [231, 60] on div "Planning Sheets Sep 3rd, 2025 Planning Sheet" at bounding box center [526, 67] width 731 height 42
click at [229, 58] on link "Planning Sheets" at bounding box center [212, 52] width 63 height 13
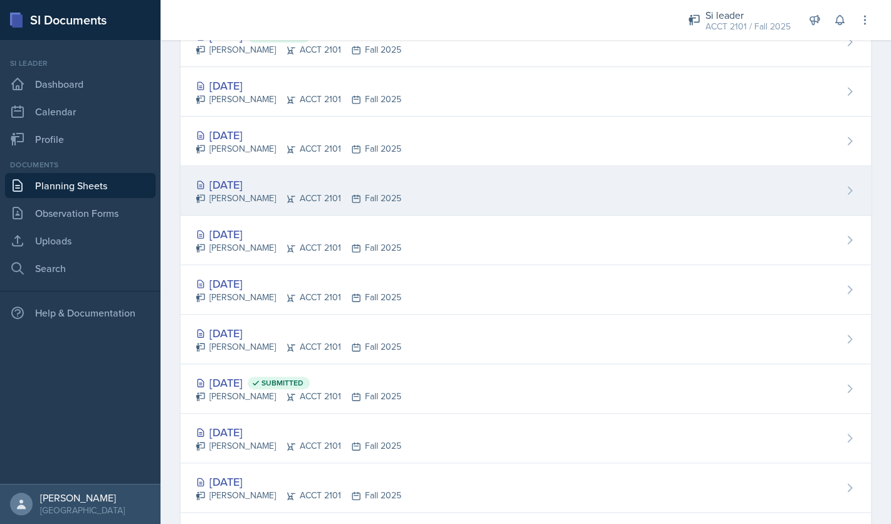
scroll to position [151, 0]
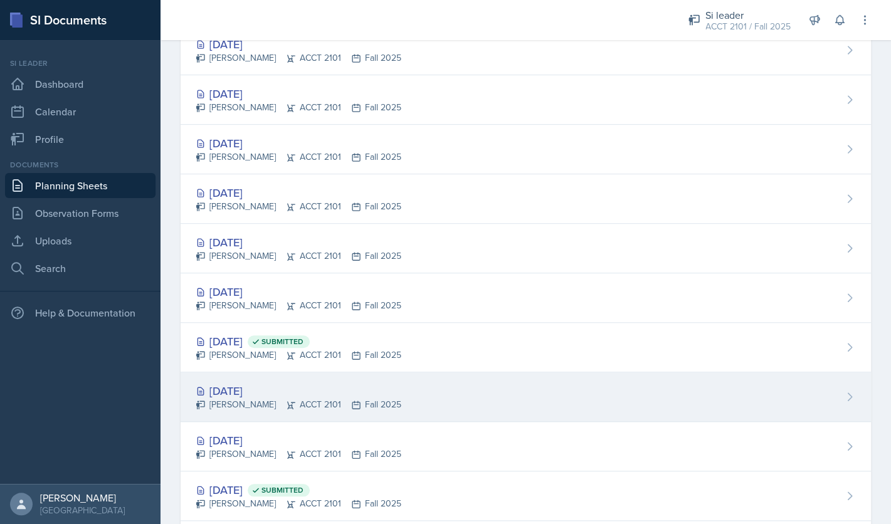
click at [263, 389] on div "Aug 27th, 2025" at bounding box center [299, 391] width 206 height 17
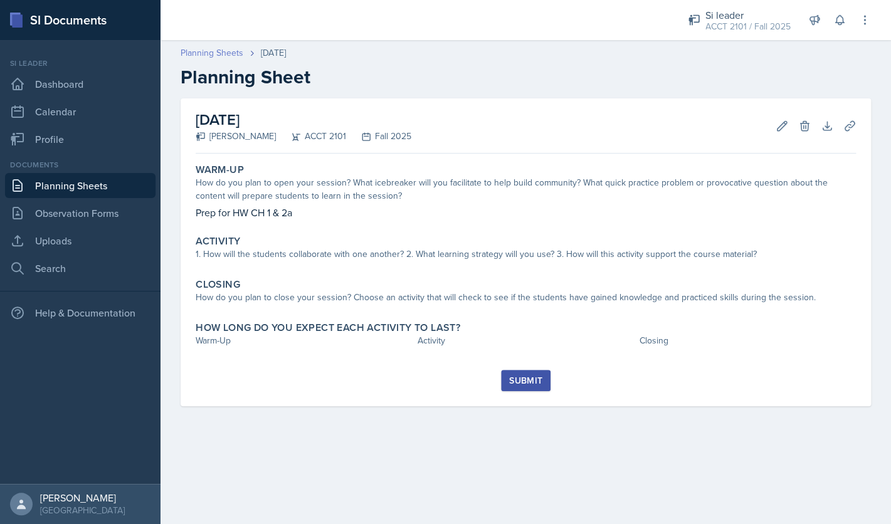
click at [214, 56] on link "Planning Sheets" at bounding box center [212, 52] width 63 height 13
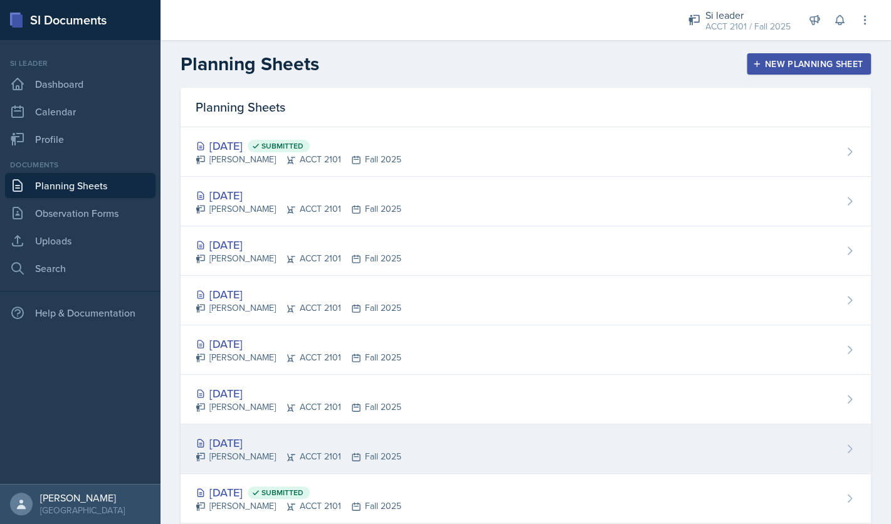
click at [242, 445] on div "Sep 3rd, 2025" at bounding box center [299, 443] width 206 height 17
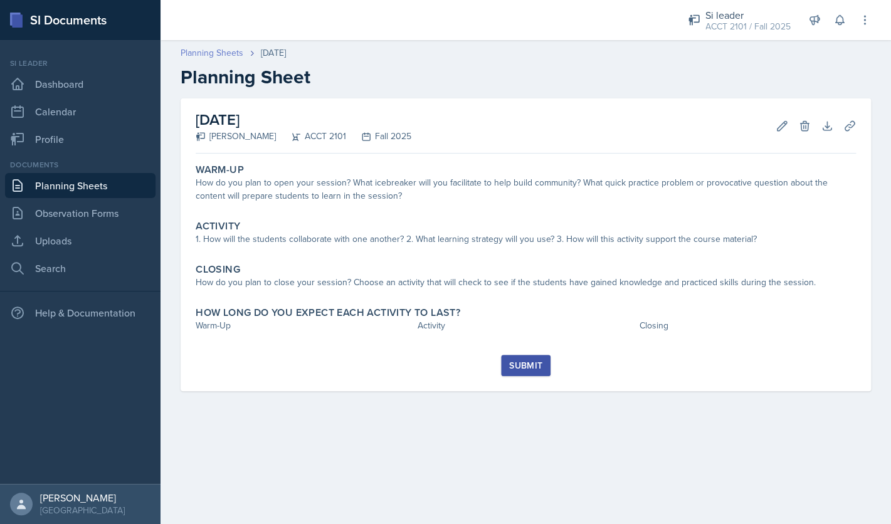
click at [233, 56] on link "Planning Sheets" at bounding box center [212, 52] width 63 height 13
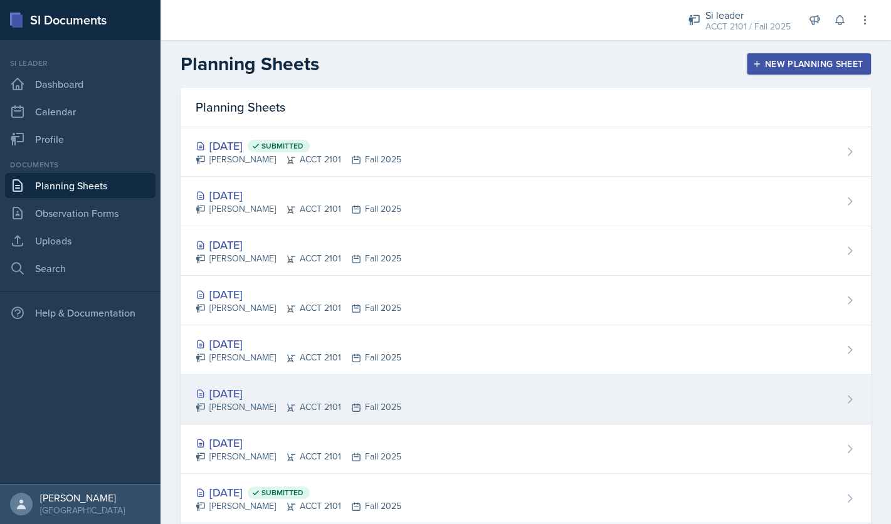
click at [236, 401] on div "Franky Gao ACCT 2101 Fall 2025" at bounding box center [299, 407] width 206 height 13
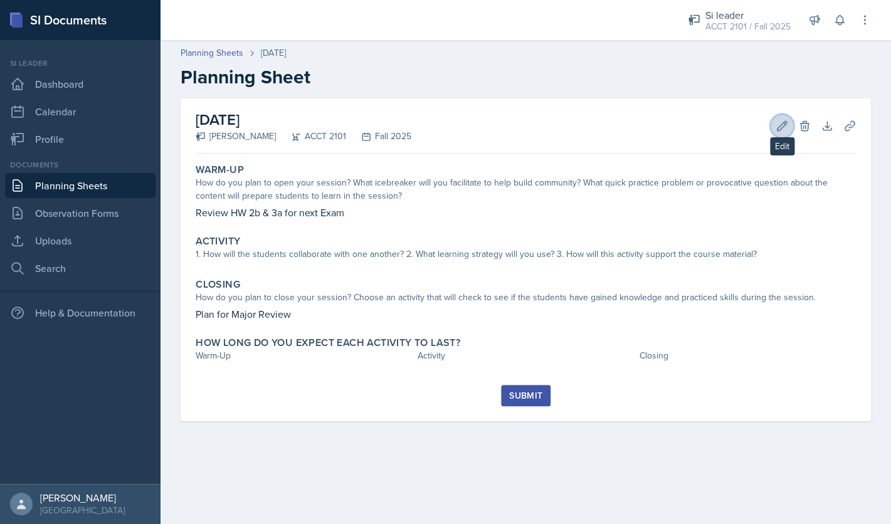
click at [785, 127] on icon at bounding box center [782, 126] width 13 height 13
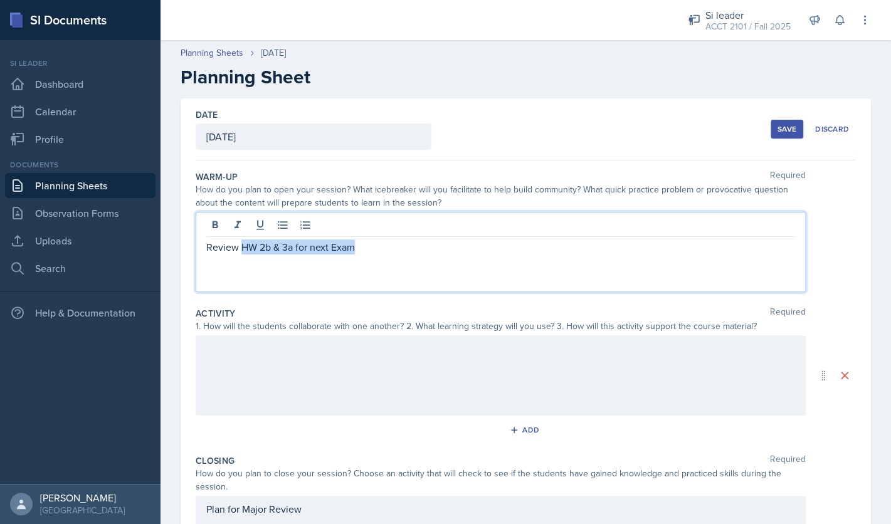
drag, startPoint x: 362, startPoint y: 226, endPoint x: 241, endPoint y: 246, distance: 123.3
click at [241, 246] on p "Review HW 2b & 3a for next Exam" at bounding box center [500, 247] width 589 height 15
copy p "HW 2b & 3a for next Exam"
click at [213, 51] on link "Planning Sheets" at bounding box center [212, 52] width 63 height 13
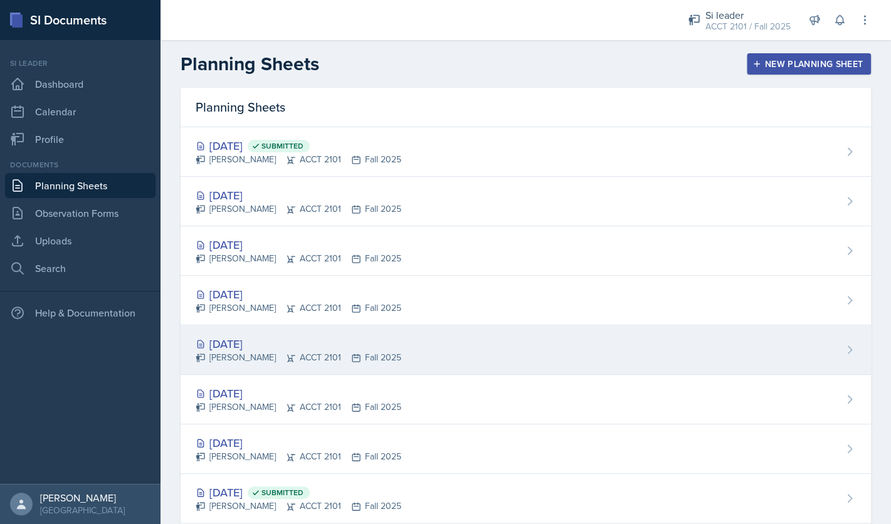
click at [243, 344] on div "Sep 10th, 2025" at bounding box center [299, 343] width 206 height 17
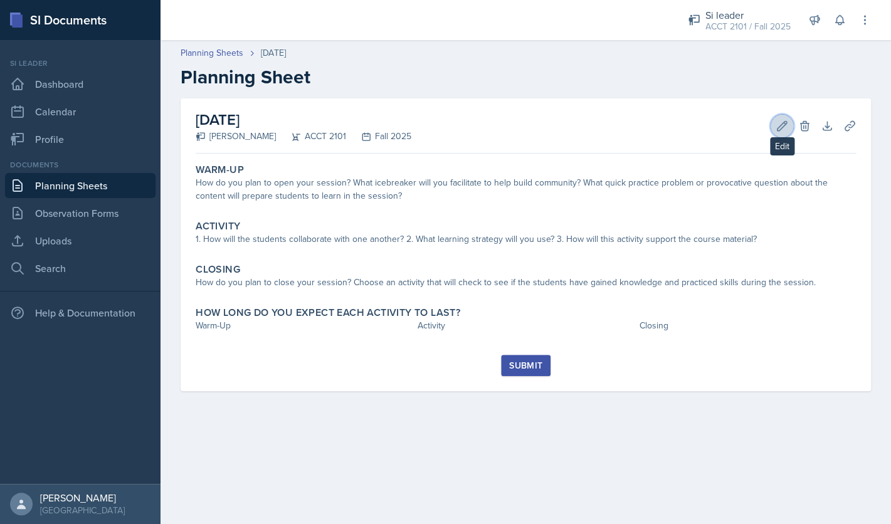
click at [776, 126] on icon at bounding box center [782, 126] width 13 height 13
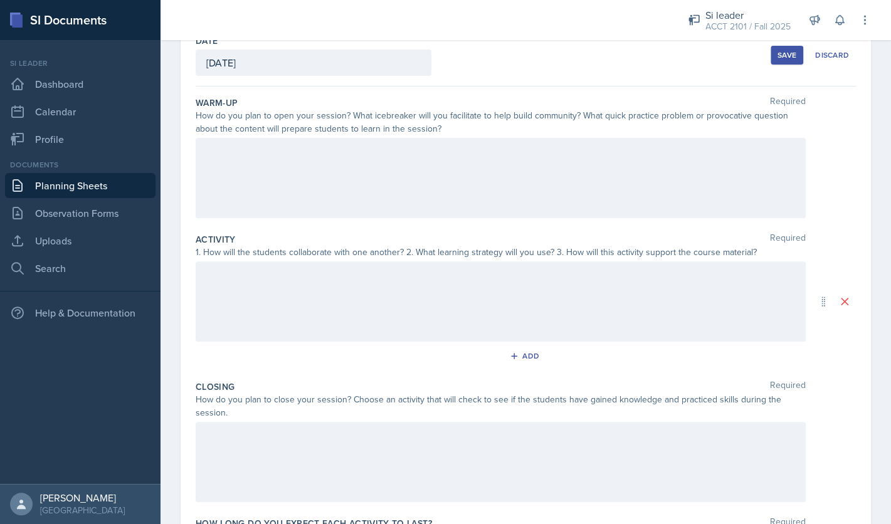
scroll to position [91, 0]
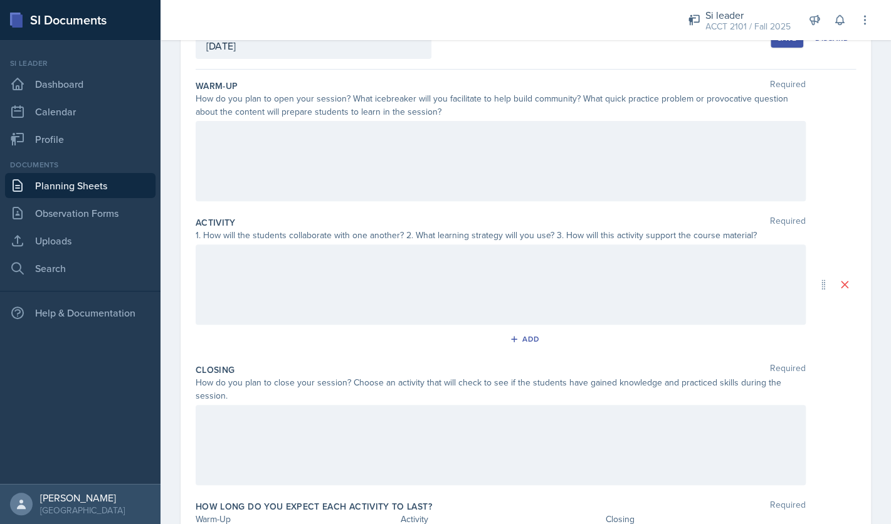
click at [284, 431] on div at bounding box center [501, 445] width 610 height 80
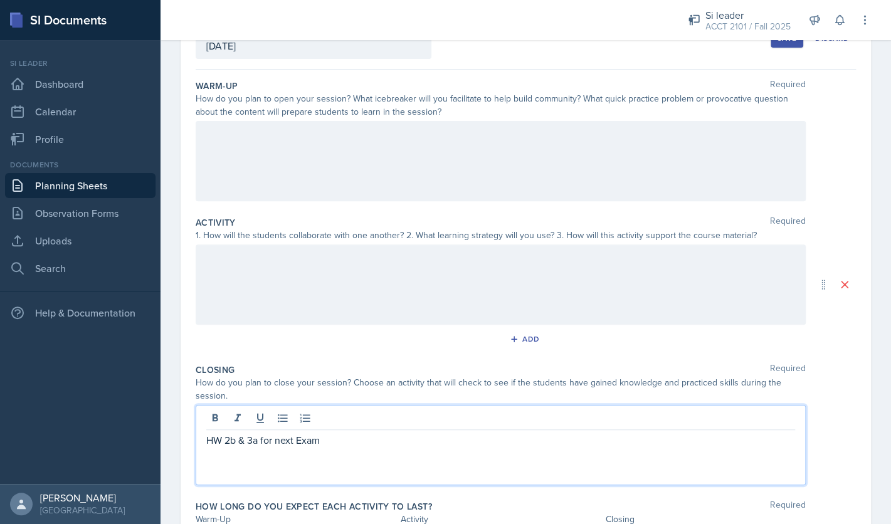
scroll to position [0, 0]
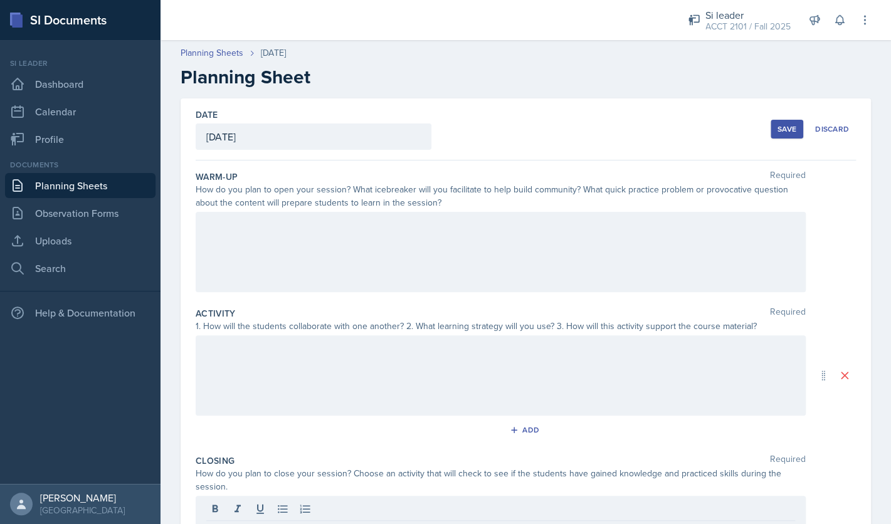
click at [788, 124] on button "Save" at bounding box center [787, 129] width 33 height 19
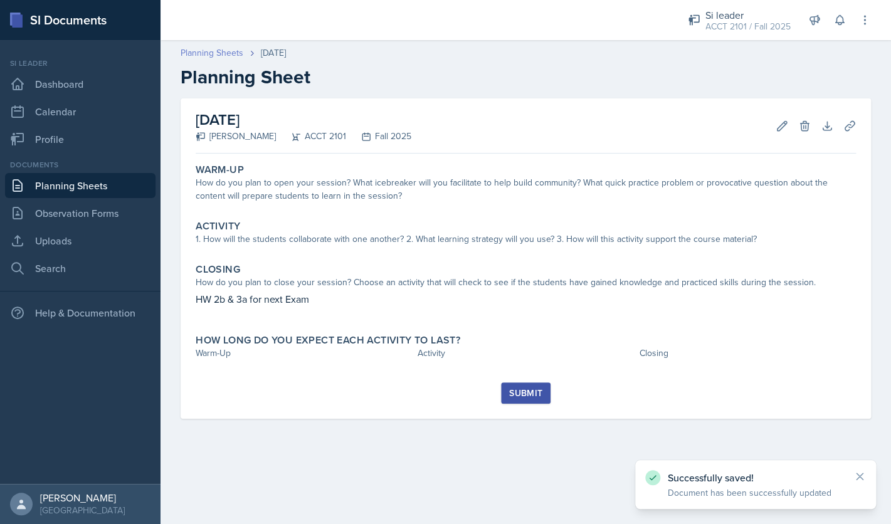
click at [225, 52] on link "Planning Sheets" at bounding box center [212, 52] width 63 height 13
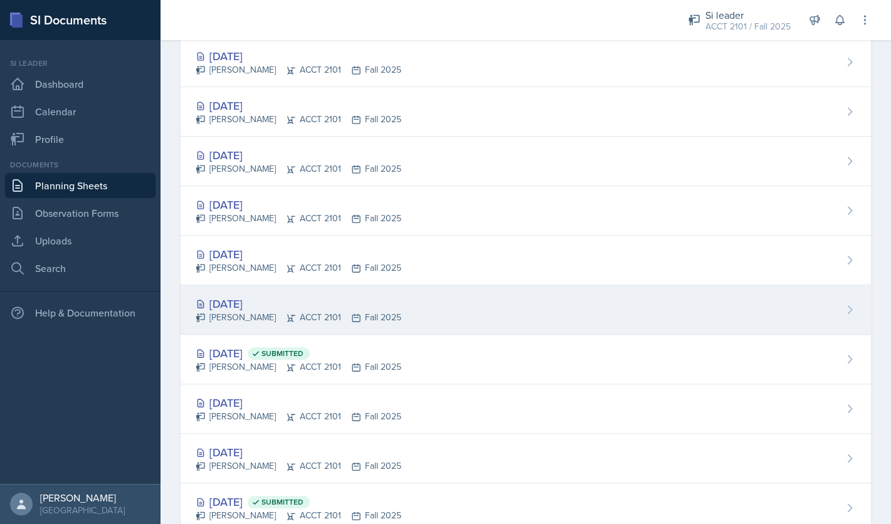
scroll to position [227, 0]
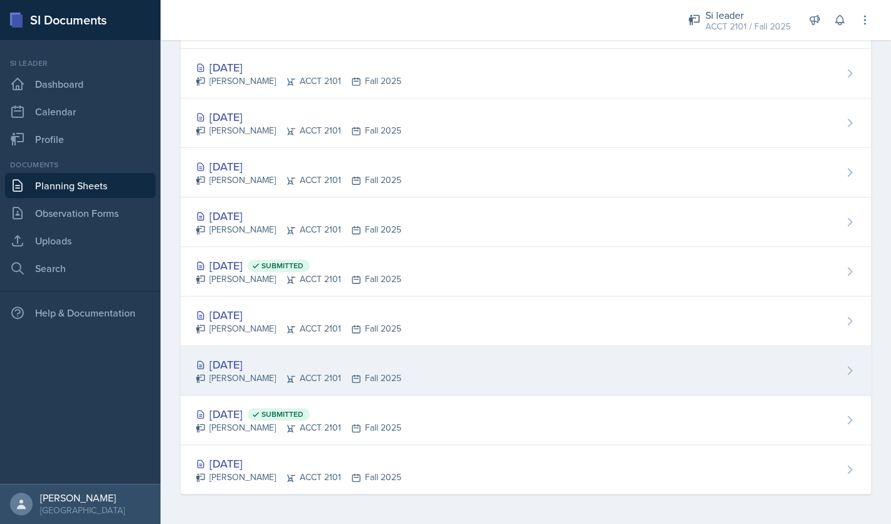
click at [275, 364] on div "Aug 25th, 2025" at bounding box center [299, 364] width 206 height 17
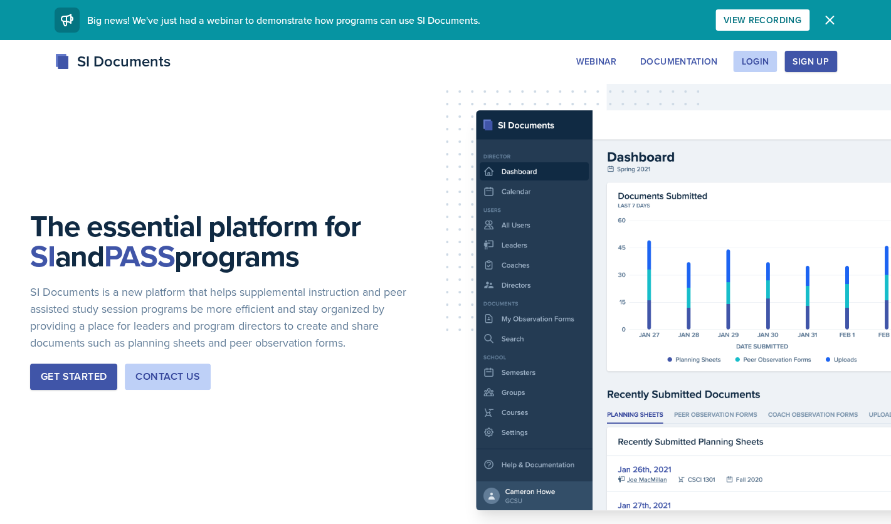
click at [823, 63] on div "Sign Up" at bounding box center [811, 61] width 36 height 10
click at [758, 59] on div "Login" at bounding box center [755, 61] width 28 height 10
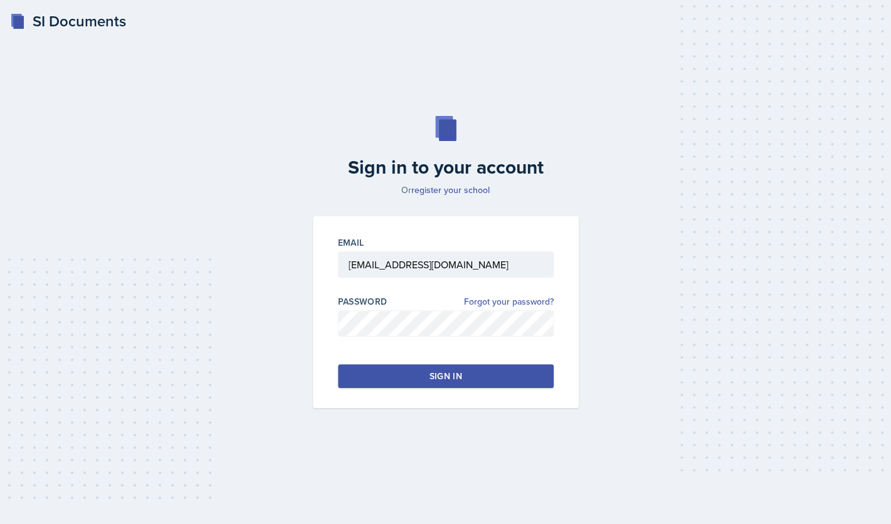
click at [457, 377] on div "Sign in" at bounding box center [445, 376] width 33 height 13
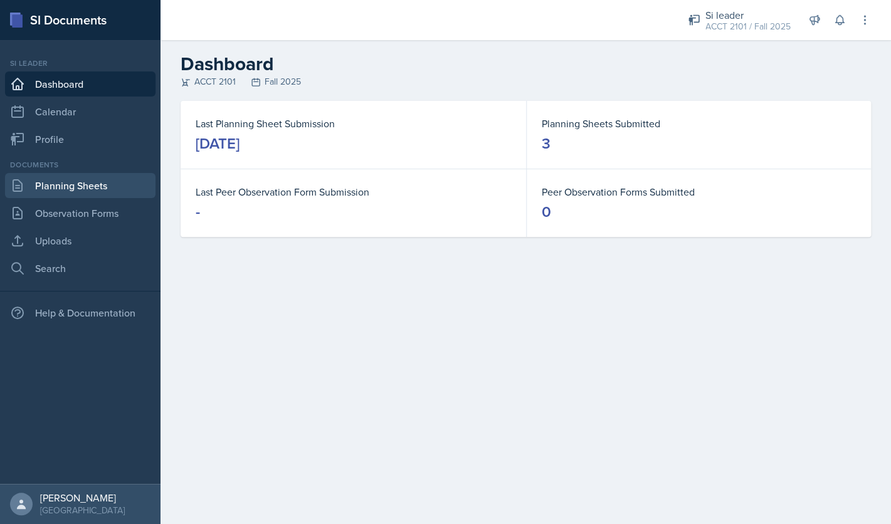
click at [114, 183] on link "Planning Sheets" at bounding box center [80, 185] width 150 height 25
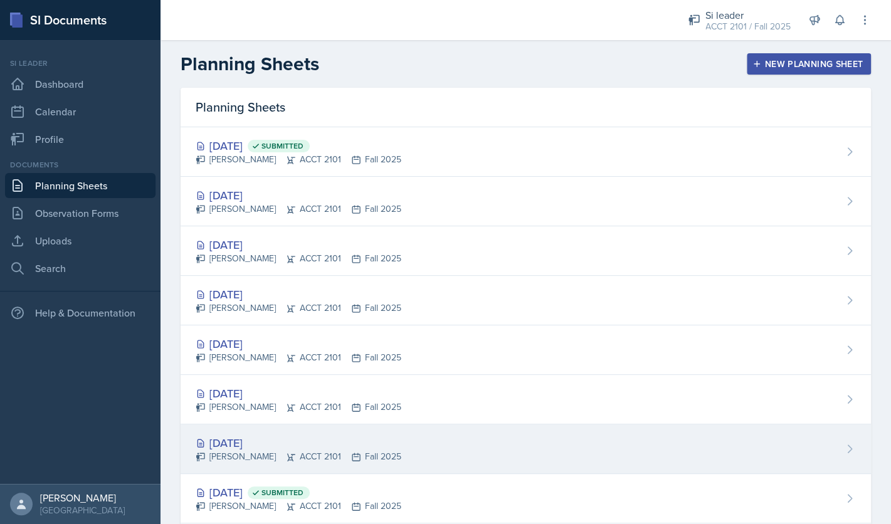
scroll to position [227, 0]
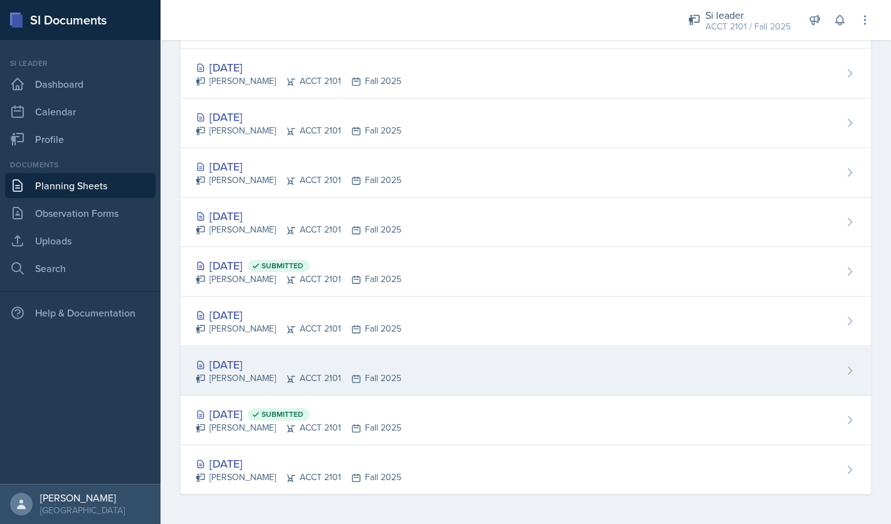
click at [260, 367] on div "Aug 25th, 2025" at bounding box center [299, 364] width 206 height 17
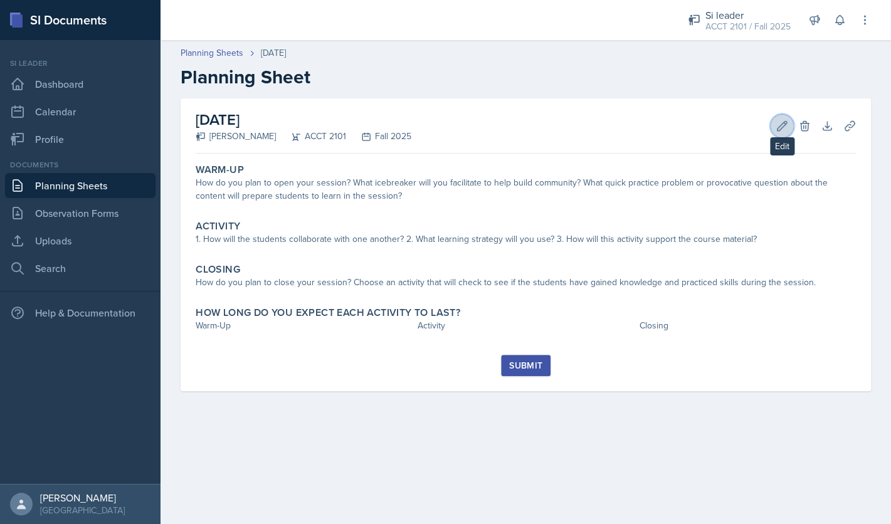
click at [783, 125] on icon at bounding box center [782, 126] width 13 height 13
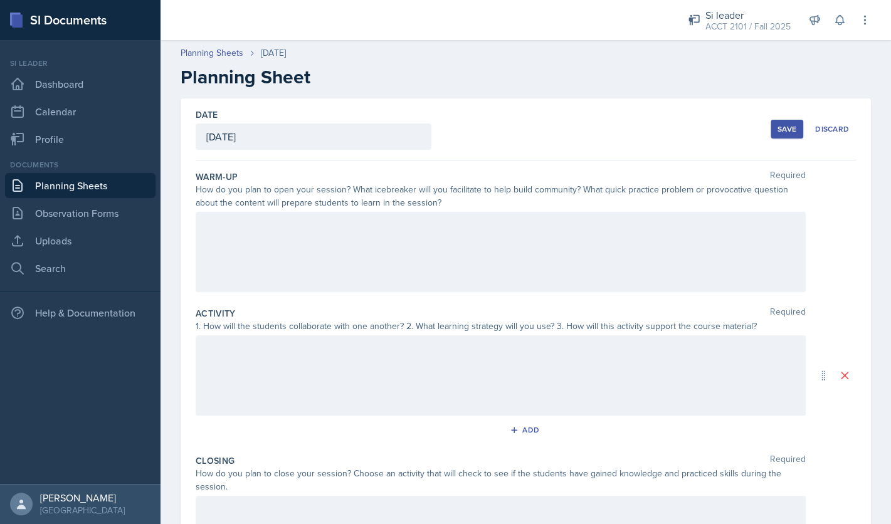
click at [523, 252] on div at bounding box center [501, 252] width 610 height 80
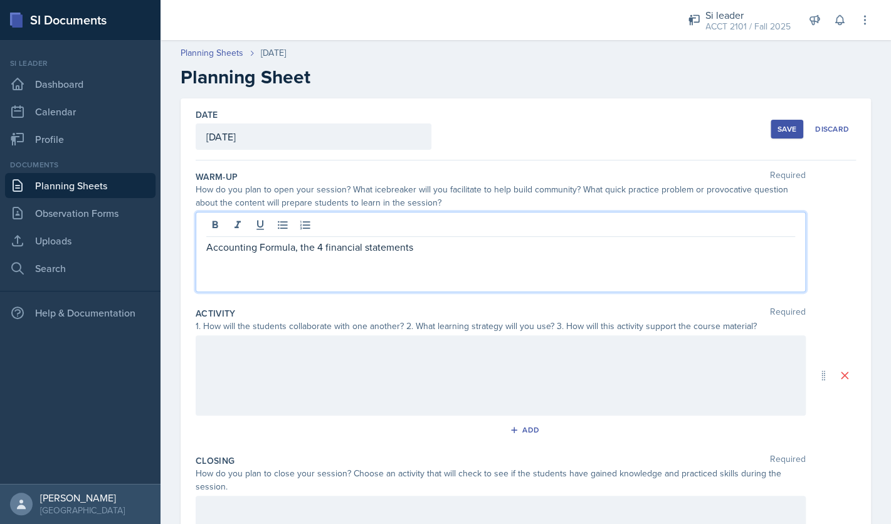
click at [435, 249] on p "Accounting Formula, the 4 financial statements" at bounding box center [500, 247] width 589 height 15
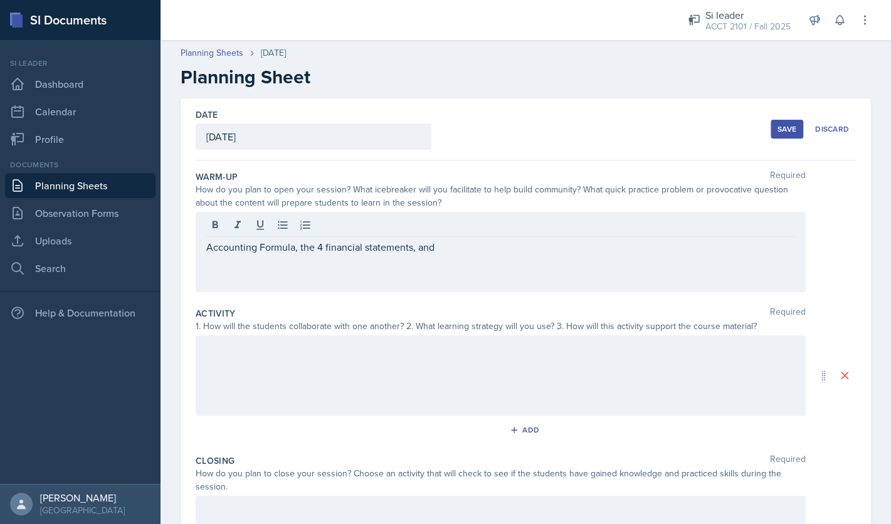
click at [296, 370] on div at bounding box center [501, 375] width 610 height 80
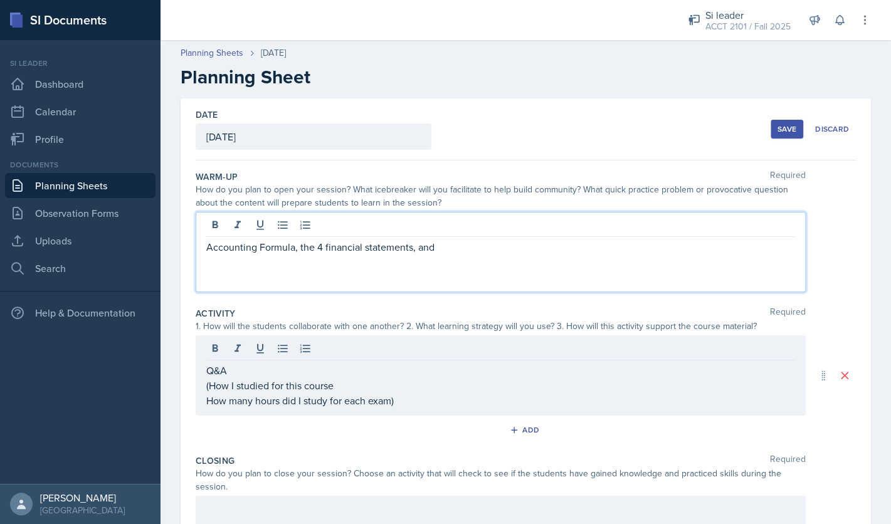
click at [476, 231] on div "Accounting Formula, the 4 financial statements, and" at bounding box center [501, 252] width 610 height 80
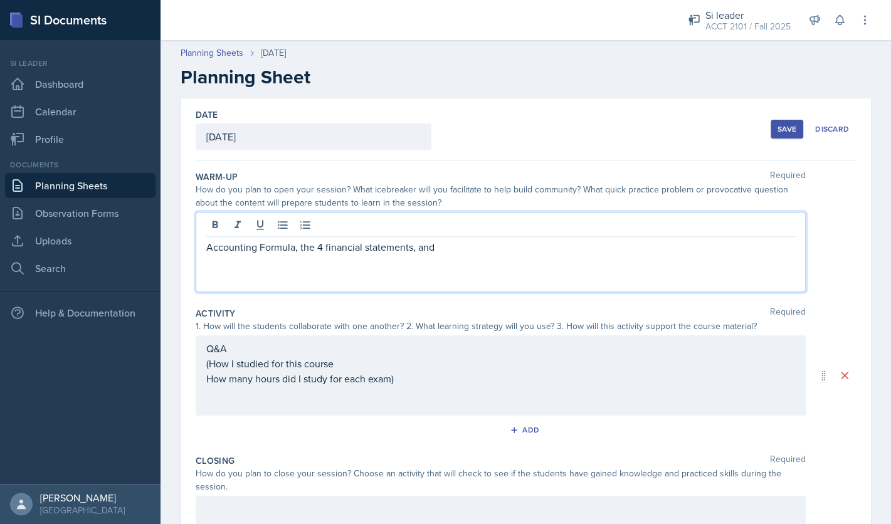
click at [450, 246] on p "Accounting Formula, the 4 financial statements, and" at bounding box center [500, 247] width 589 height 15
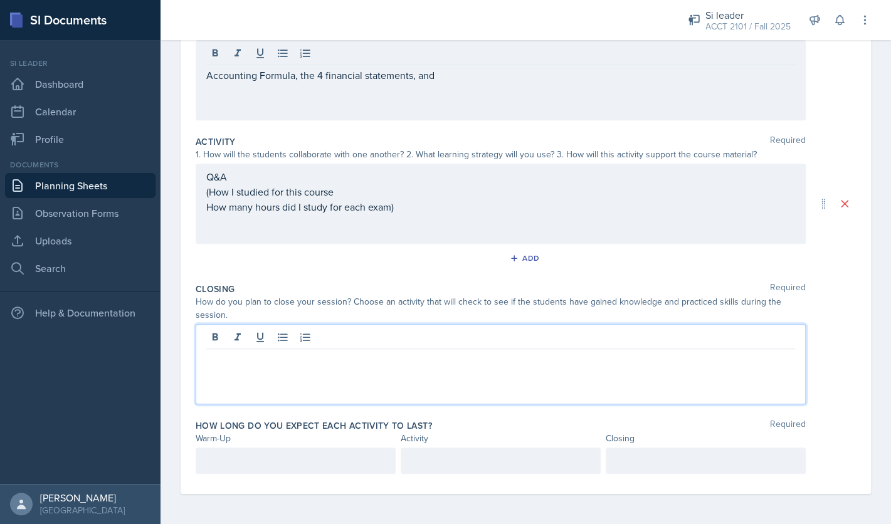
click at [333, 337] on div at bounding box center [501, 364] width 610 height 80
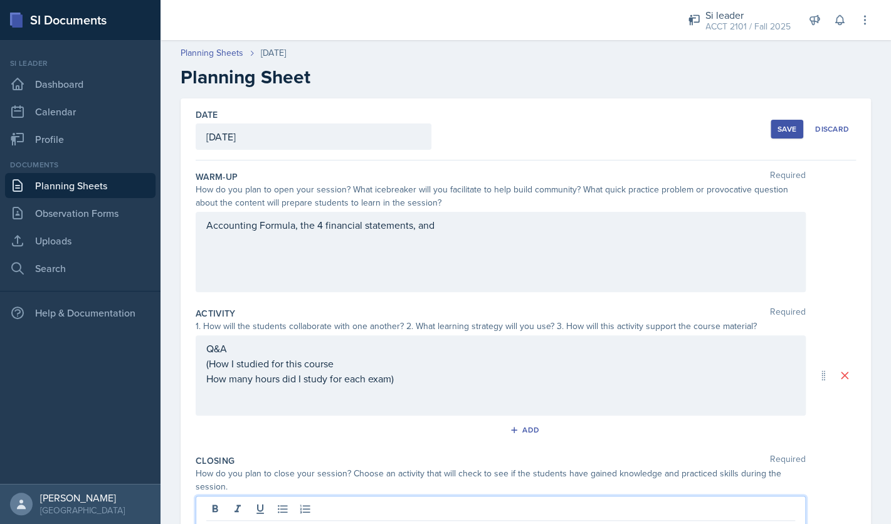
click at [478, 241] on div "Accounting Formula, the 4 financial statements, and" at bounding box center [501, 252] width 610 height 80
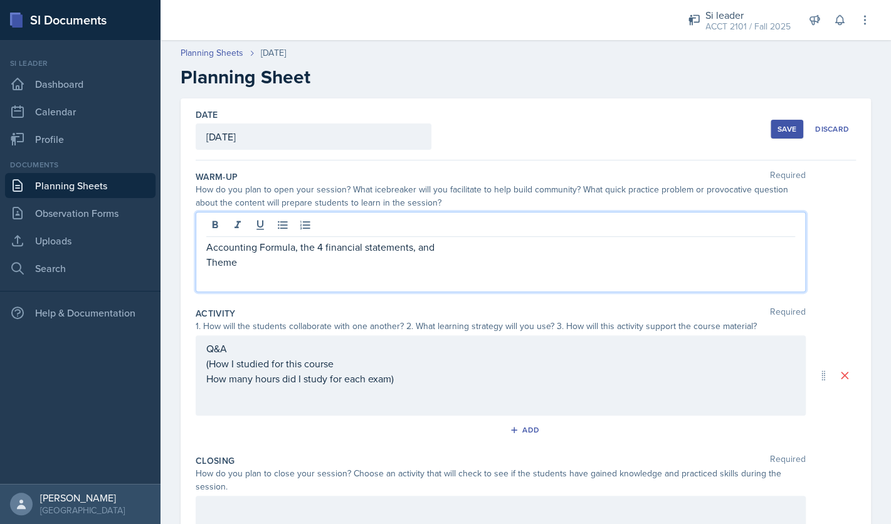
click at [505, 249] on p "Accounting Formula, the 4 financial statements, and" at bounding box center [500, 247] width 589 height 15
click at [404, 280] on p "Theme" at bounding box center [500, 277] width 589 height 15
click at [469, 246] on p "Accounting Formula, the 4 financial statements, and" at bounding box center [500, 247] width 589 height 15
click at [297, 280] on p "Theme: have a plan (have a game plan)" at bounding box center [500, 277] width 589 height 15
click at [401, 279] on p "Theme: have a plan (I like "have a game plan)" at bounding box center [500, 277] width 589 height 15
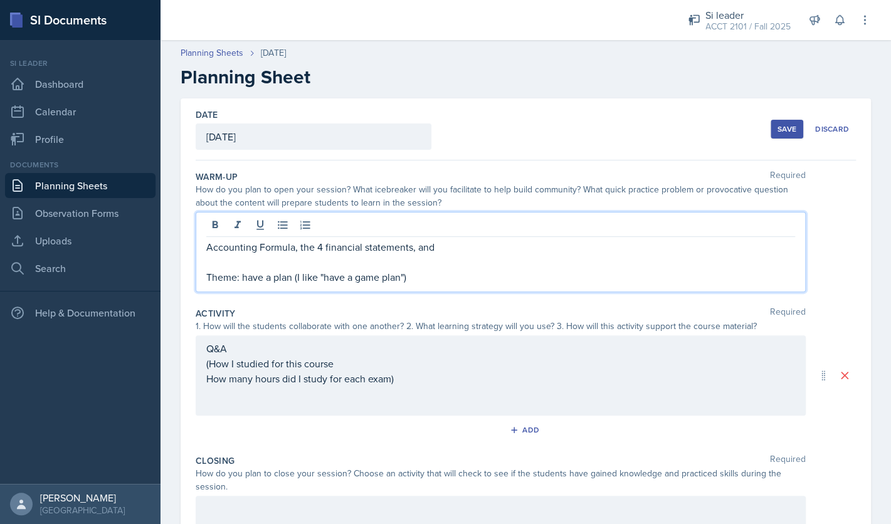
click at [467, 246] on p "Accounting Formula, the 4 financial statements, and" at bounding box center [500, 247] width 589 height 15
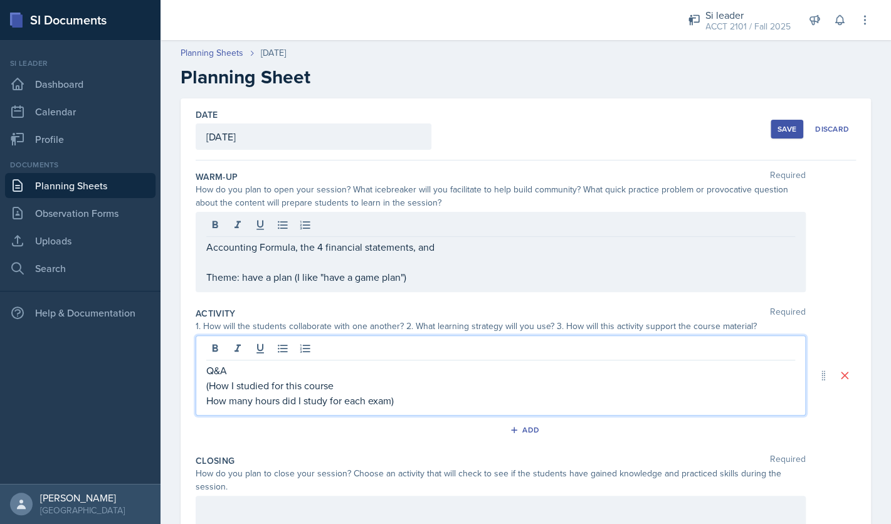
click at [411, 385] on div "Q&A (How I studied for this course How many hours did I study for each exam)" at bounding box center [500, 385] width 589 height 45
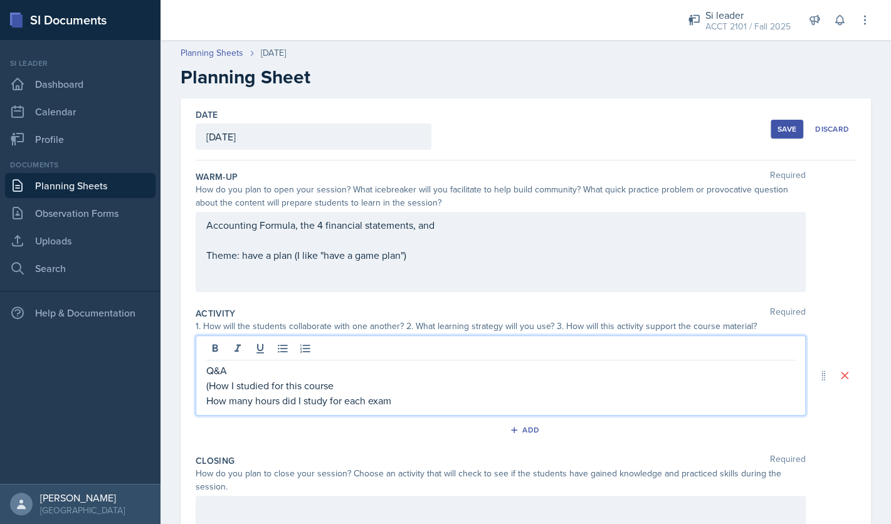
click at [384, 389] on p "(How I studied for this course" at bounding box center [500, 385] width 589 height 15
click at [411, 399] on p "How many hours did I study for each exam" at bounding box center [500, 400] width 589 height 15
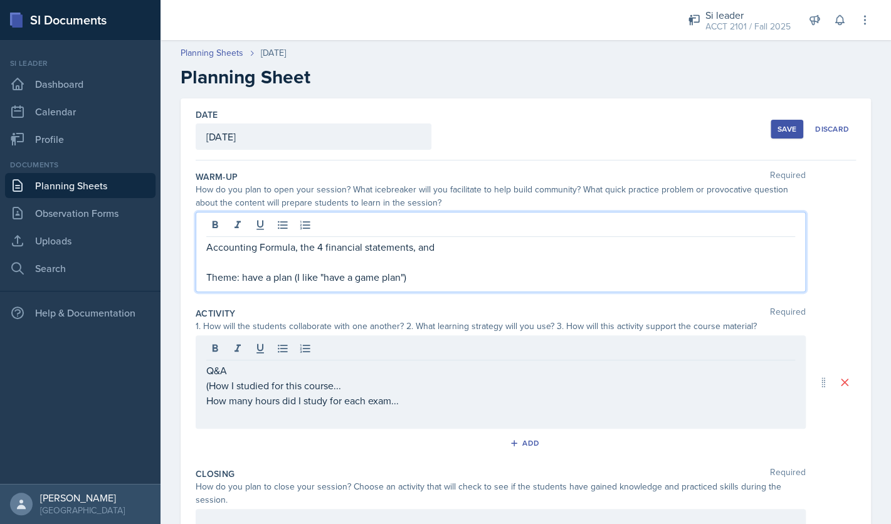
click at [480, 228] on div "Accounting Formula, the 4 financial statements, and Theme: have a plan (I like …" at bounding box center [501, 252] width 610 height 80
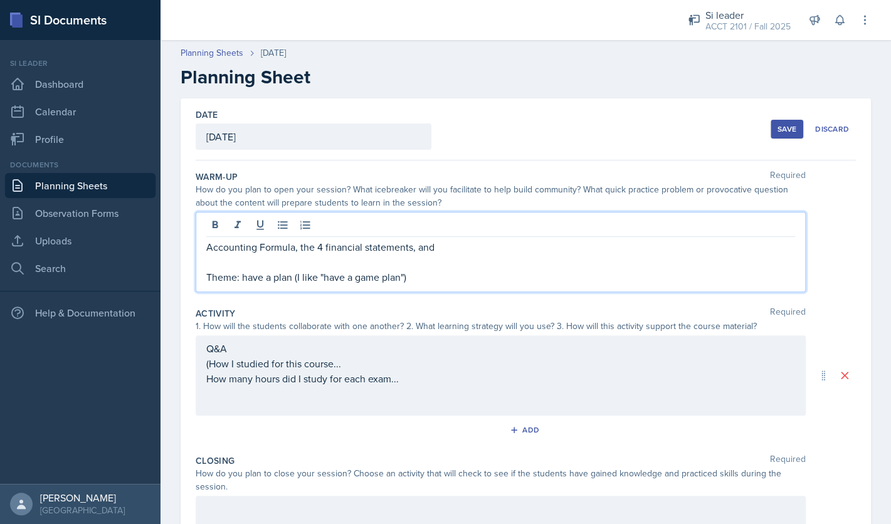
click at [465, 246] on p "Accounting Formula, the 4 financial statements, and" at bounding box center [500, 247] width 589 height 15
click at [791, 132] on div "Save" at bounding box center [787, 129] width 19 height 10
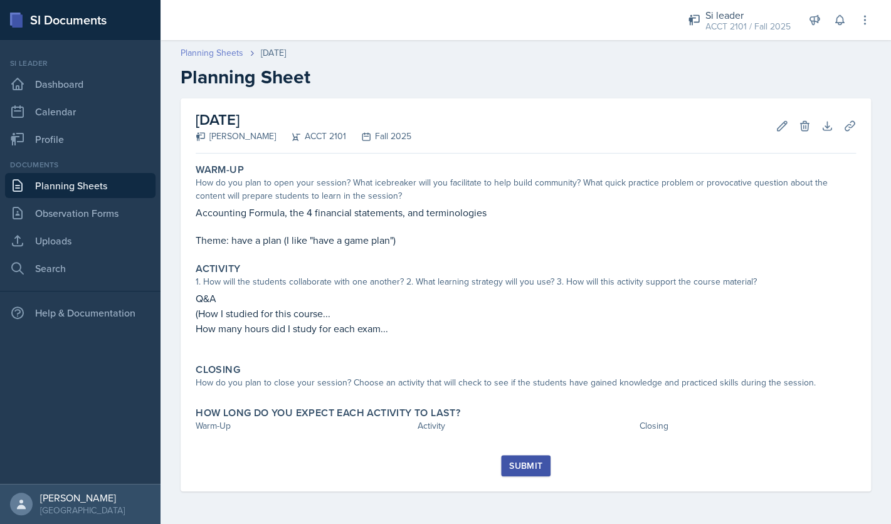
click at [227, 55] on link "Planning Sheets" at bounding box center [212, 52] width 63 height 13
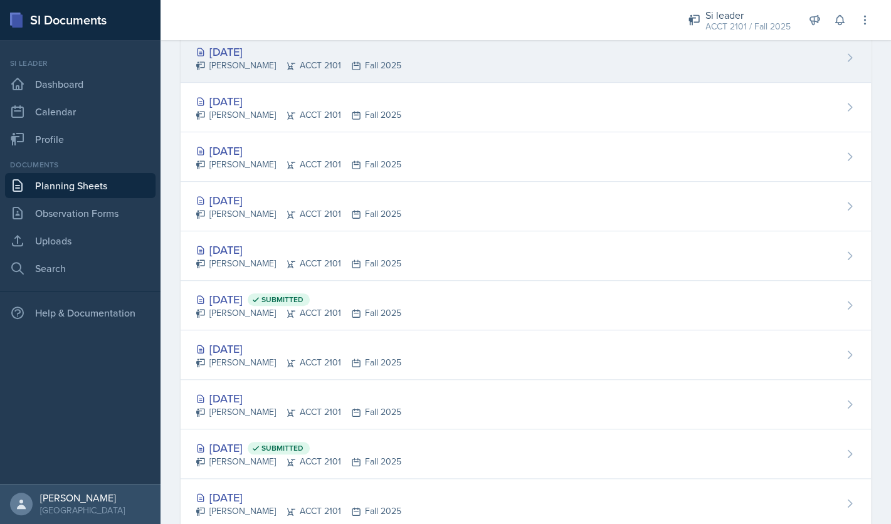
scroll to position [227, 0]
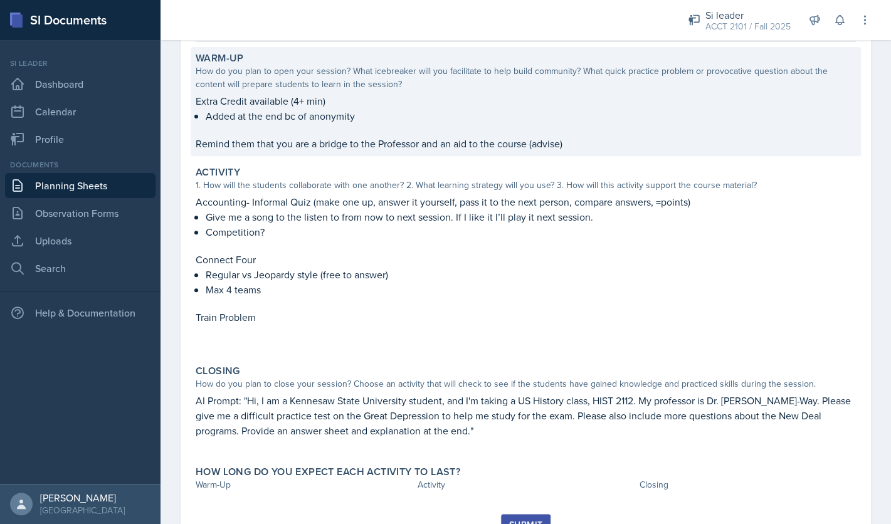
scroll to position [115, 0]
